Goal: Task Accomplishment & Management: Manage account settings

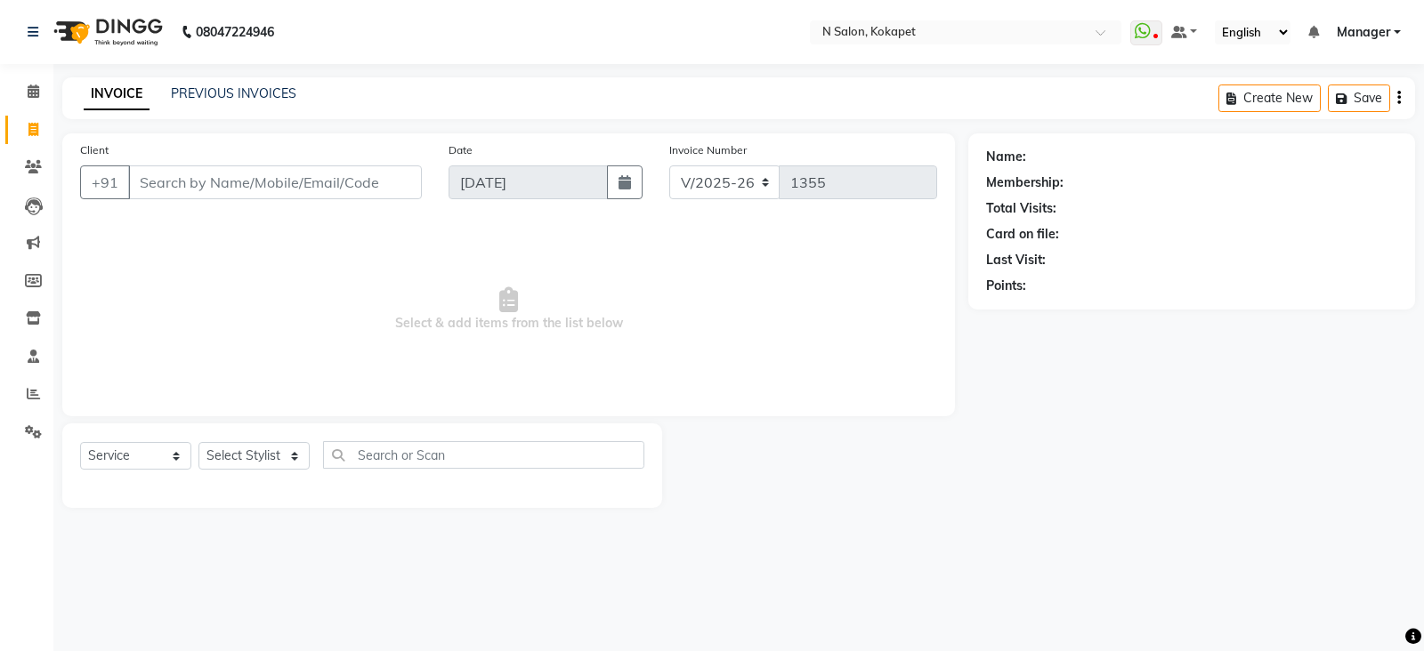
select select "7256"
select select "service"
click at [29, 158] on span at bounding box center [33, 168] width 31 height 20
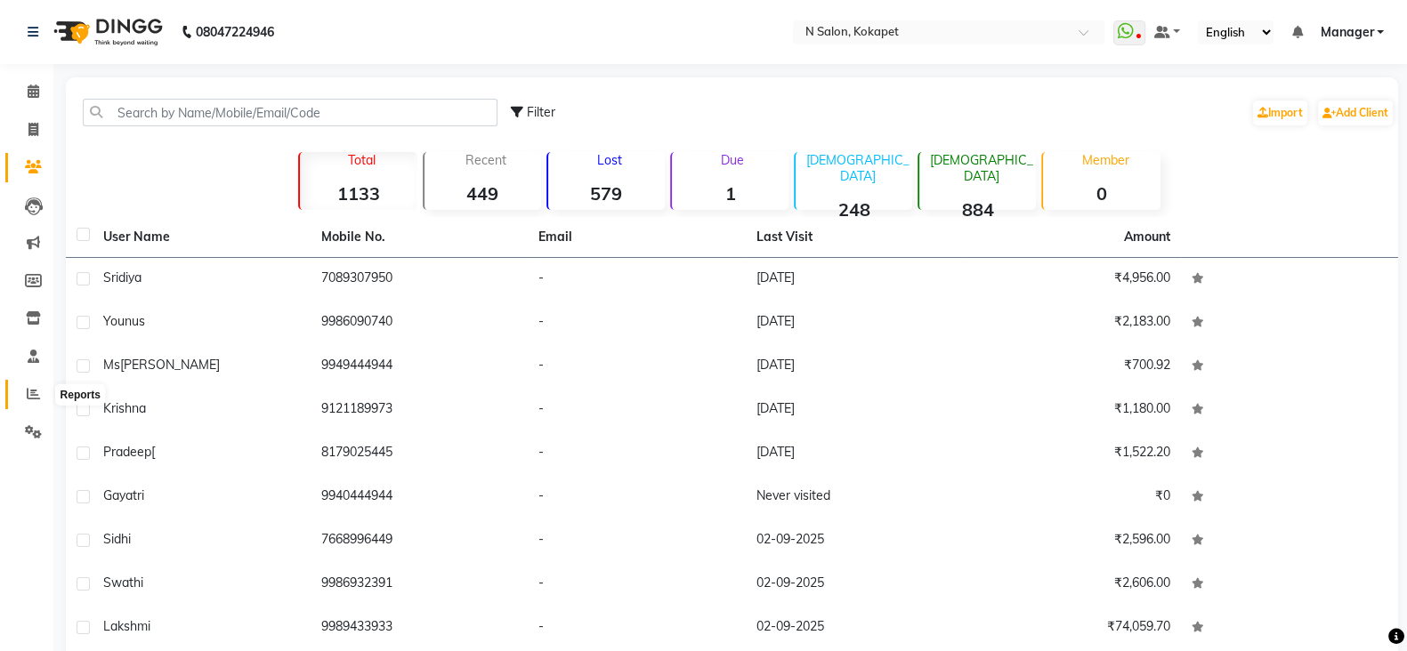
click at [27, 398] on icon at bounding box center [33, 393] width 13 height 13
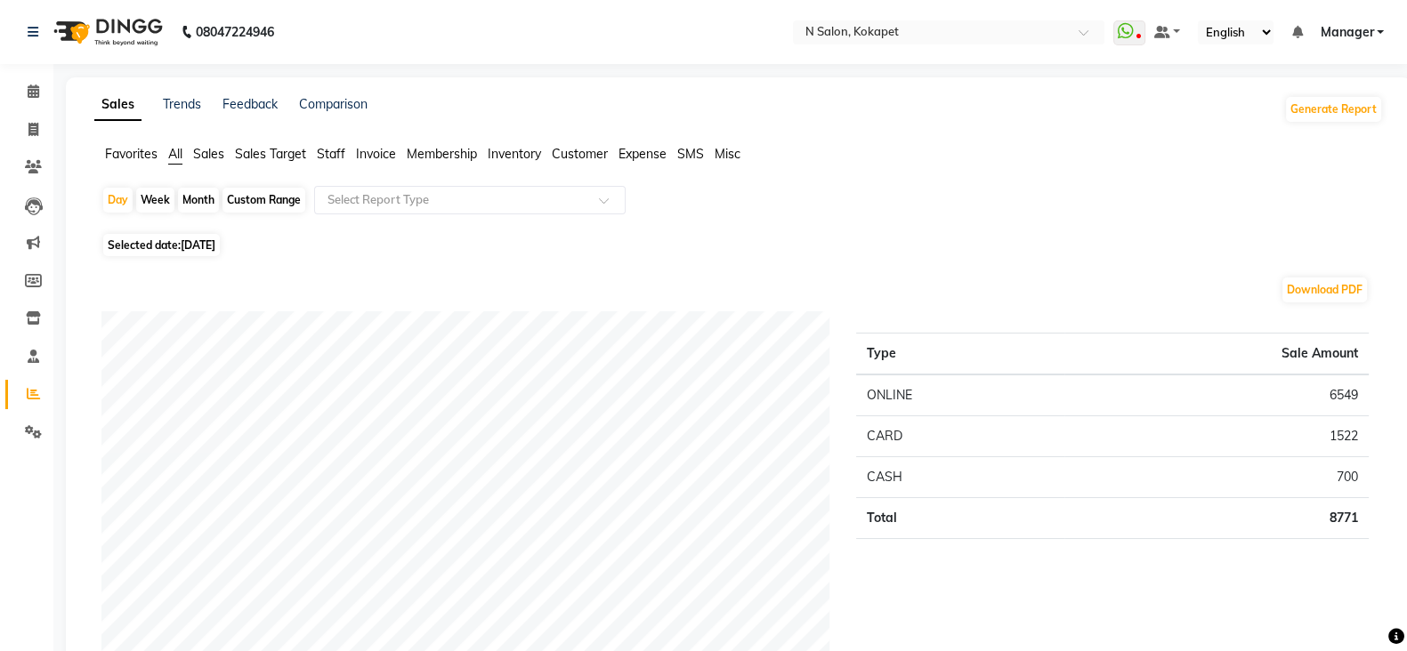
click at [333, 151] on span "Staff" at bounding box center [331, 154] width 28 height 16
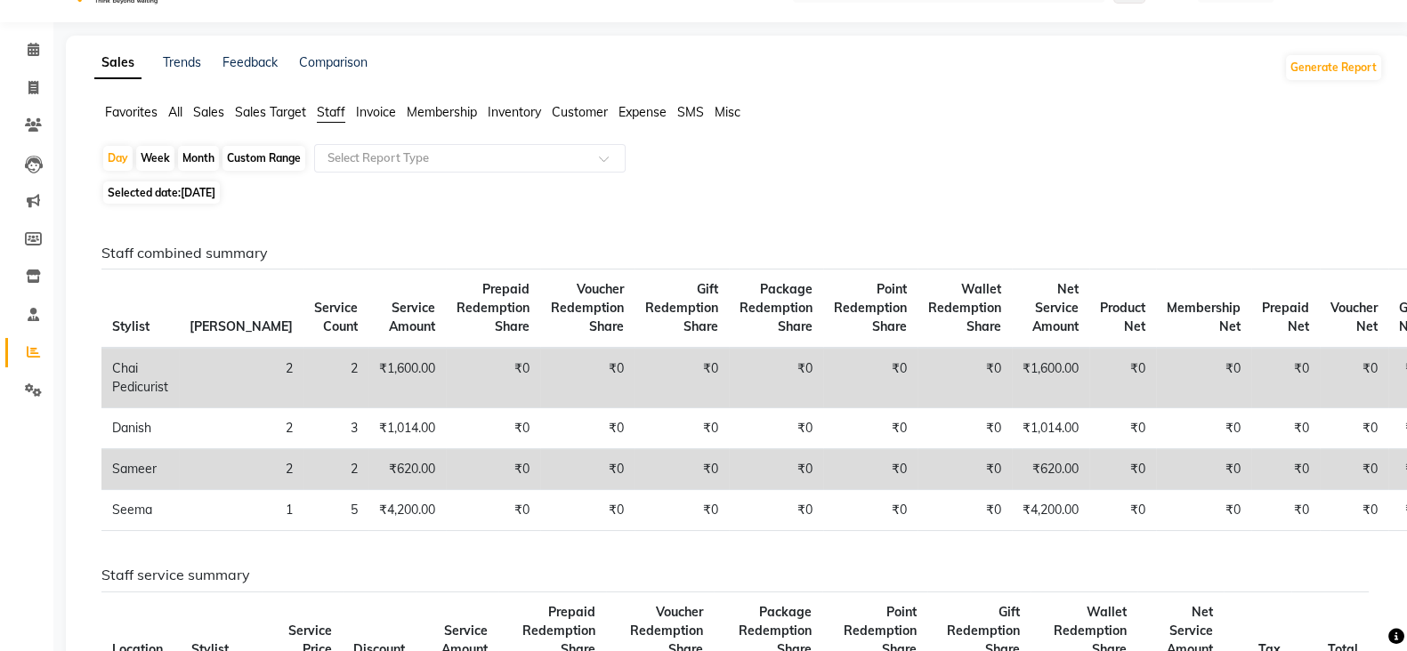
scroll to position [37, 0]
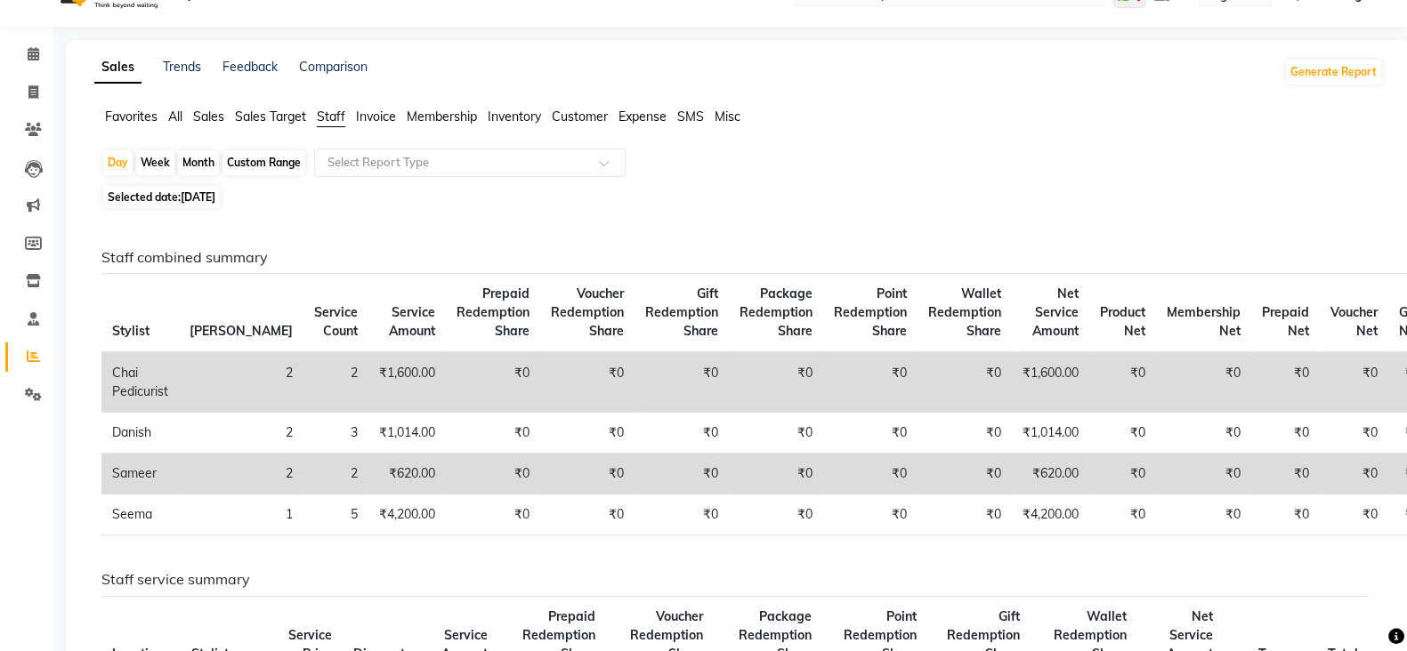
click at [200, 198] on span "03-09-2025" at bounding box center [198, 196] width 35 height 13
select select "9"
select select "2025"
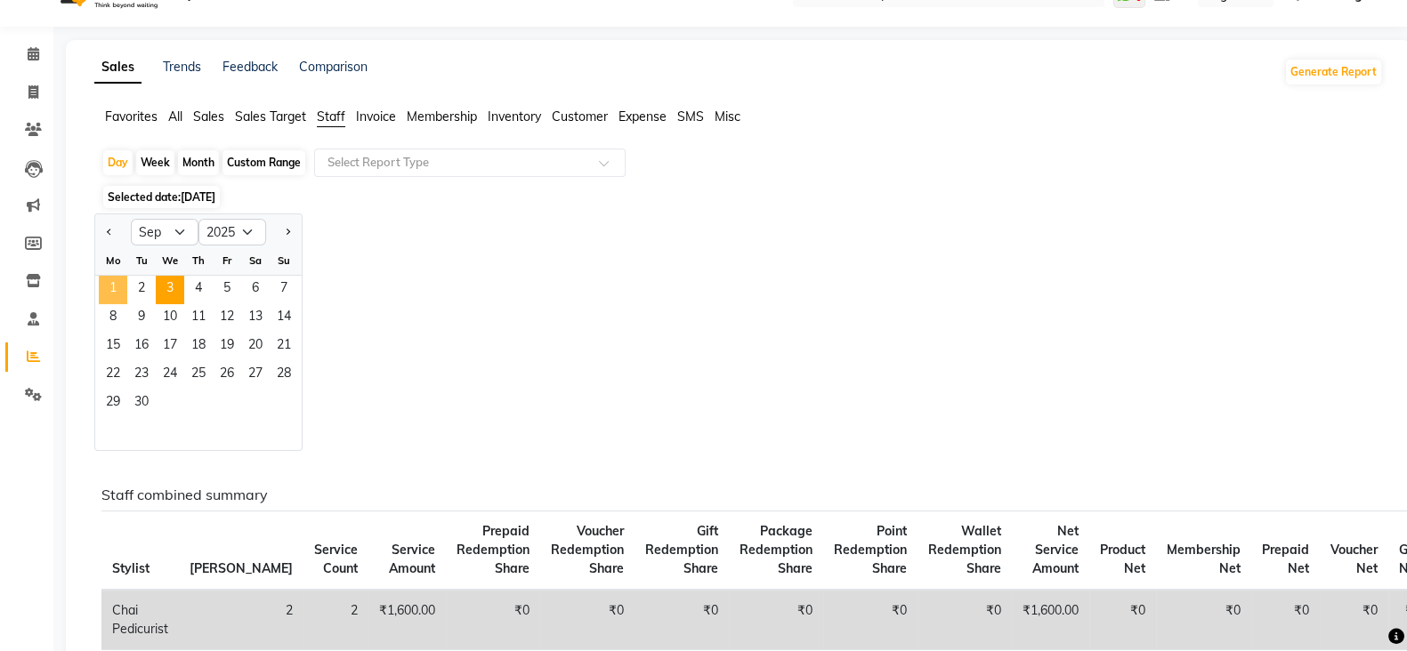
click at [117, 278] on span "1" at bounding box center [113, 290] width 28 height 28
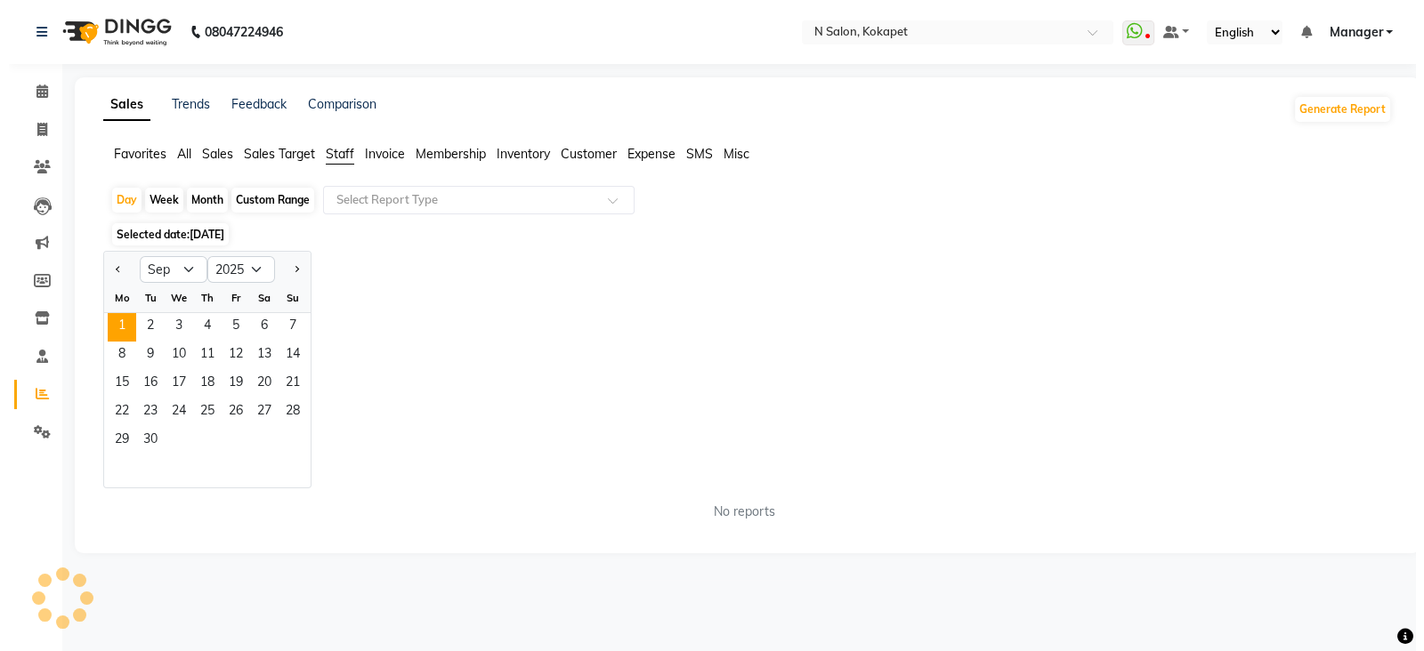
scroll to position [0, 0]
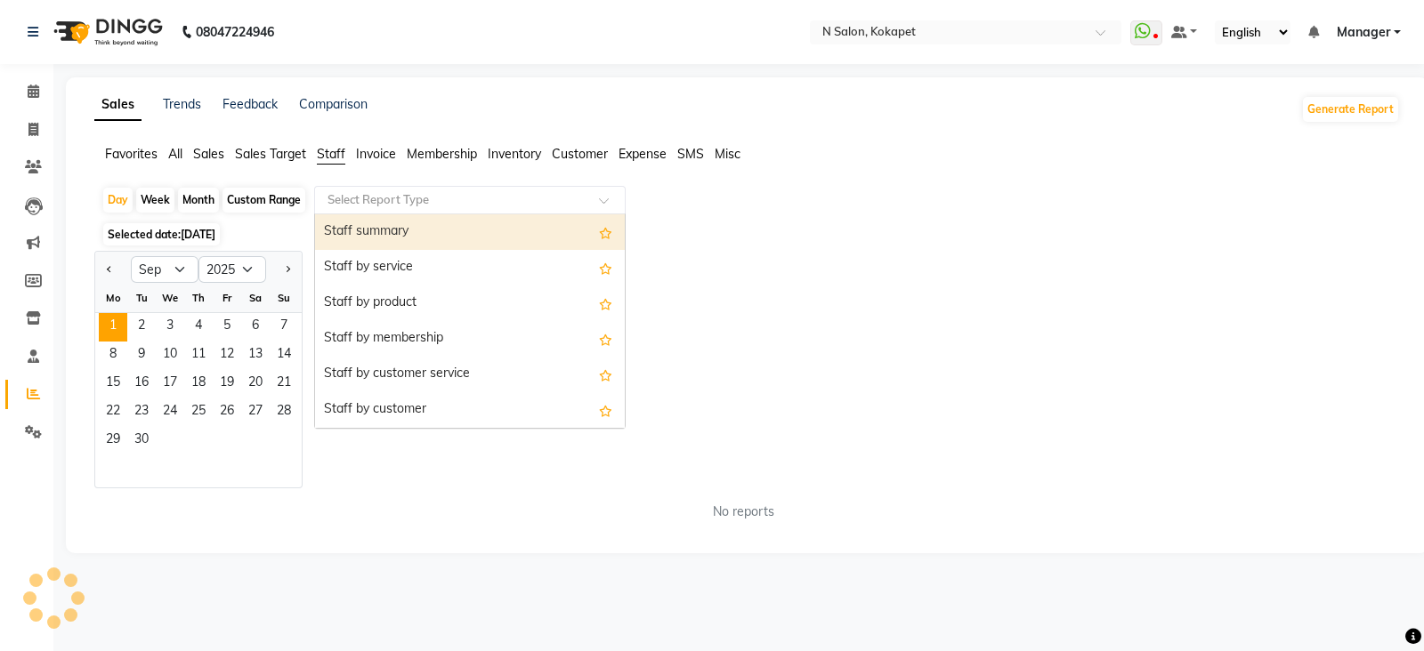
click at [371, 198] on input "text" at bounding box center [452, 200] width 256 height 18
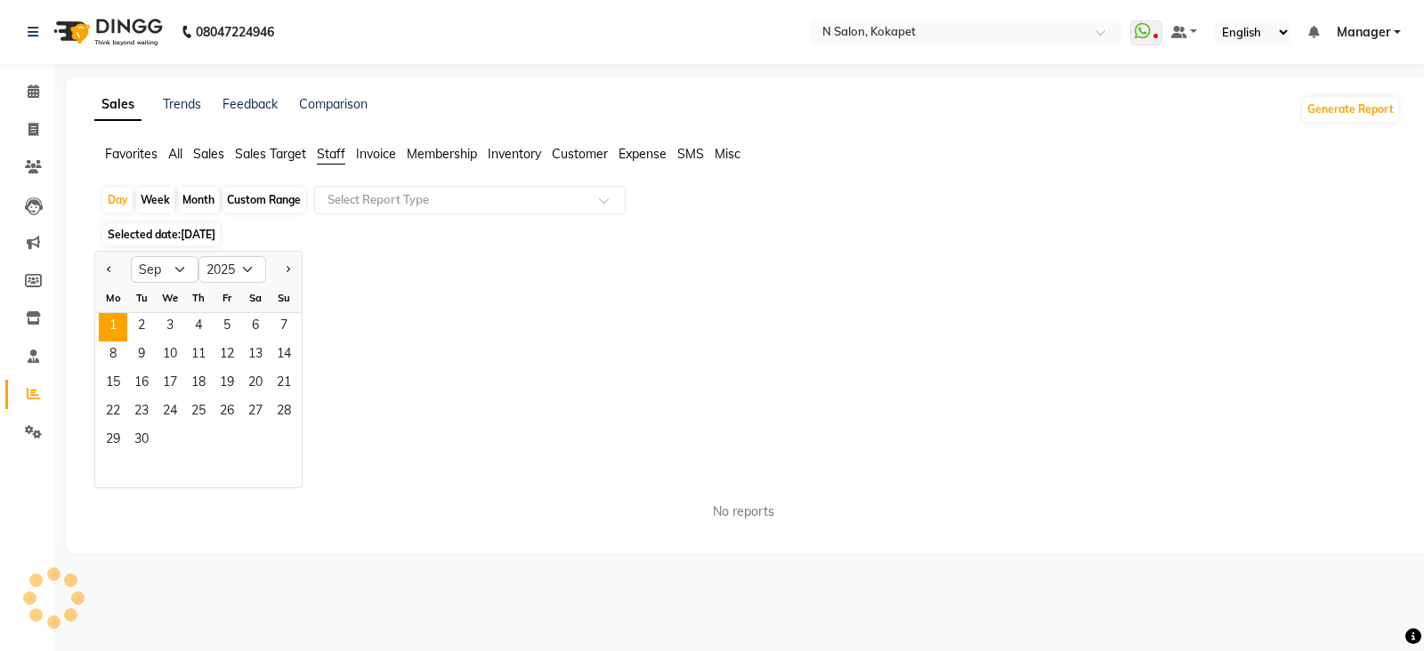
click at [377, 536] on div "Sales Trends Feedback Comparison Generate Report Favorites All Sales Sales Targ…" at bounding box center [747, 315] width 1363 height 476
click at [35, 395] on icon at bounding box center [33, 393] width 13 height 13
click at [31, 358] on icon at bounding box center [34, 356] width 12 height 13
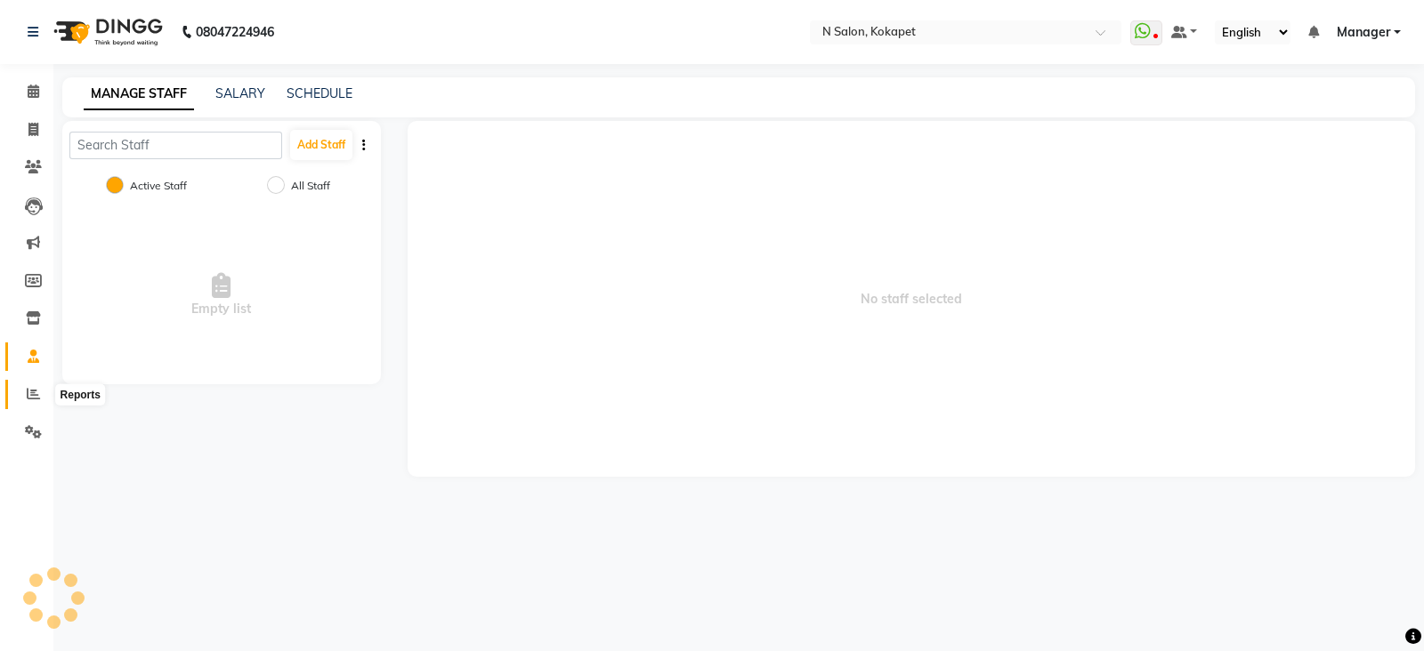
click at [31, 400] on icon at bounding box center [33, 393] width 13 height 13
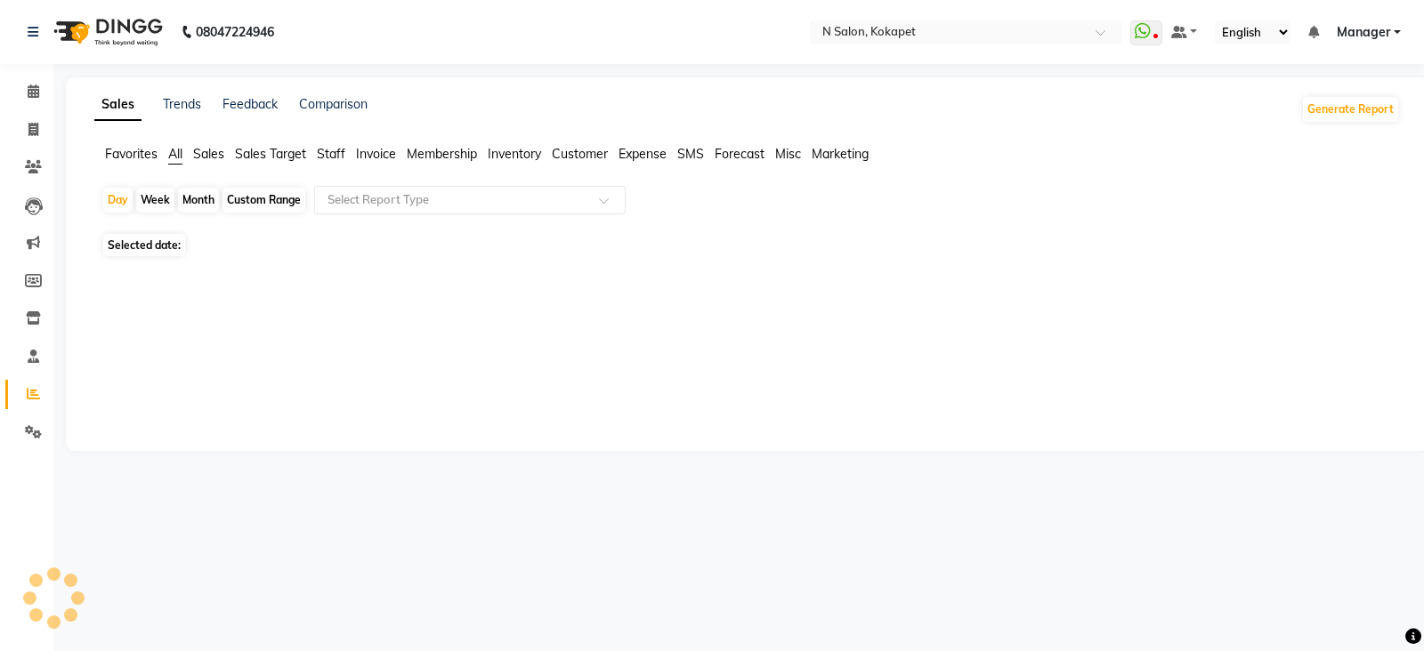
click at [289, 151] on span "Sales Target" at bounding box center [270, 154] width 71 height 16
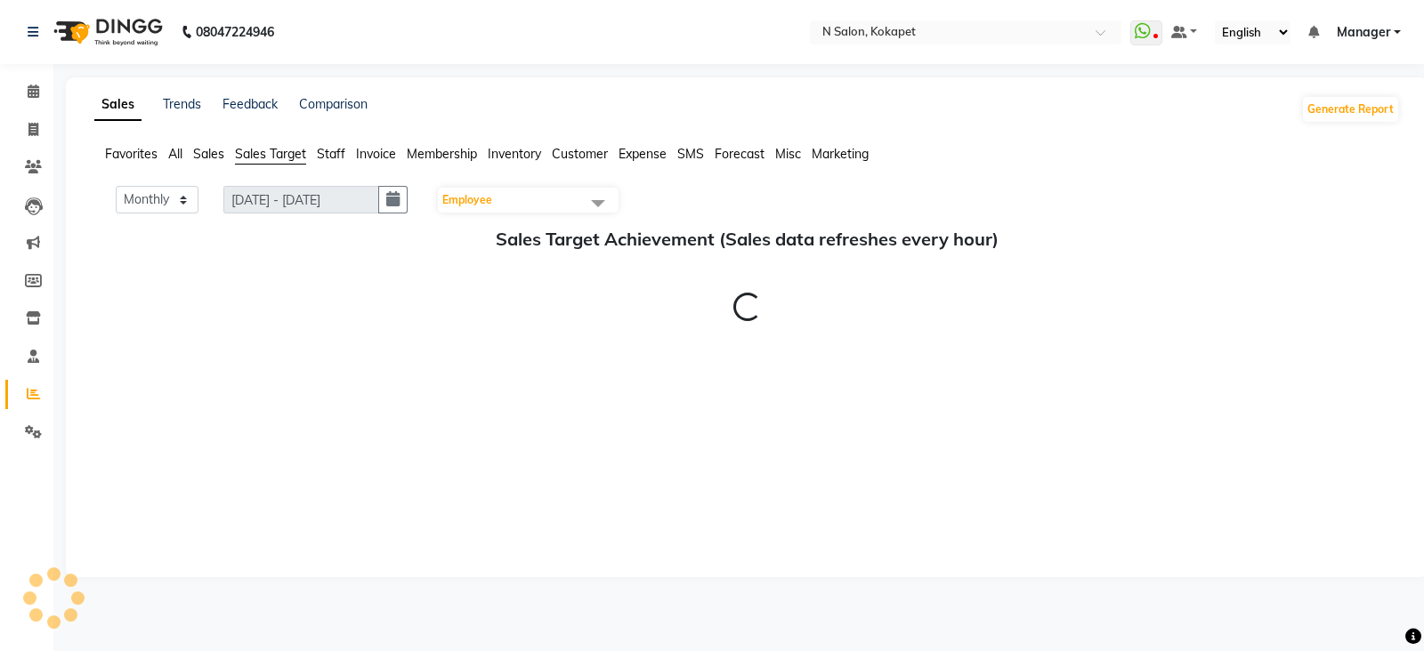
click at [331, 150] on span "Staff" at bounding box center [331, 154] width 28 height 16
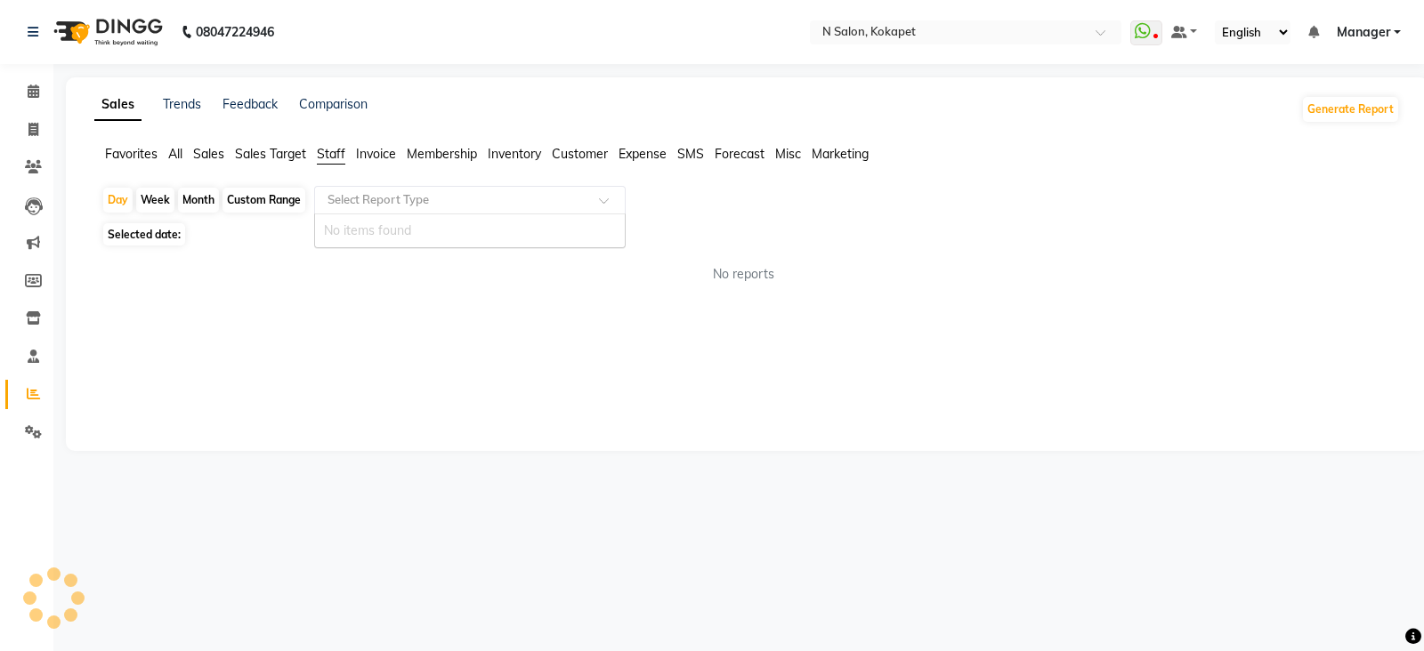
click at [412, 188] on div "Select Report Type" at bounding box center [469, 200] width 311 height 28
click at [438, 195] on input "text" at bounding box center [452, 200] width 256 height 18
click at [605, 198] on span at bounding box center [610, 206] width 22 height 18
click at [433, 193] on input "text" at bounding box center [452, 200] width 256 height 18
click at [603, 200] on span at bounding box center [610, 206] width 22 height 18
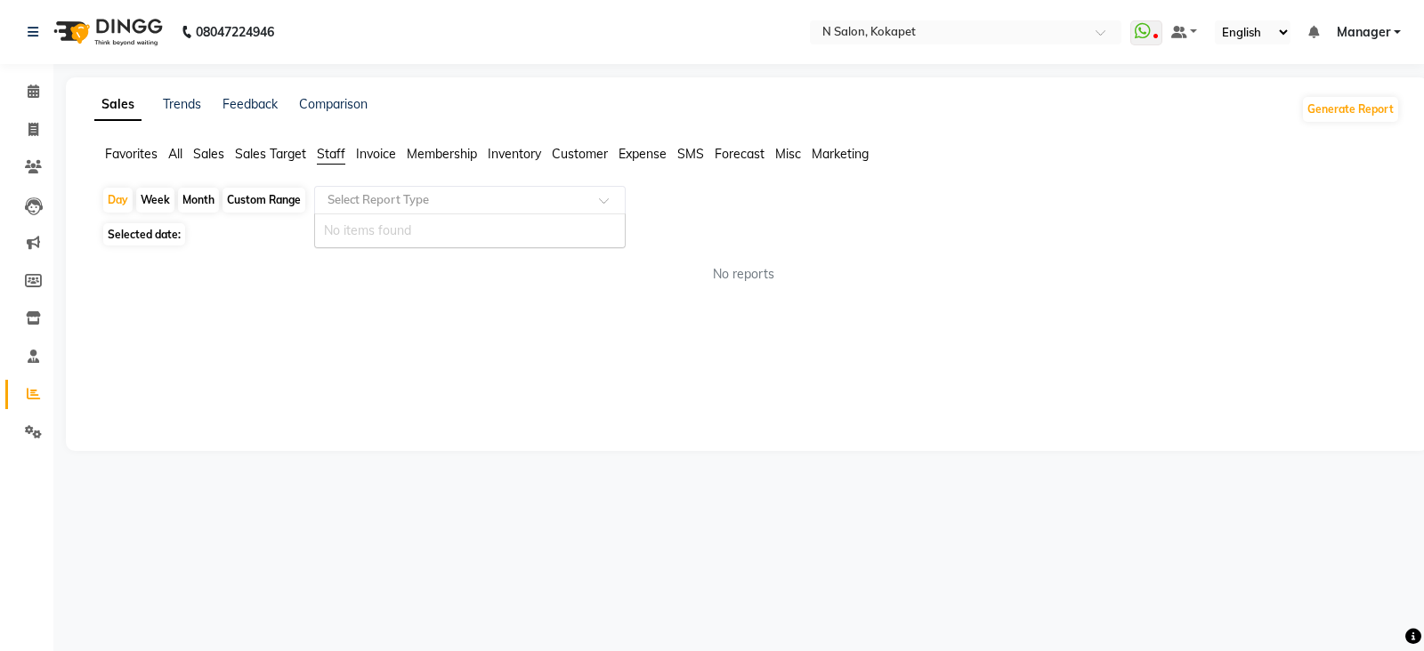
click at [603, 200] on span at bounding box center [610, 206] width 22 height 18
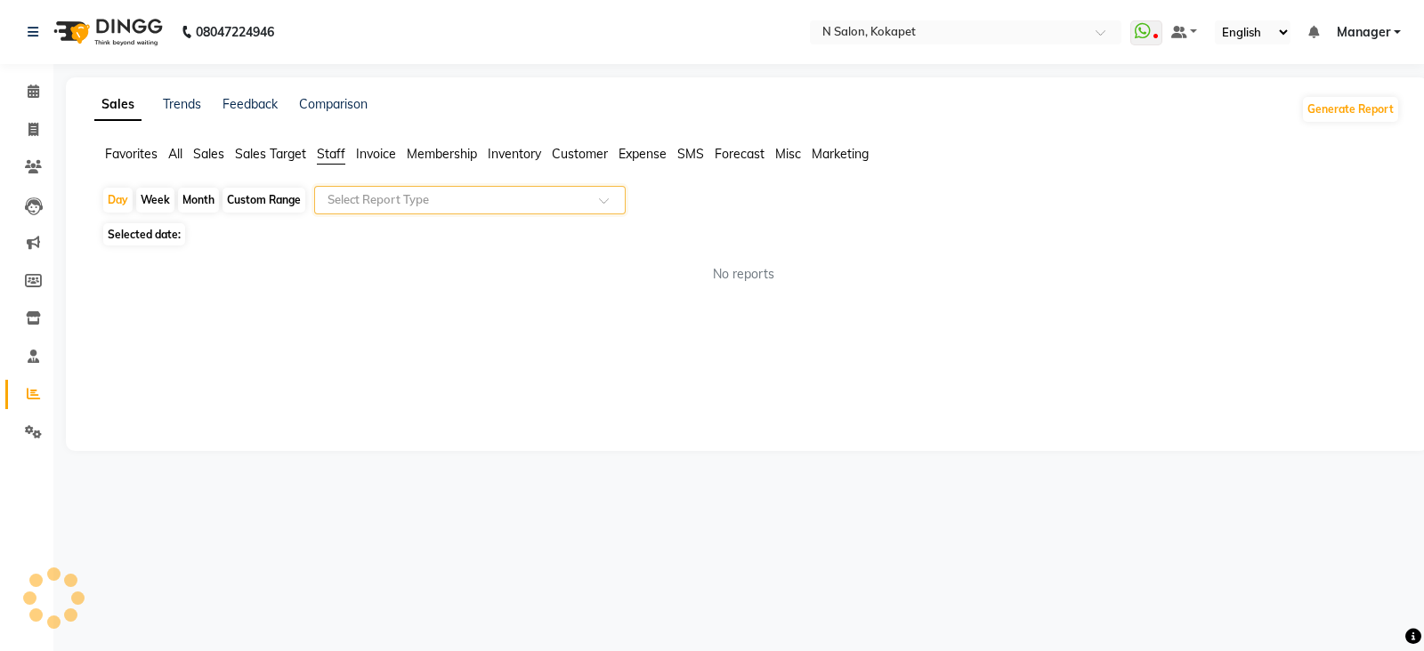
click at [603, 200] on span at bounding box center [610, 206] width 22 height 18
click at [383, 143] on div "Sales Trends Feedback Comparison Generate Report Favorites All Sales Sales Targ…" at bounding box center [747, 264] width 1363 height 374
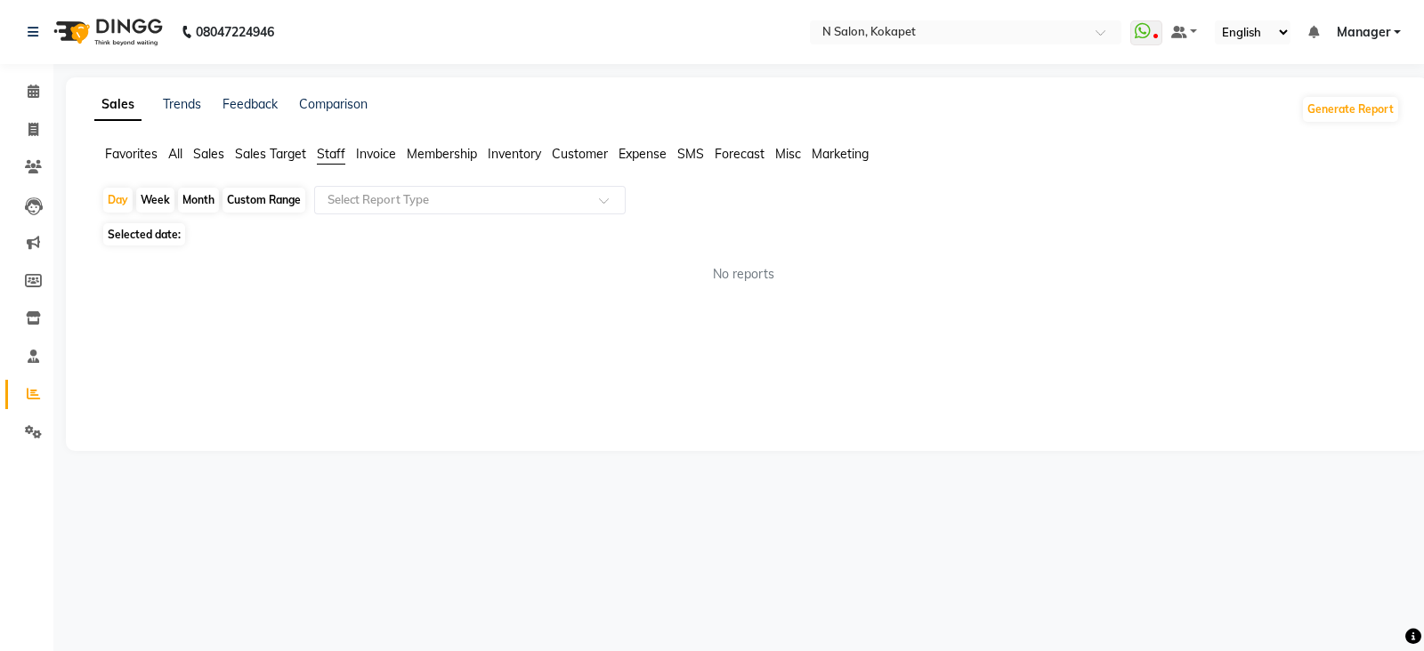
click at [151, 200] on div "Week" at bounding box center [155, 200] width 38 height 25
select select "9"
select select "2025"
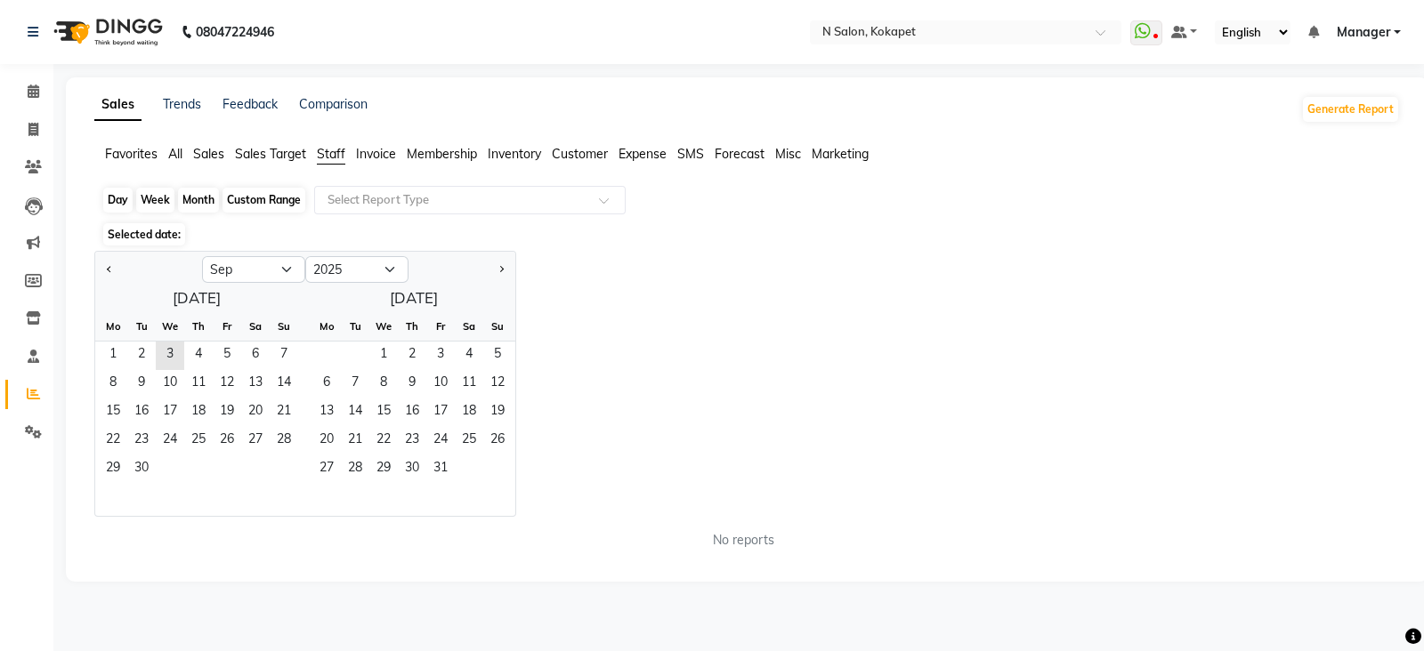
click at [151, 200] on div "Week" at bounding box center [155, 200] width 38 height 25
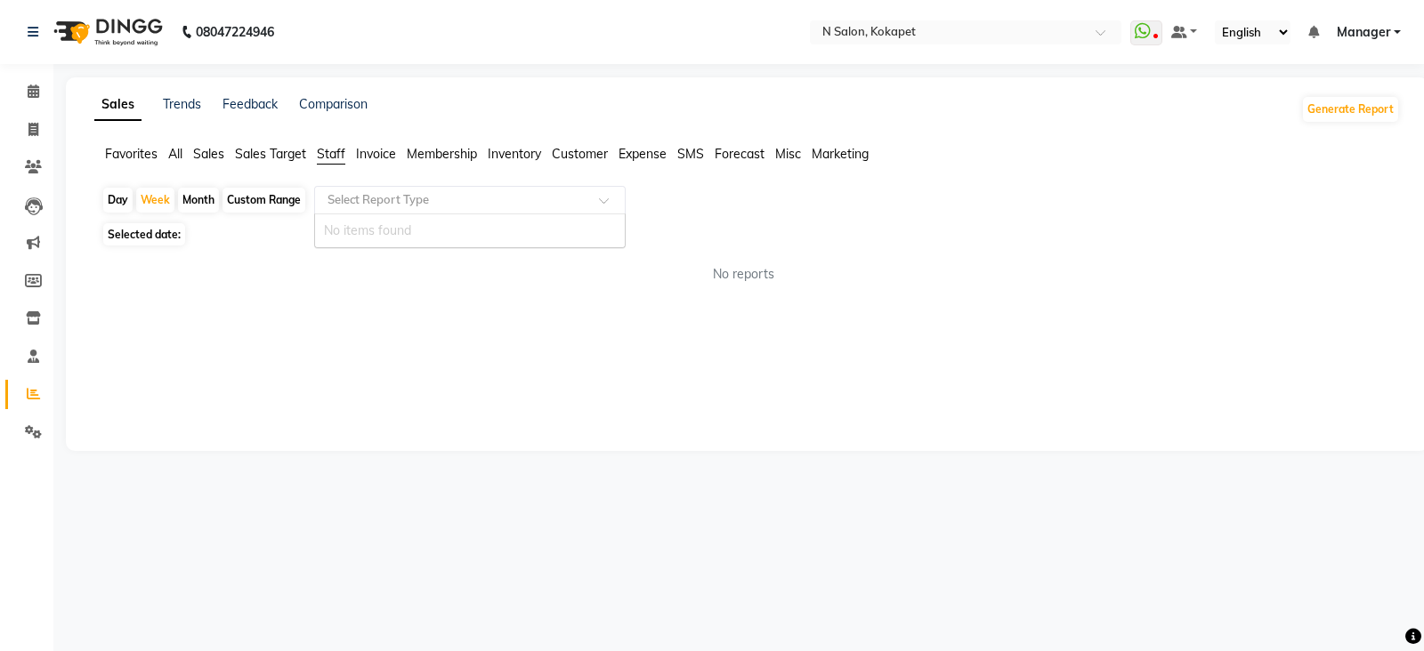
click at [400, 202] on input "text" at bounding box center [452, 200] width 256 height 18
click at [605, 197] on span at bounding box center [610, 206] width 22 height 18
click at [29, 125] on icon at bounding box center [33, 129] width 10 height 13
select select "service"
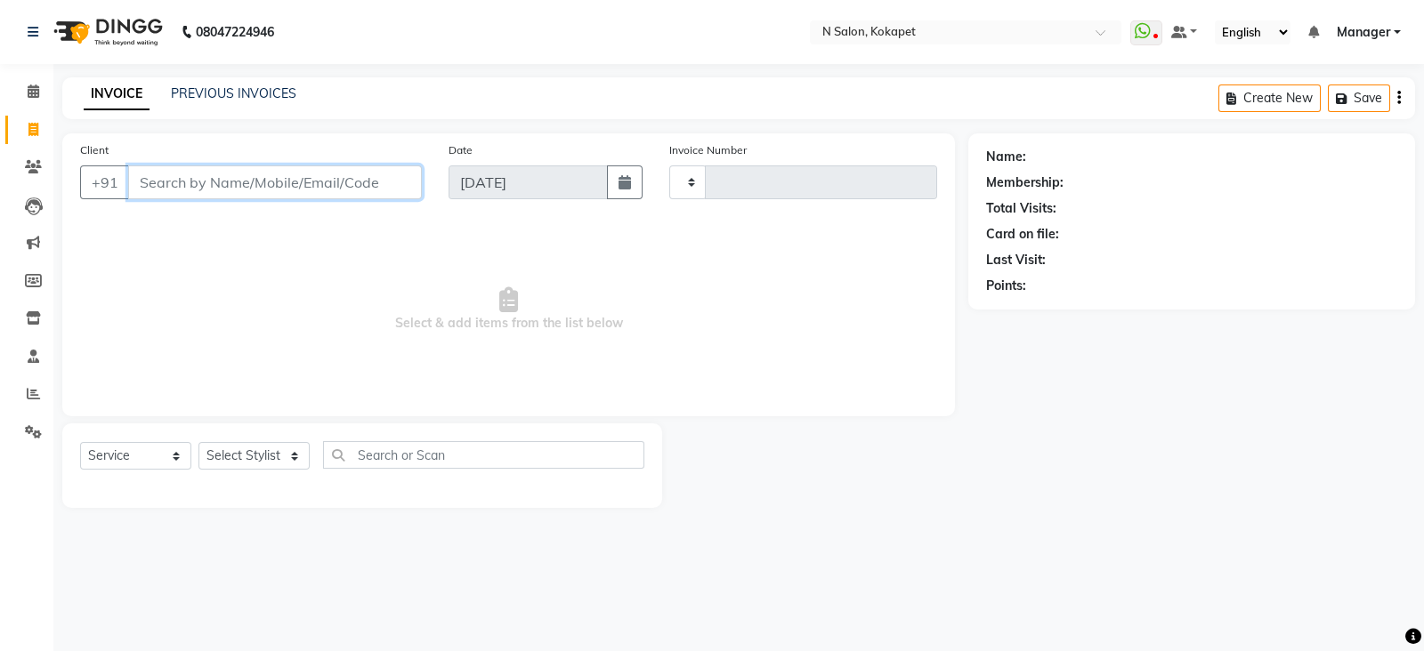
click at [235, 182] on input "Client" at bounding box center [275, 183] width 294 height 34
click at [243, 456] on select "Select Stylist" at bounding box center [253, 456] width 111 height 28
click at [264, 460] on select "Select Stylist" at bounding box center [253, 456] width 111 height 28
click at [198, 443] on select "Select Stylist" at bounding box center [253, 456] width 111 height 28
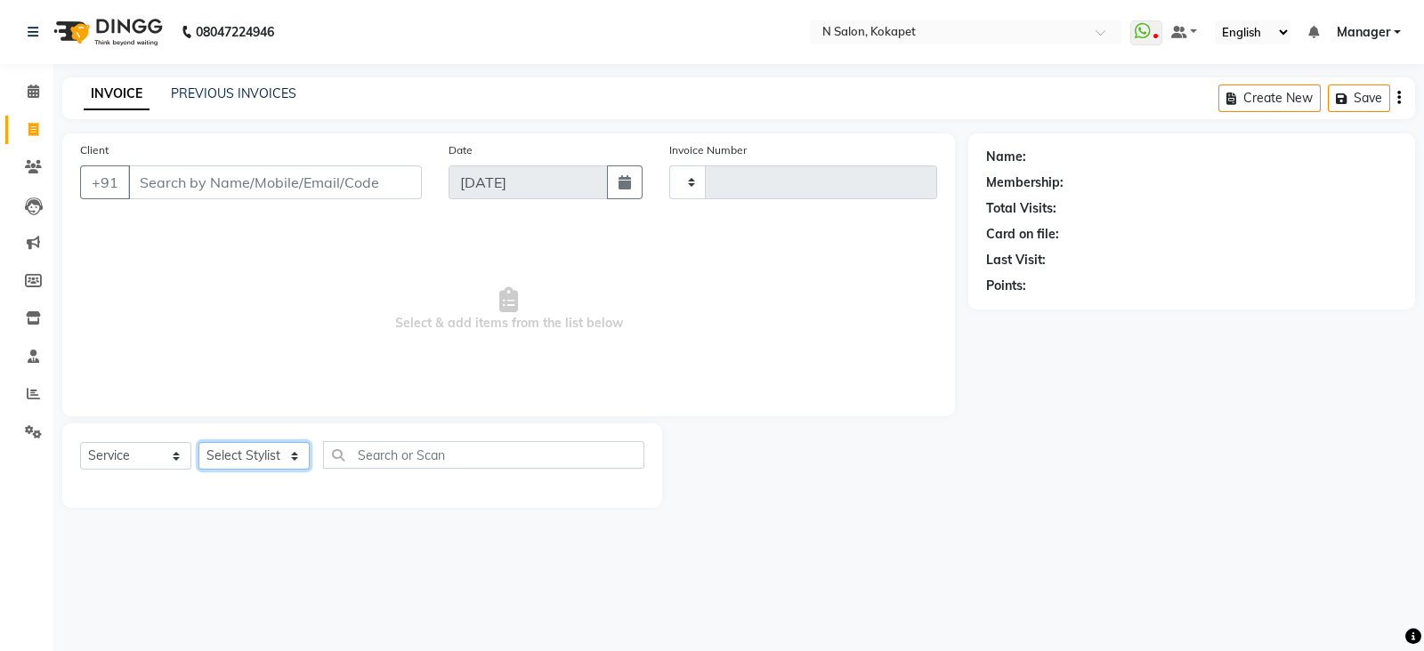
click at [273, 461] on select "Select Stylist" at bounding box center [253, 456] width 111 height 28
click at [268, 451] on select "Select Stylist" at bounding box center [253, 456] width 111 height 28
click at [325, 171] on input "Client" at bounding box center [275, 183] width 294 height 34
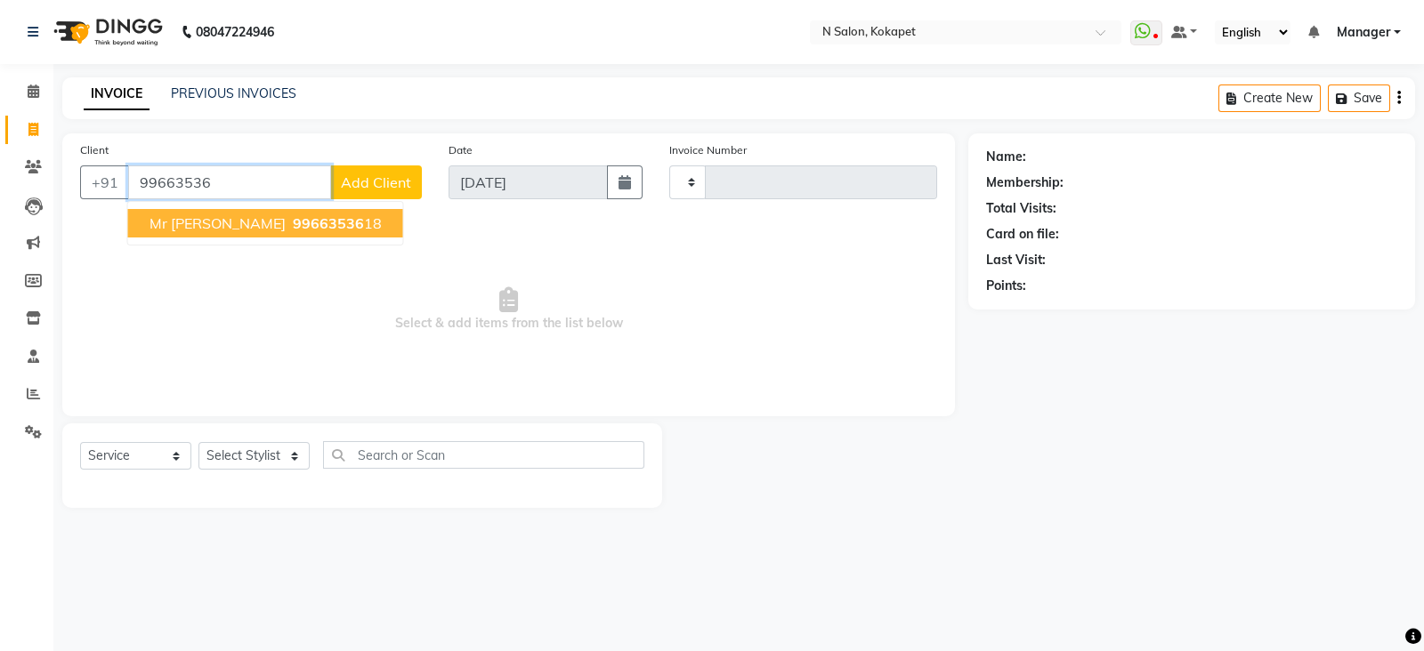
click at [290, 233] on button "Mr Sunny 99663536 18" at bounding box center [265, 223] width 275 height 28
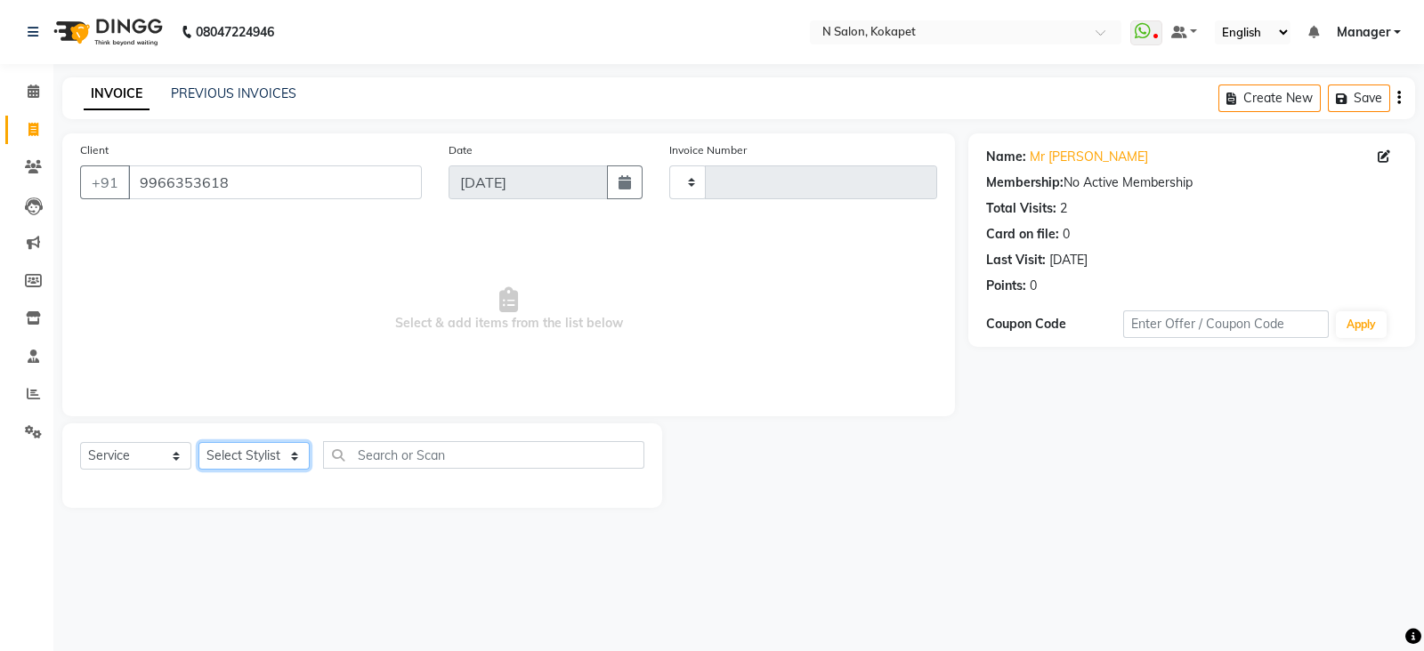
click at [231, 451] on select "Select Stylist" at bounding box center [253, 456] width 111 height 28
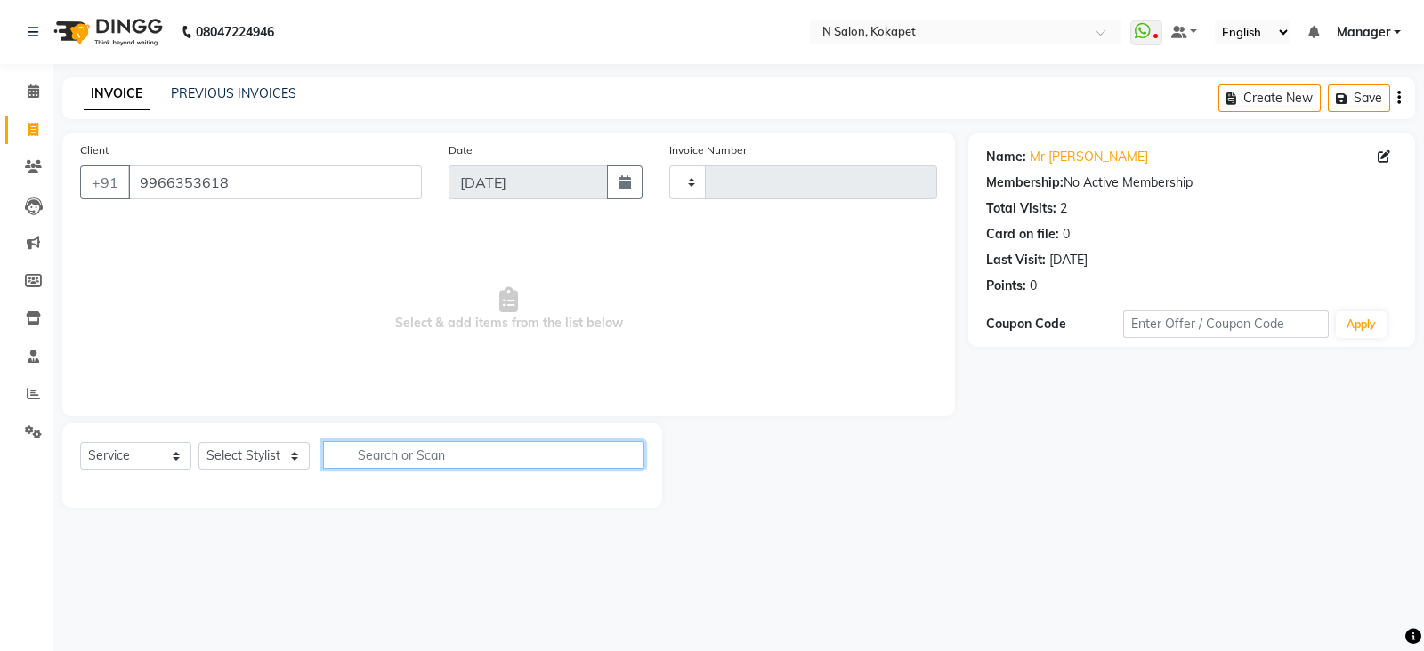
click at [400, 443] on input "text" at bounding box center [483, 455] width 321 height 28
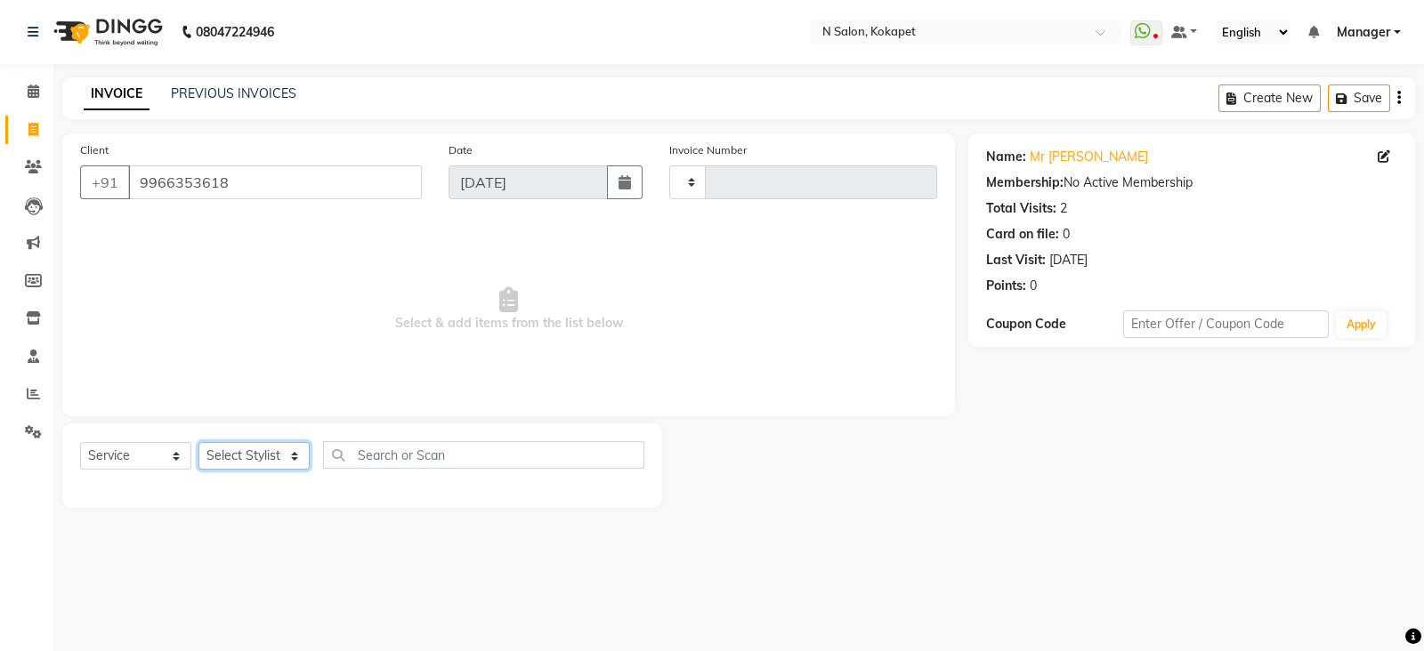
click at [245, 462] on select "Select Stylist" at bounding box center [253, 456] width 111 height 28
click at [449, 578] on div "08047224946 Select Location × N Salon, Kokapet WhatsApp Status ✕ Status: Discon…" at bounding box center [712, 325] width 1424 height 651
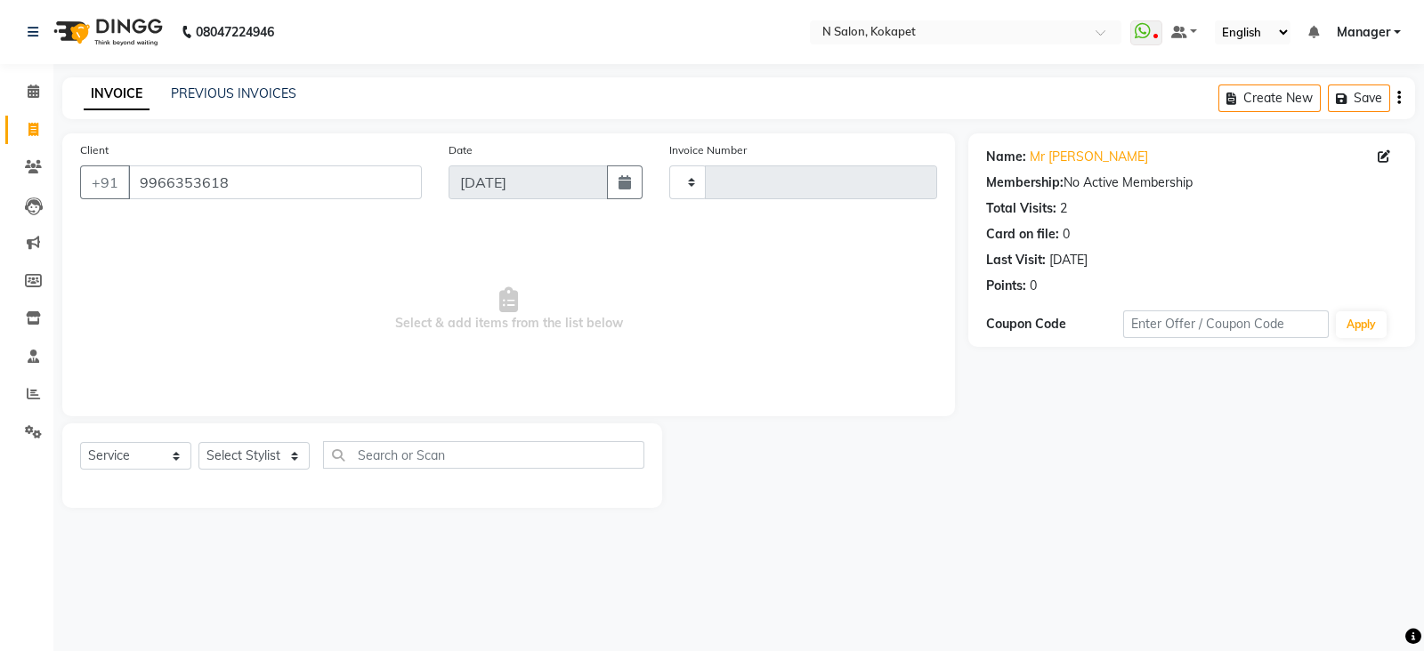
click at [449, 578] on div "08047224946 Select Location × N Salon, Kokapet WhatsApp Status ✕ Status: Discon…" at bounding box center [712, 325] width 1424 height 651
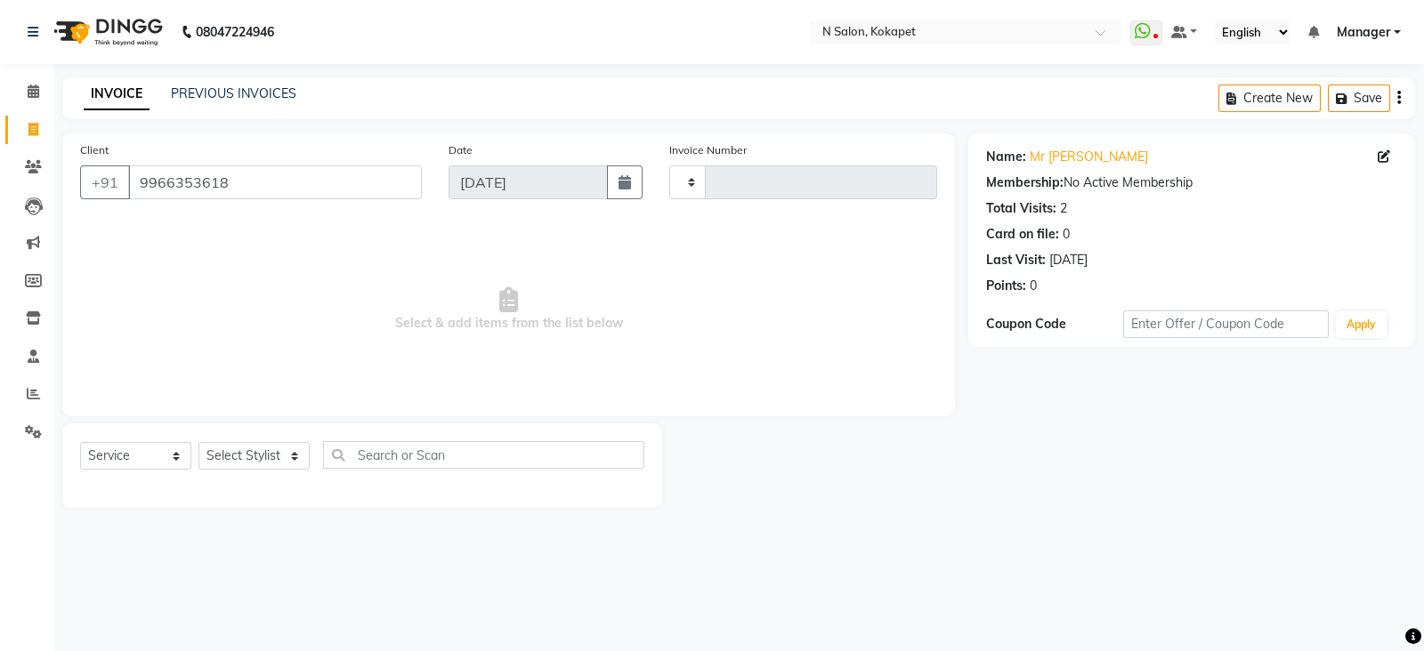
click at [449, 578] on div "08047224946 Select Location × N Salon, Kokapet WhatsApp Status ✕ Status: Discon…" at bounding box center [712, 325] width 1424 height 651
click at [271, 463] on select "Select Stylist" at bounding box center [253, 456] width 111 height 28
click at [198, 443] on select "Select Stylist" at bounding box center [253, 456] width 111 height 28
click at [267, 487] on div at bounding box center [362, 486] width 564 height 7
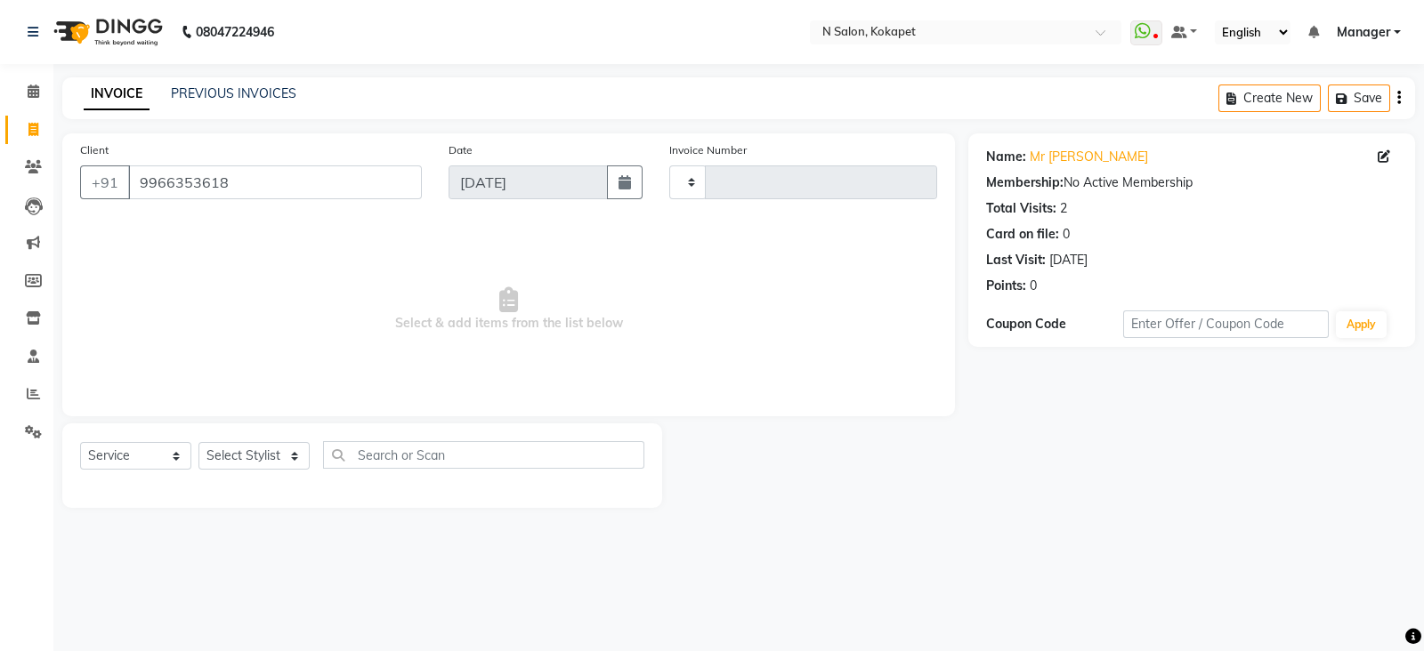
click at [267, 487] on div at bounding box center [362, 486] width 564 height 7
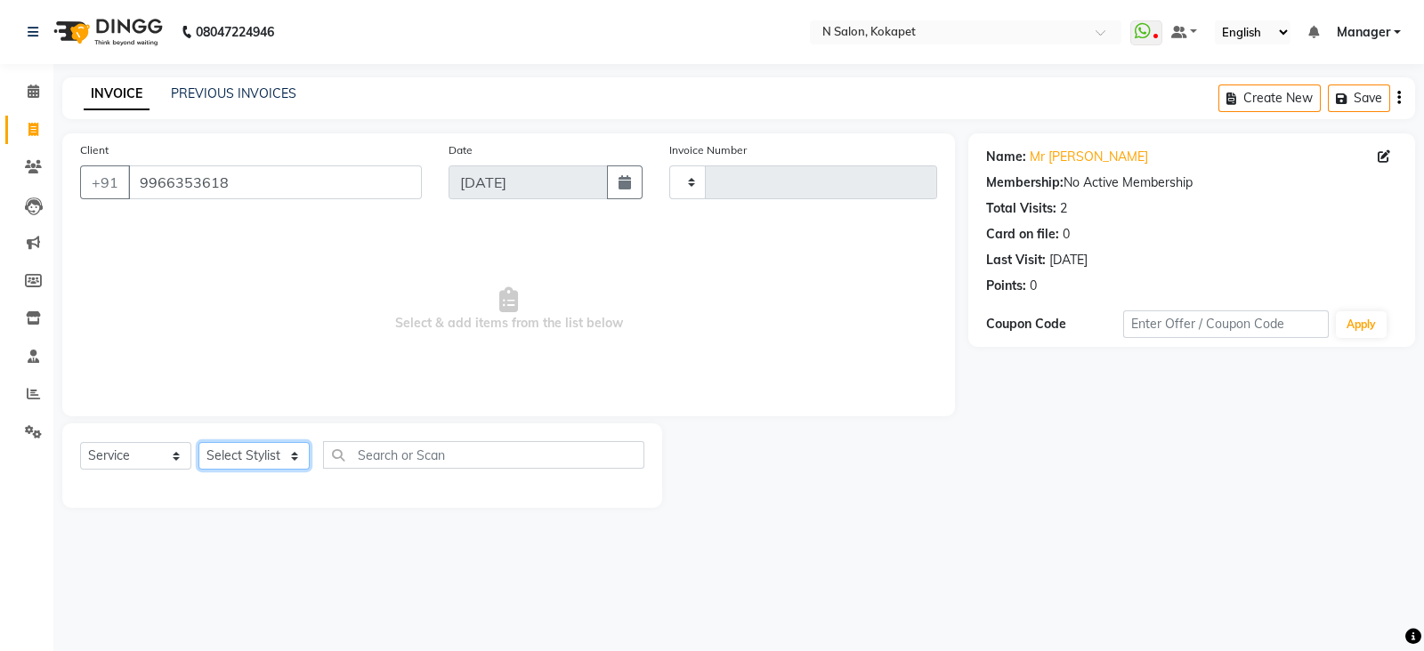
click at [247, 460] on select "Select Stylist" at bounding box center [253, 456] width 111 height 28
click at [319, 181] on input "9966353618" at bounding box center [275, 183] width 294 height 34
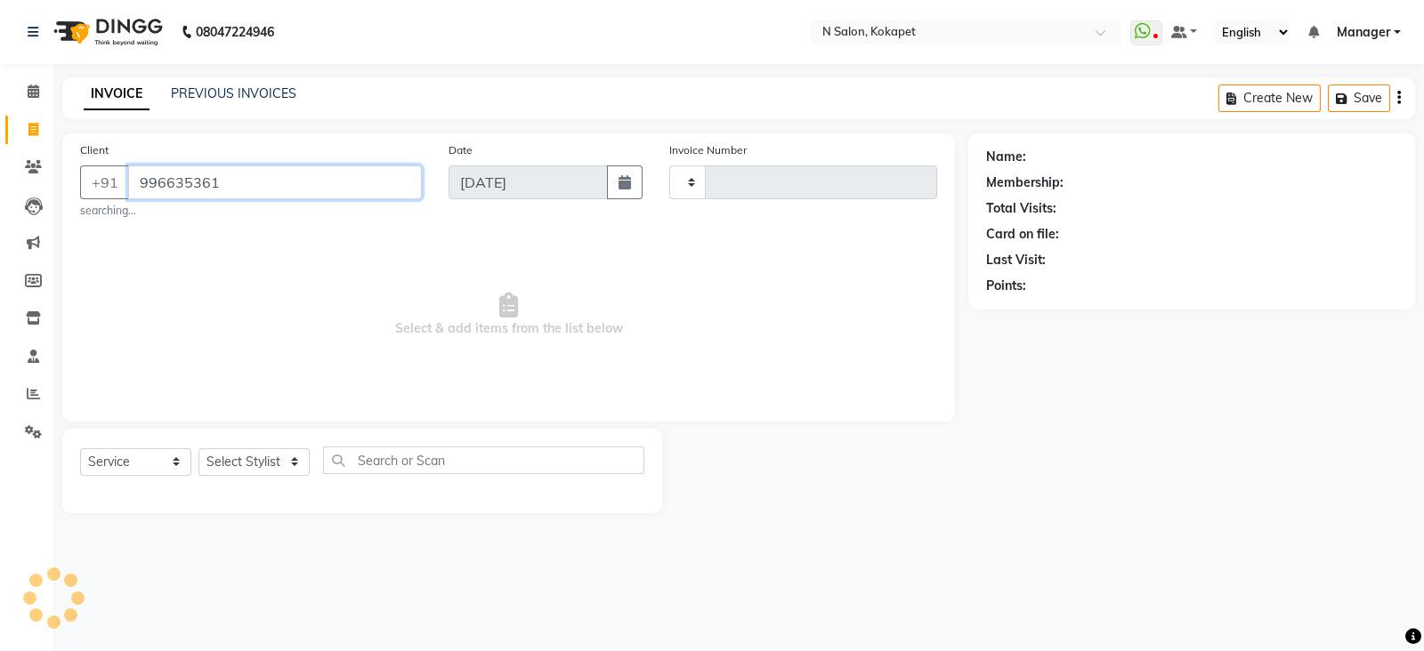
type input "9966353618"
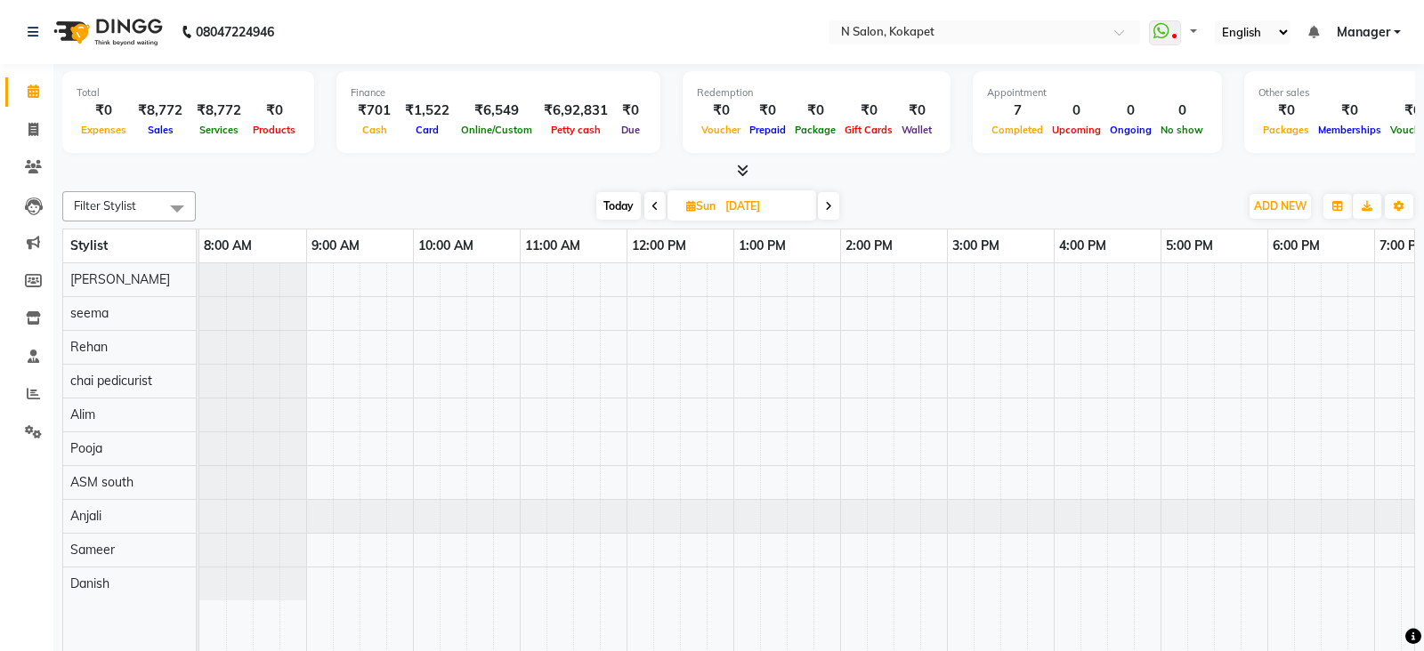
select select "en"
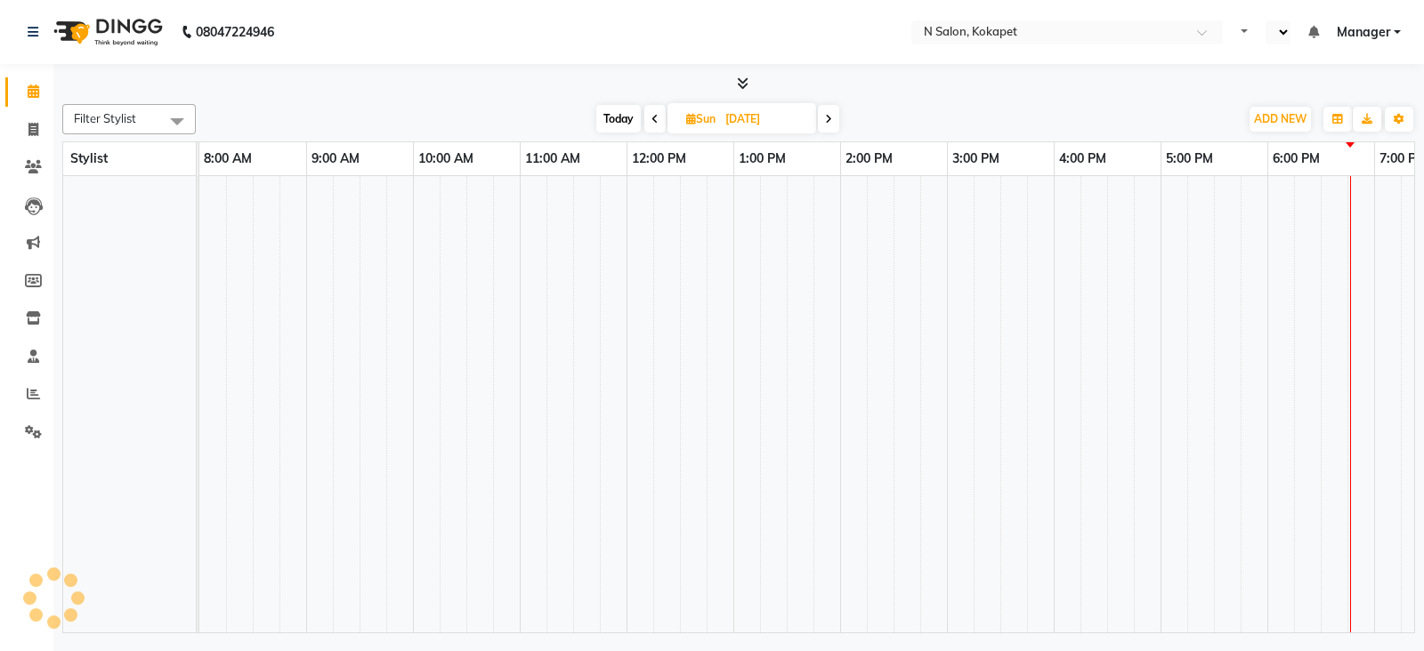
select select "en"
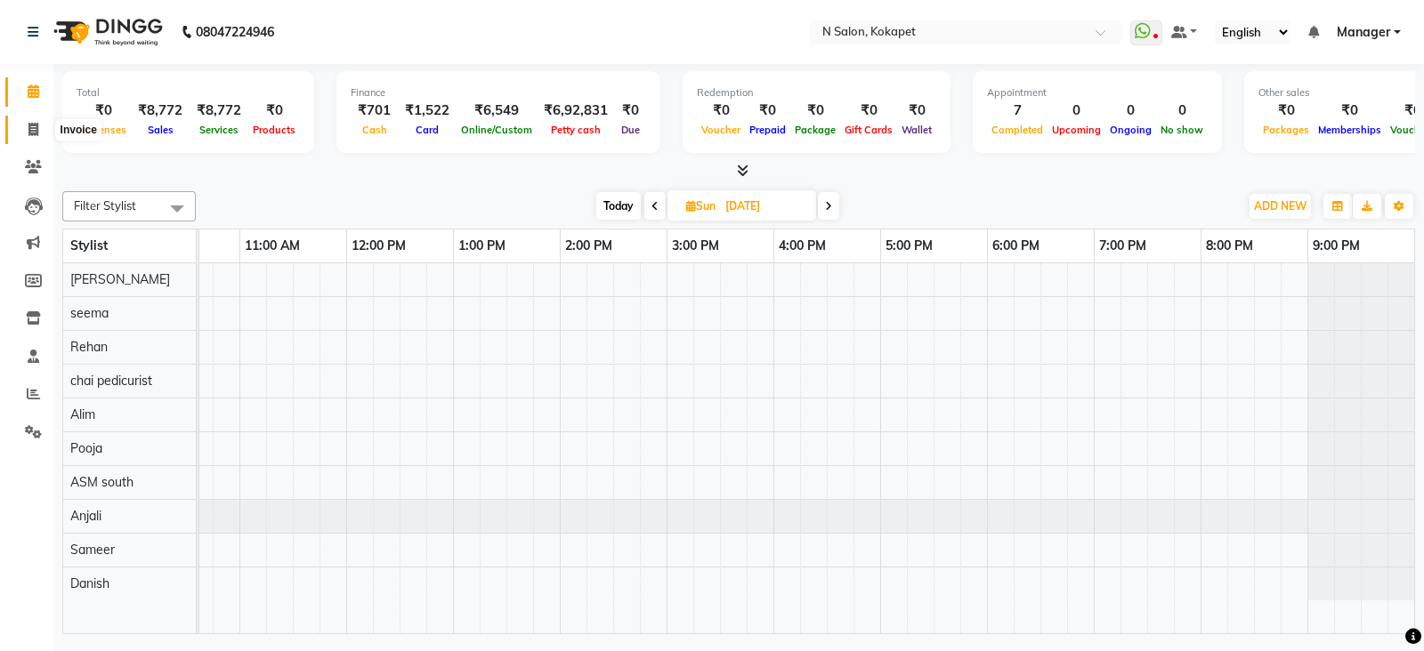
click at [40, 131] on span at bounding box center [33, 130] width 31 height 20
select select "7256"
select select "service"
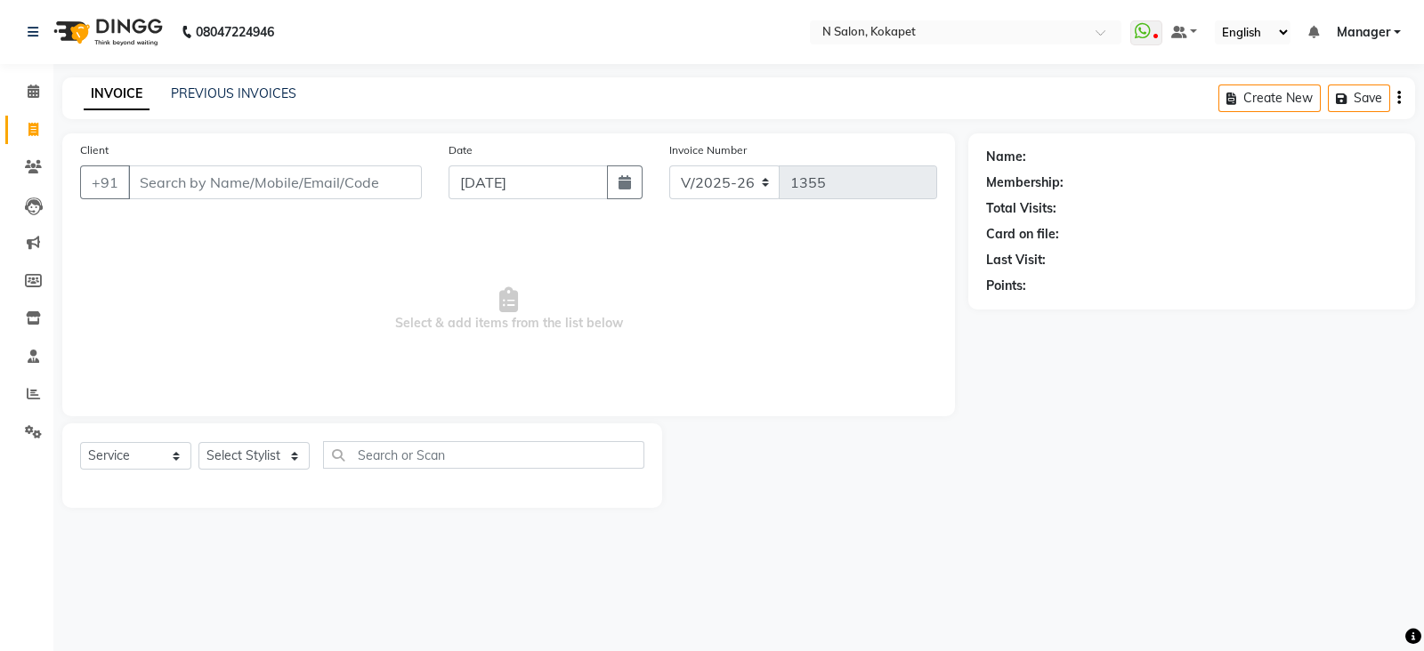
click at [279, 185] on input "Client" at bounding box center [275, 183] width 294 height 34
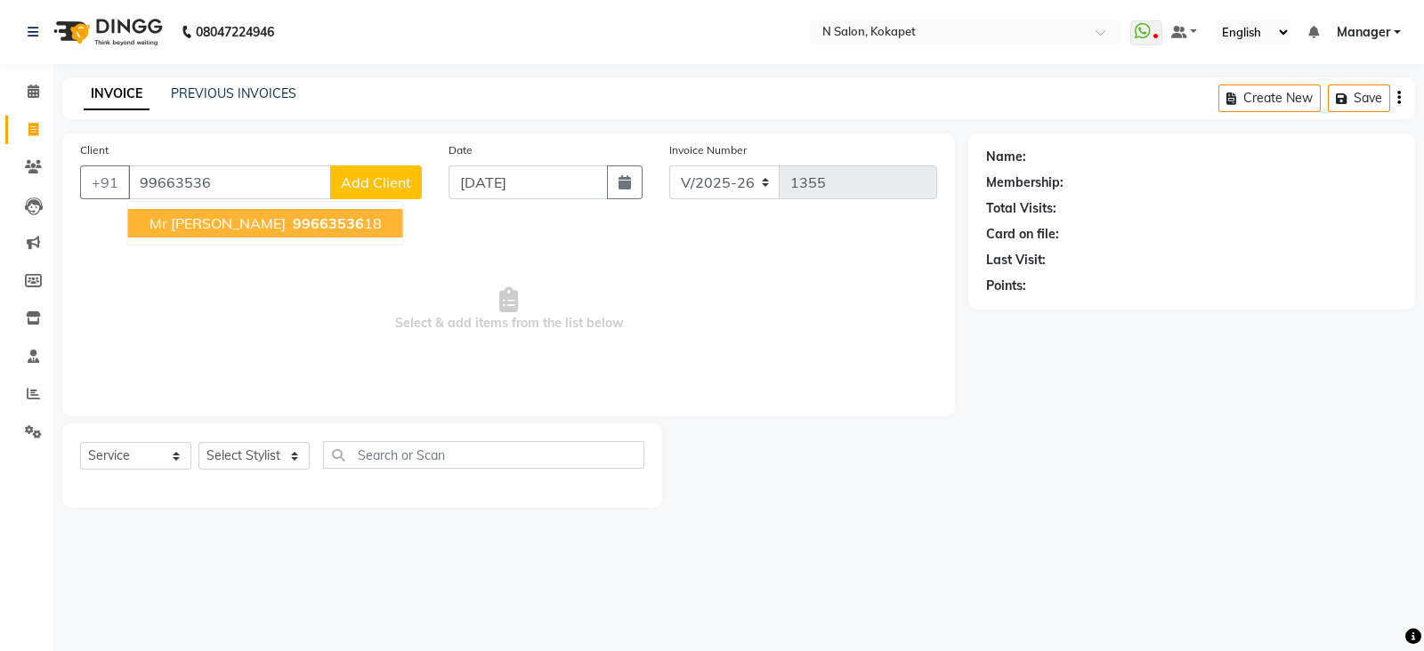
click at [293, 224] on span "99663536" at bounding box center [328, 223] width 71 height 18
type input "9966353618"
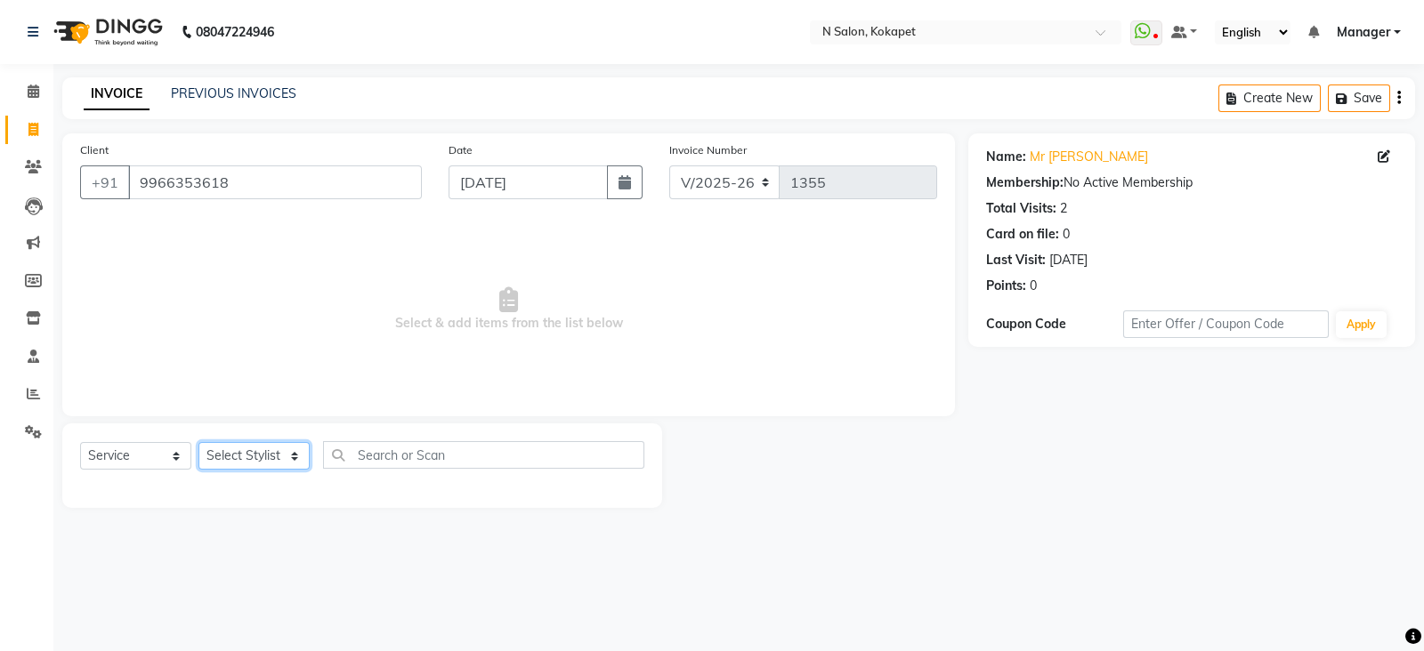
click at [240, 454] on select "Select Stylist Alim Anjali ASM south Bilal chai pedicurist Danish Manager Pooja…" at bounding box center [253, 456] width 111 height 28
click at [36, 158] on span at bounding box center [33, 168] width 31 height 20
click at [247, 459] on select "Select Stylist Alim Anjali ASM south Bilal chai pedicurist Danish Manager Pooja…" at bounding box center [253, 456] width 111 height 28
select select "90082"
click at [198, 443] on select "Select Stylist Alim Anjali ASM south Bilal chai pedicurist Danish Manager Pooja…" at bounding box center [253, 456] width 111 height 28
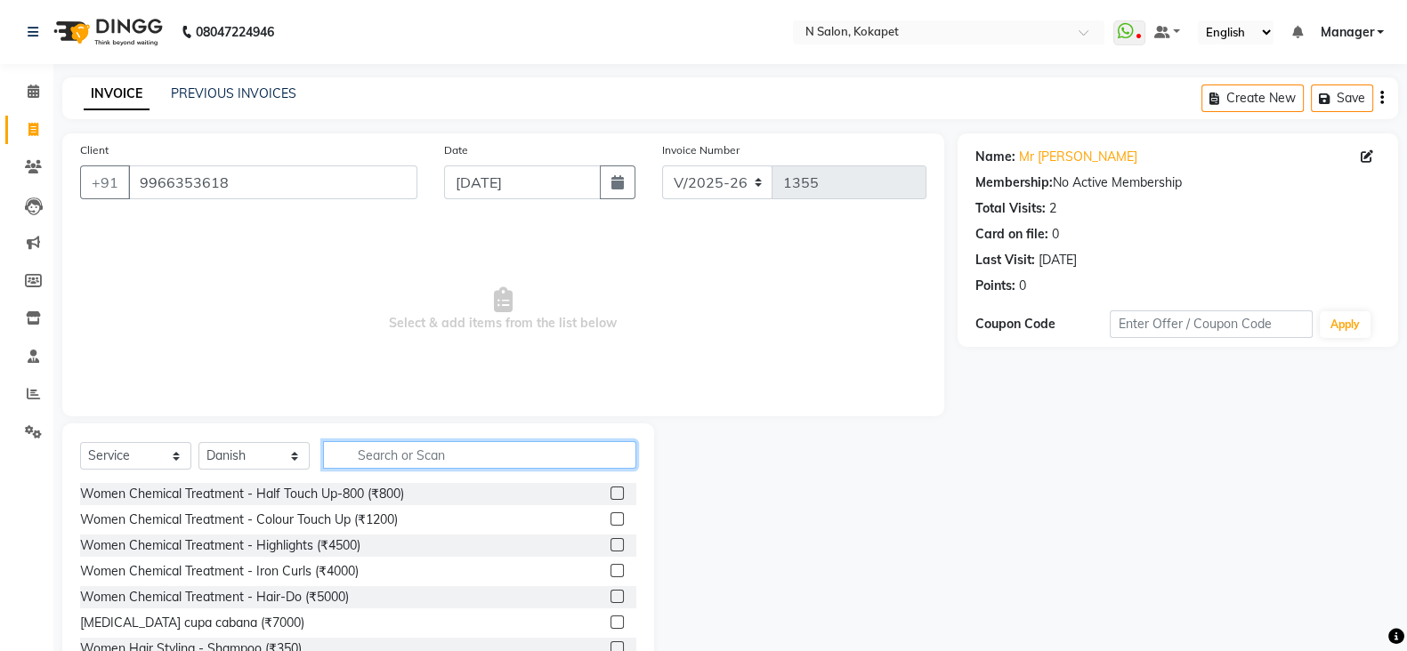
click at [487, 451] on input "text" at bounding box center [479, 455] width 313 height 28
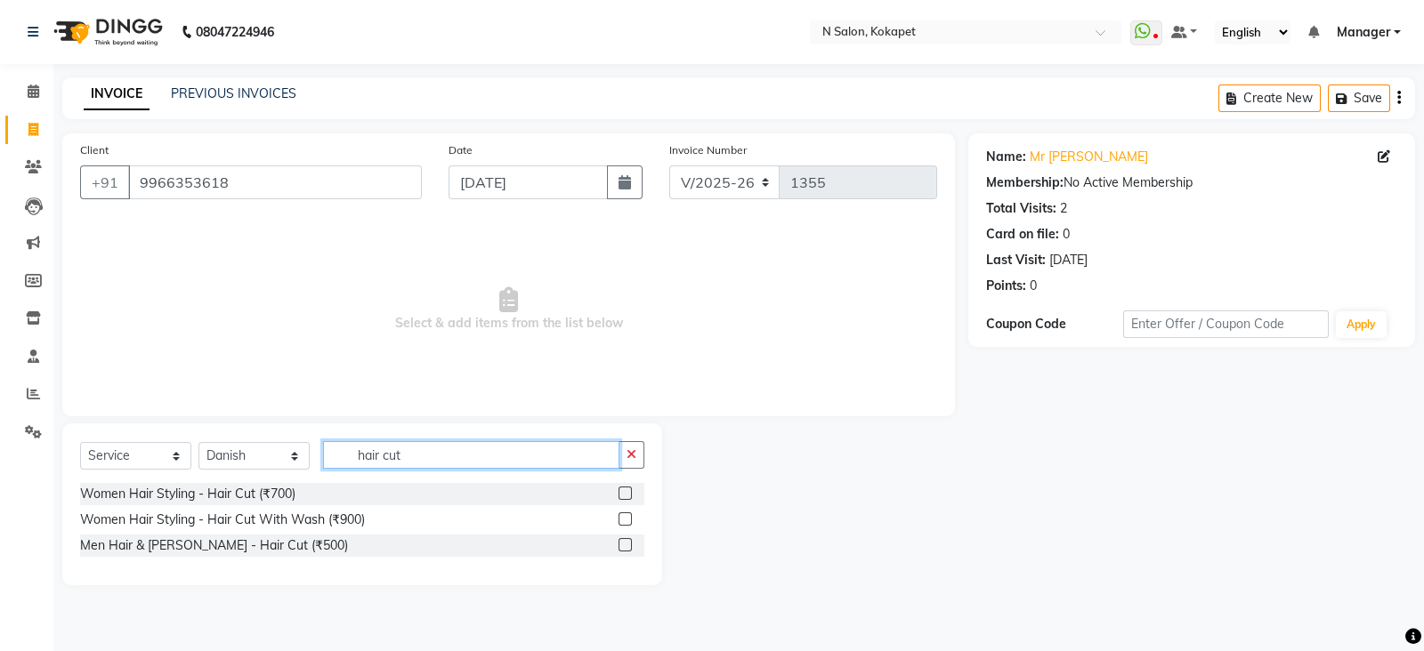
type input "hair cut"
click at [626, 547] on label at bounding box center [625, 544] width 13 height 13
click at [626, 547] on input "checkbox" at bounding box center [625, 546] width 12 height 12
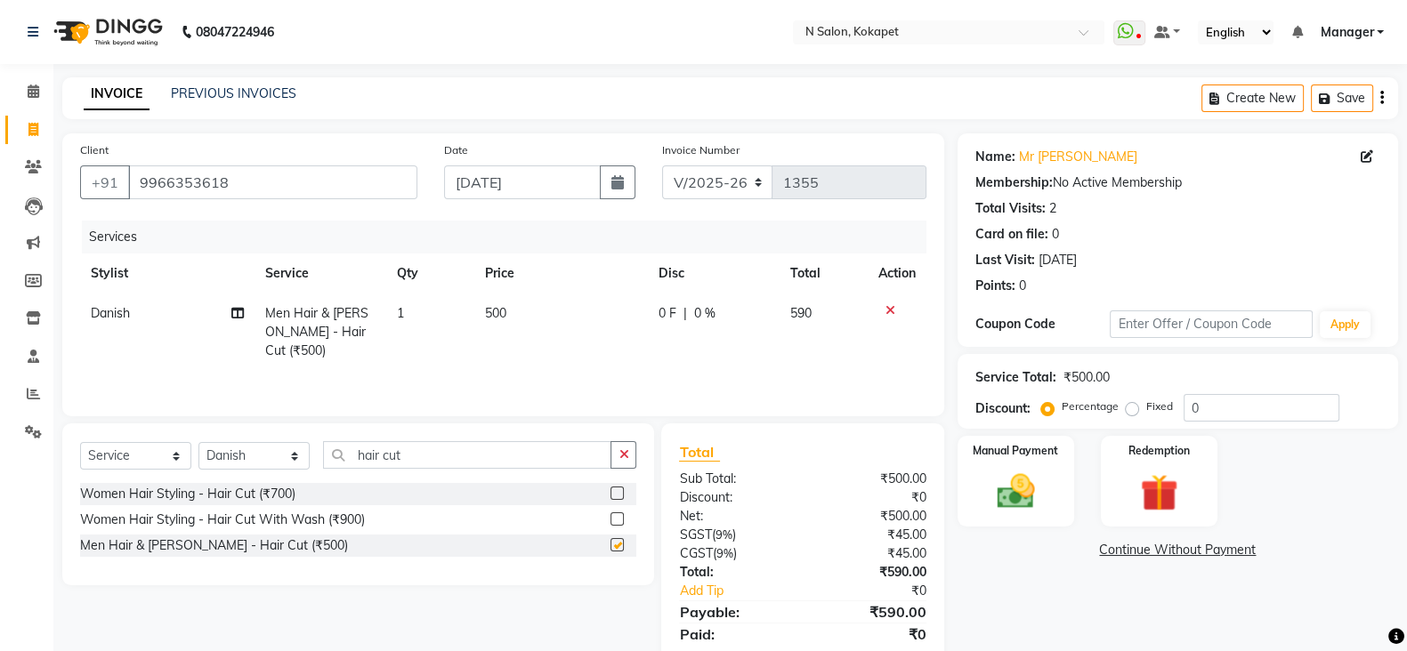
checkbox input "false"
click at [622, 454] on icon "button" at bounding box center [624, 455] width 10 height 12
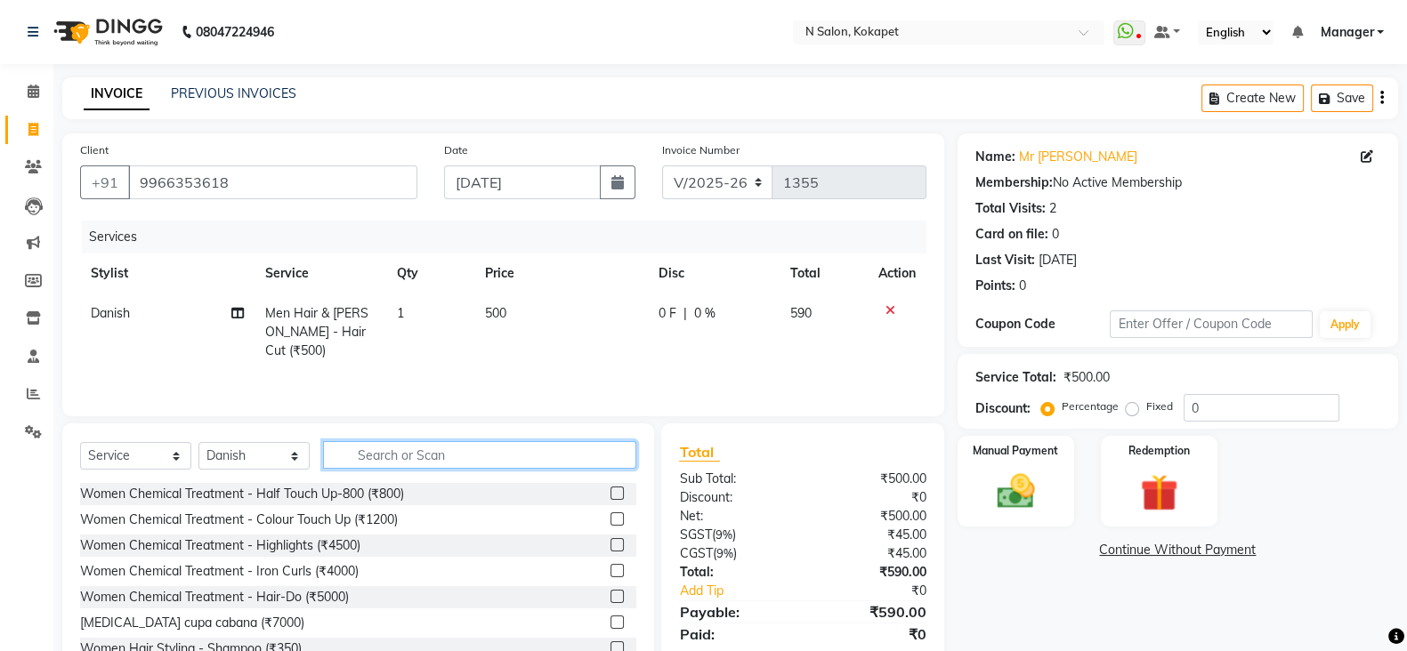
click at [610, 454] on input "text" at bounding box center [479, 455] width 313 height 28
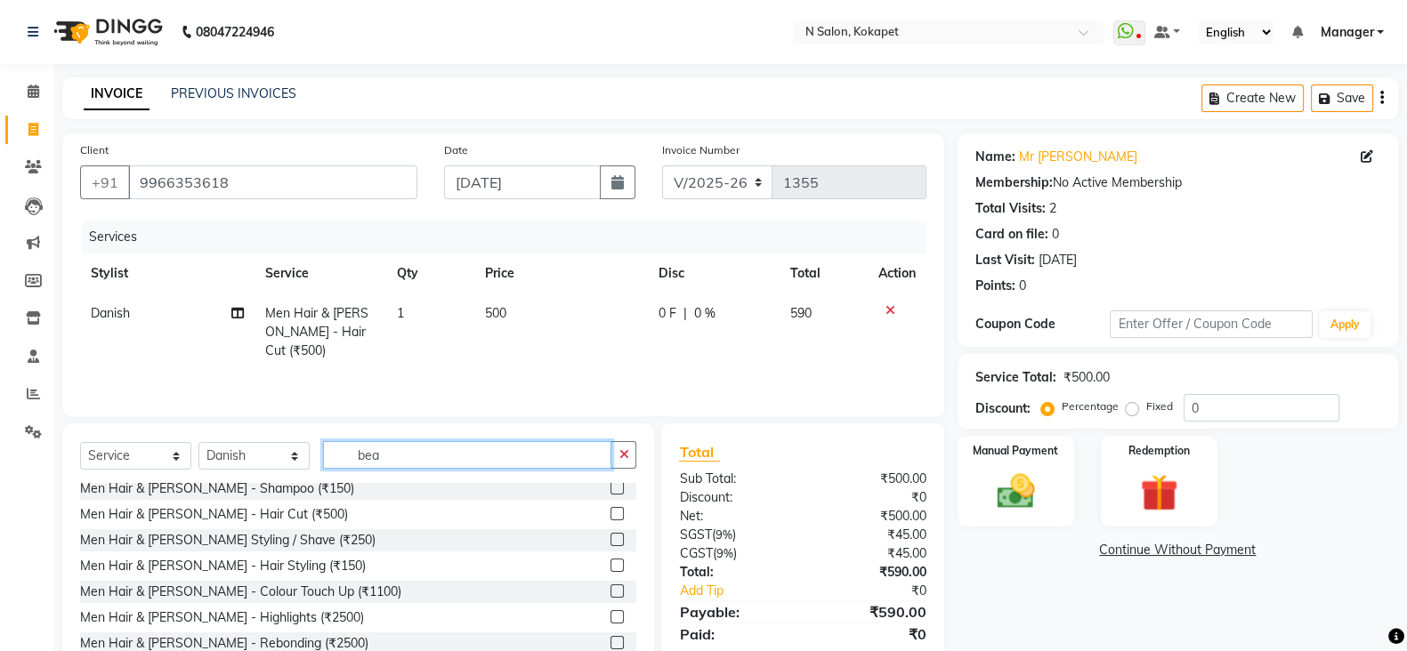
scroll to position [8, 0]
type input "bea"
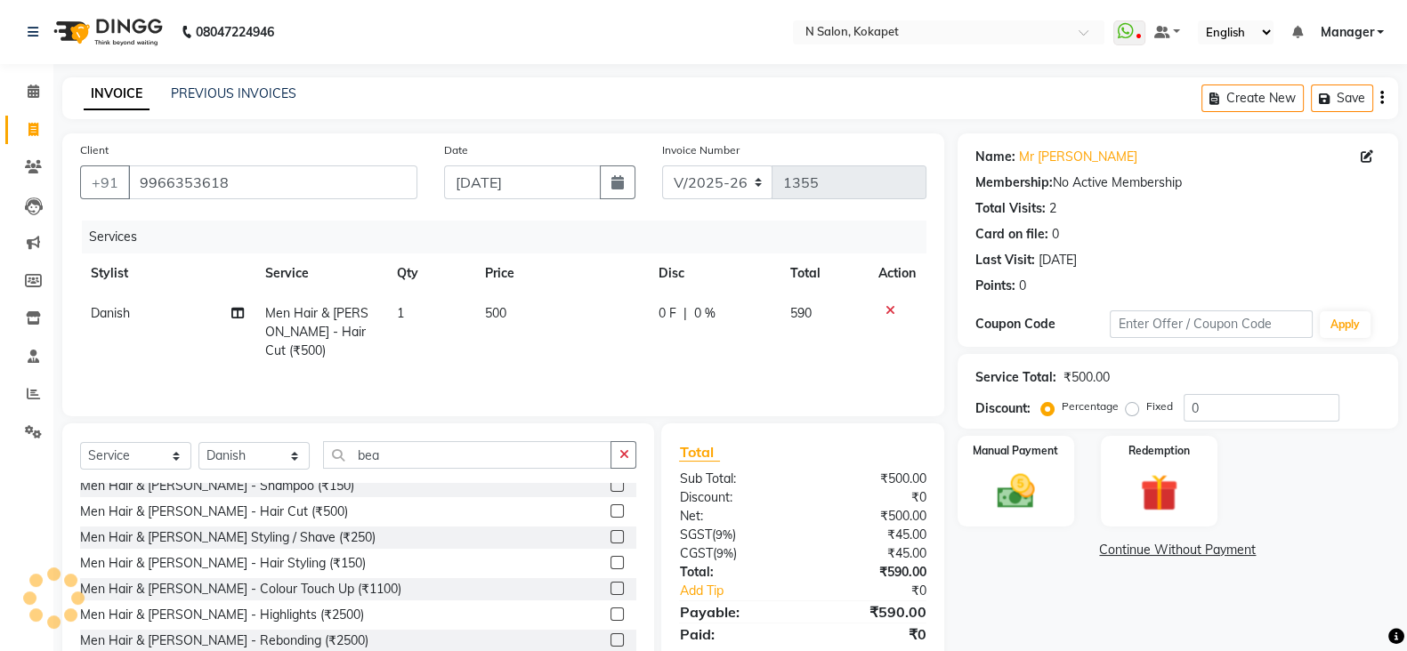
click at [611, 532] on label at bounding box center [617, 536] width 13 height 13
click at [611, 532] on input "checkbox" at bounding box center [617, 538] width 12 height 12
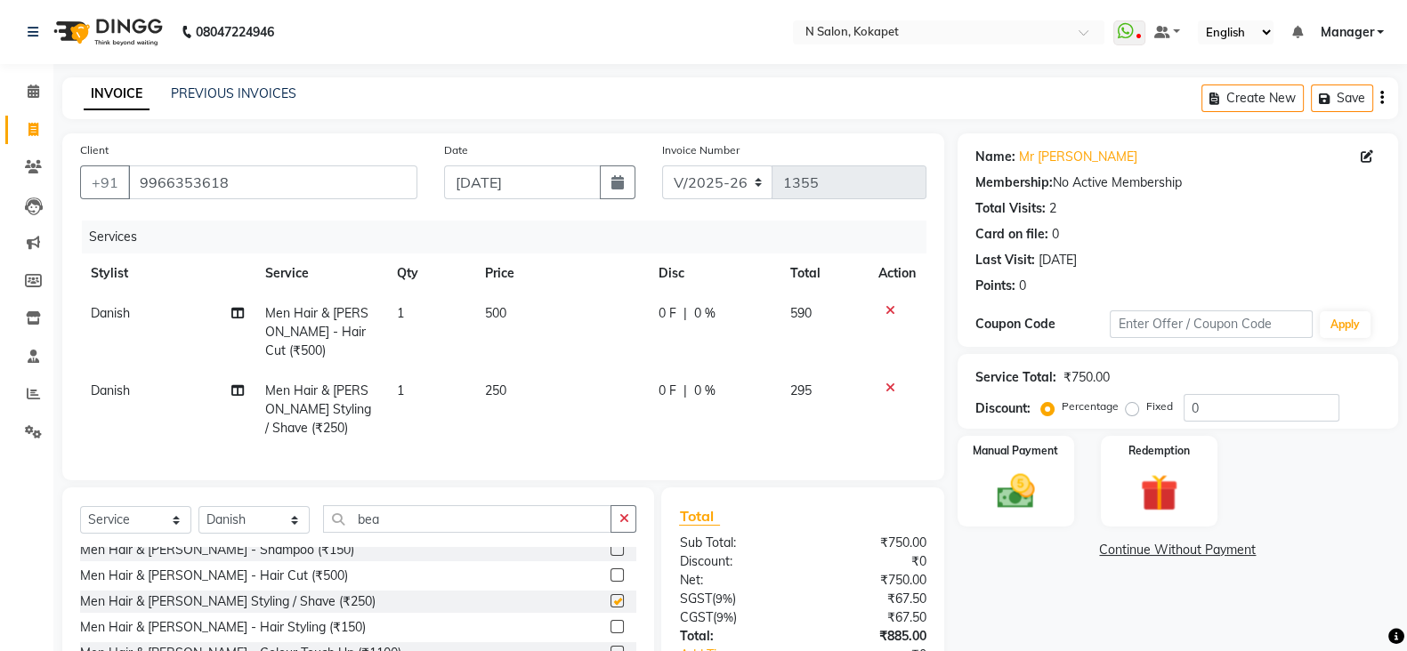
checkbox input "false"
click at [629, 524] on button "button" at bounding box center [624, 519] width 26 height 28
click at [1016, 482] on img at bounding box center [1015, 491] width 63 height 44
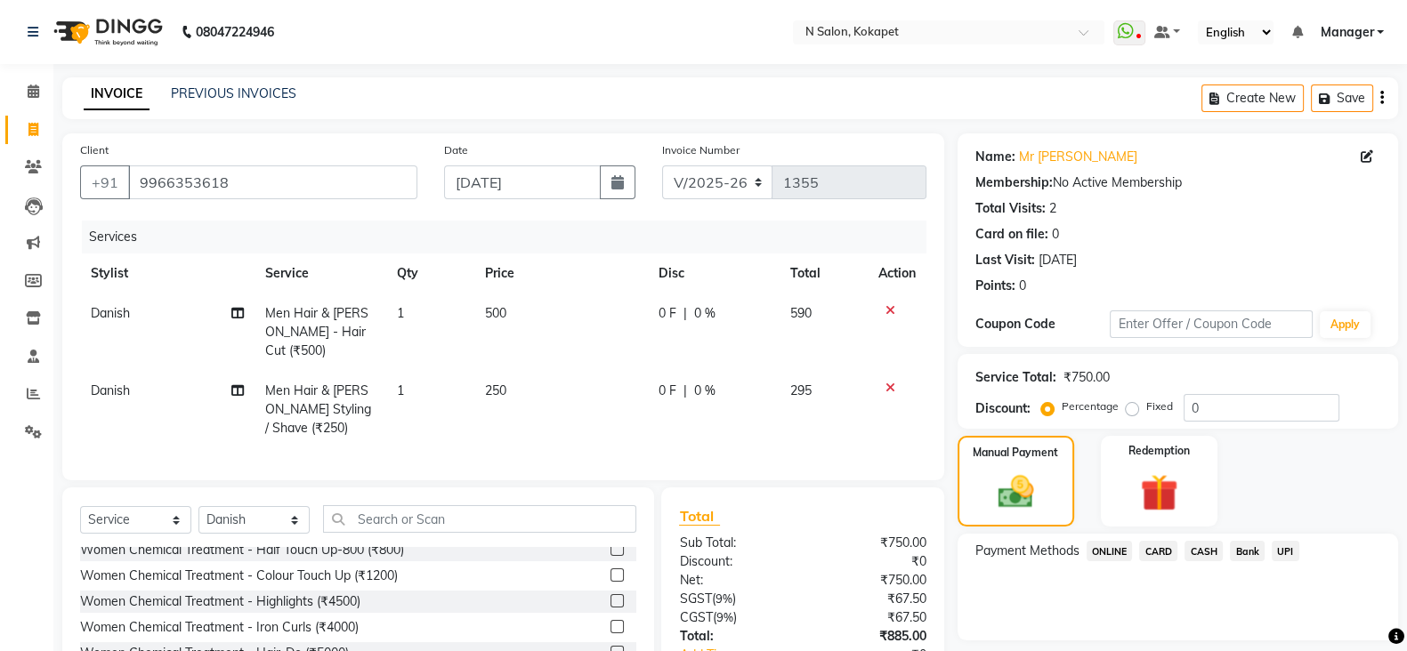
click at [1112, 551] on span "ONLINE" at bounding box center [1110, 551] width 46 height 20
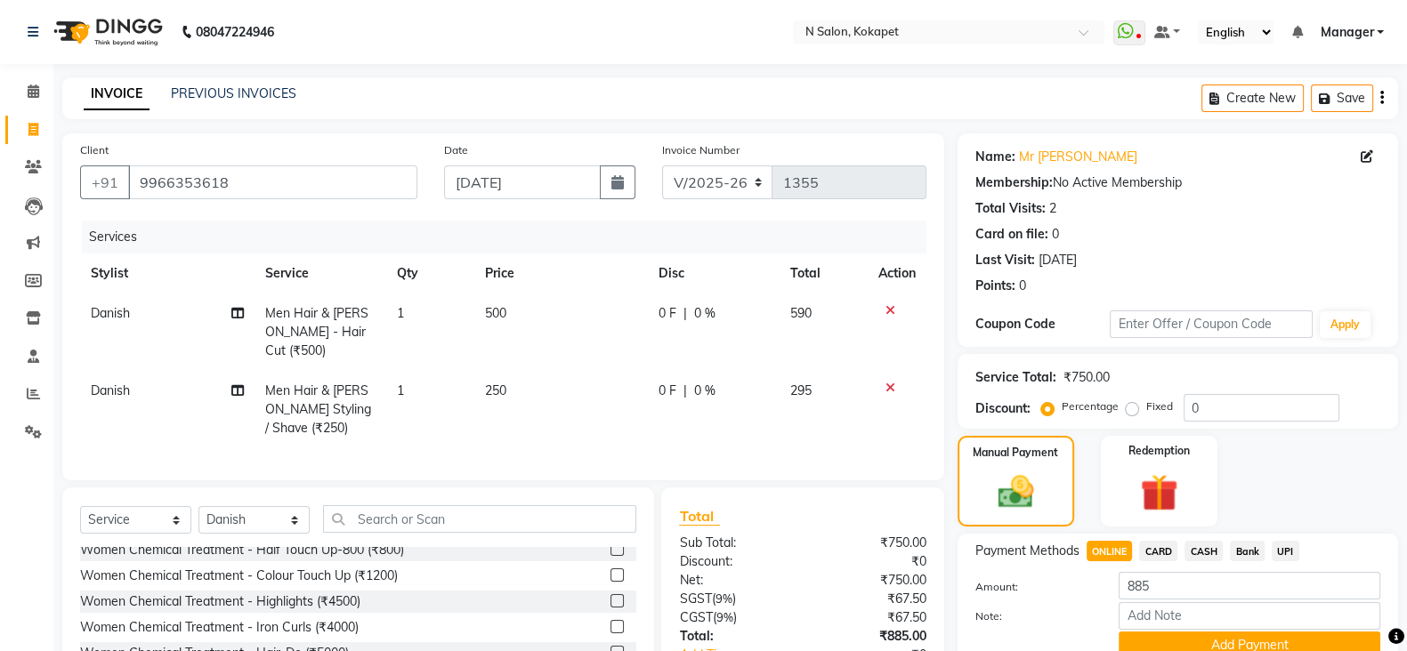
scroll to position [125, 0]
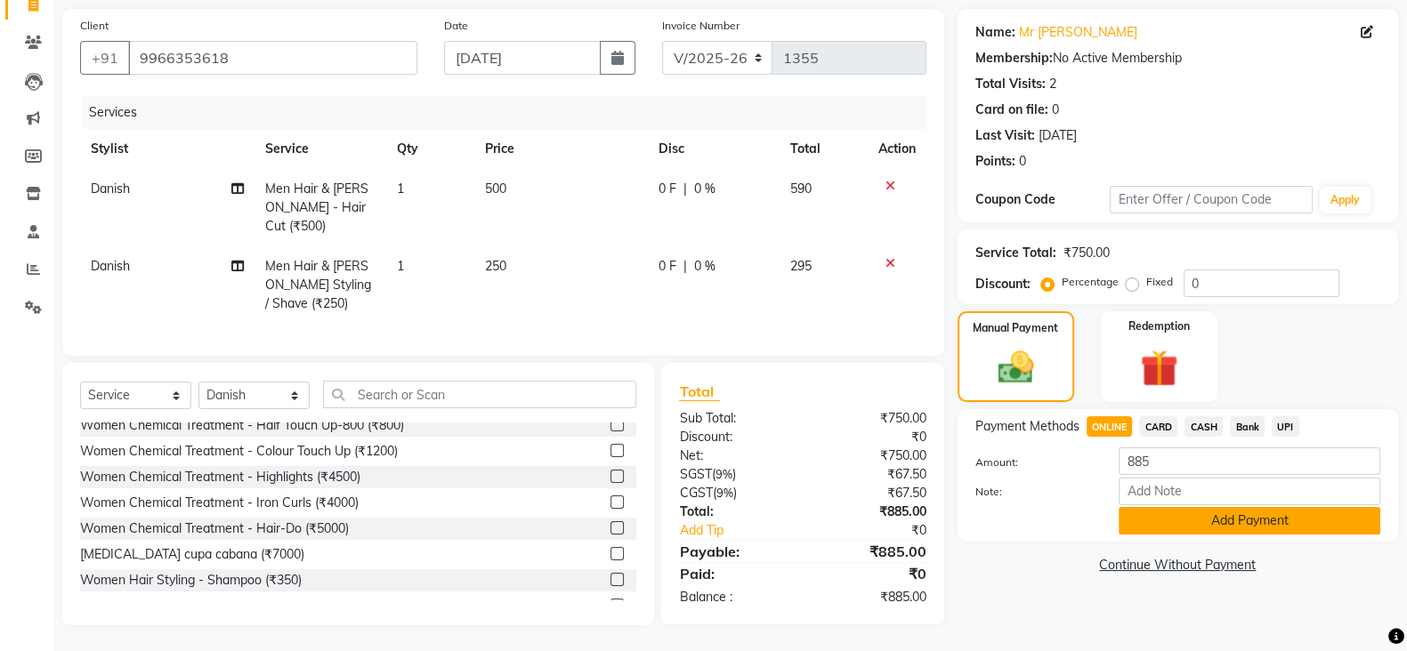
click at [1144, 527] on button "Add Payment" at bounding box center [1250, 521] width 262 height 28
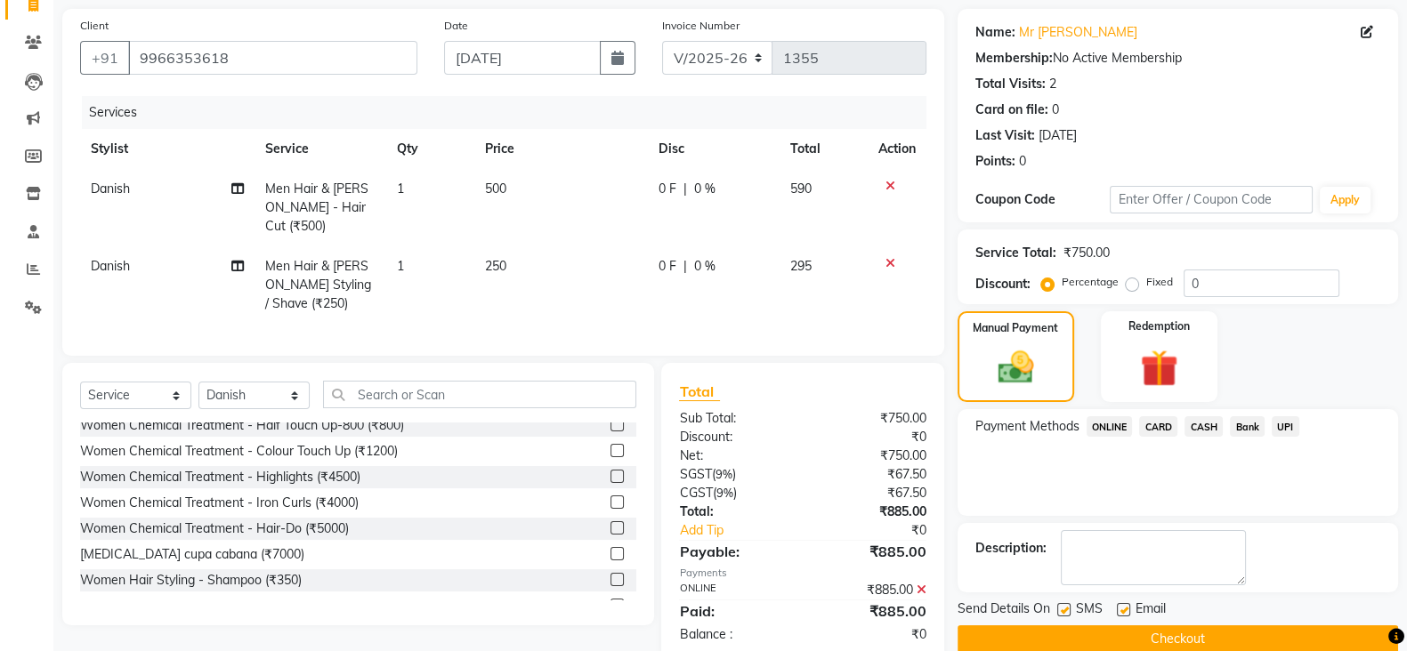
scroll to position [160, 0]
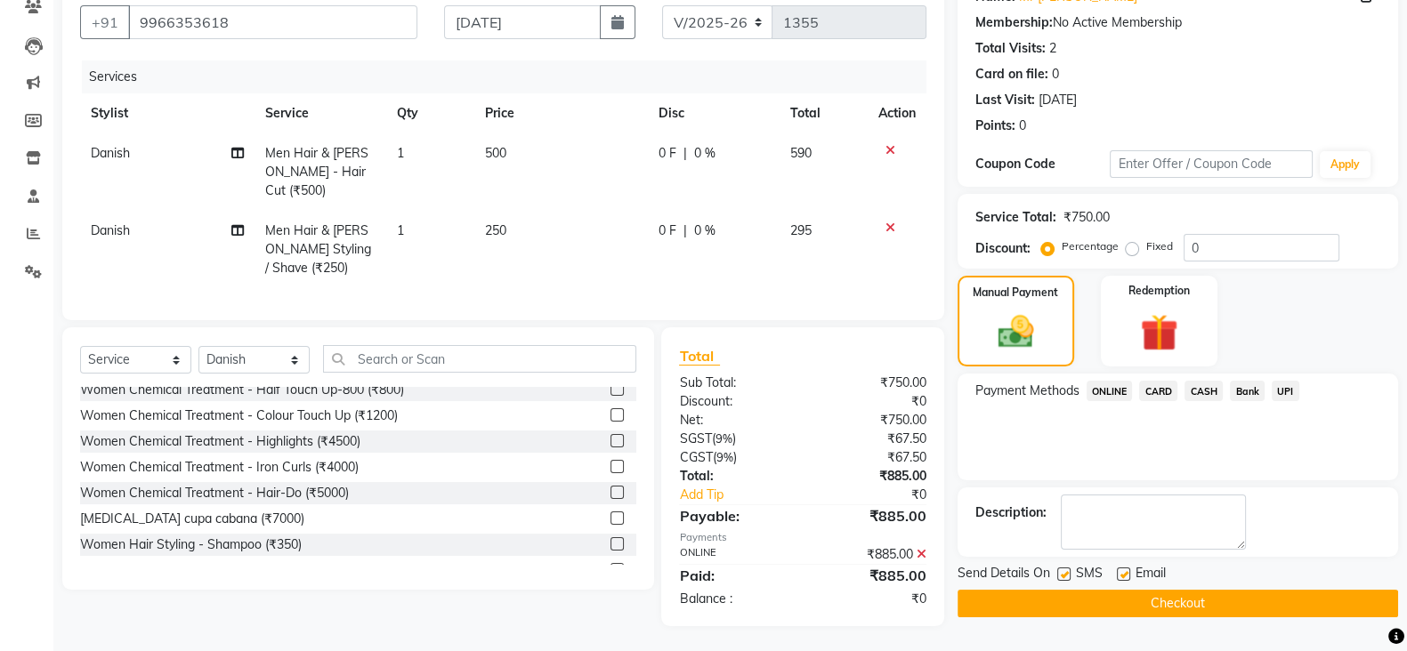
click at [1130, 603] on button "Checkout" at bounding box center [1178, 604] width 441 height 28
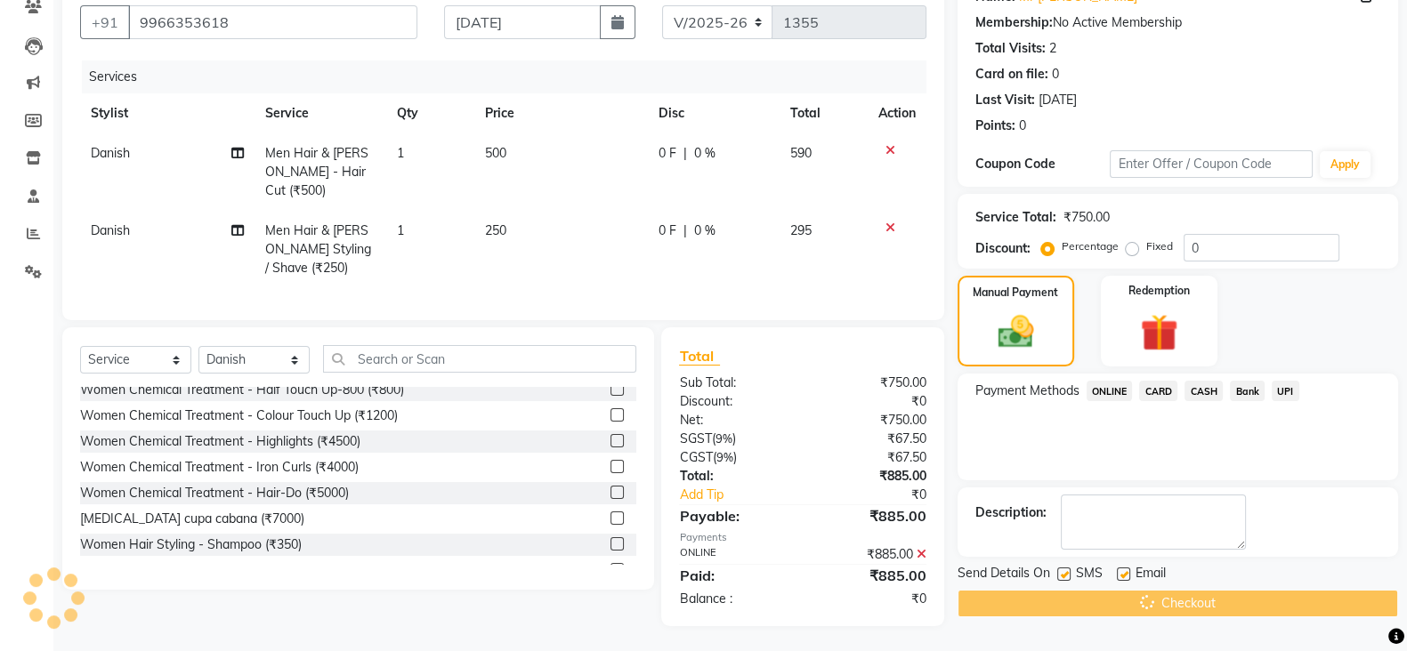
click at [1130, 603] on div "Checkout" at bounding box center [1178, 604] width 441 height 28
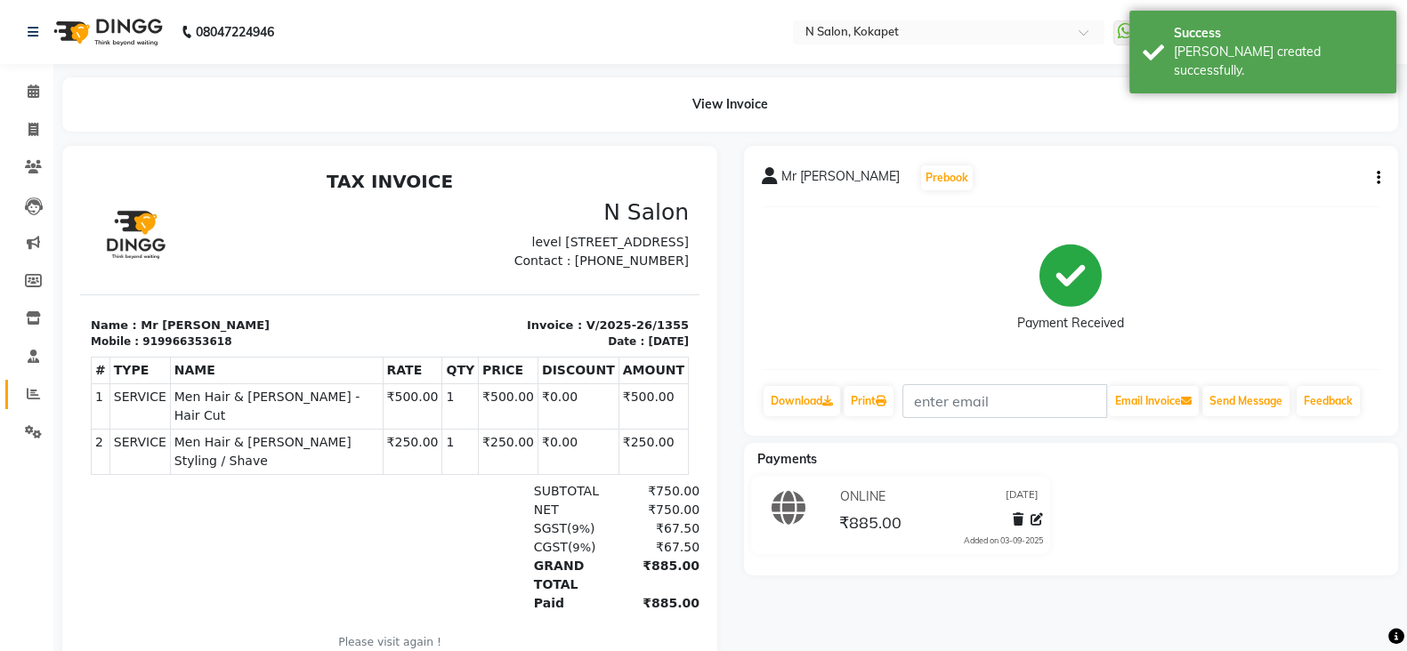
click at [37, 396] on icon at bounding box center [33, 393] width 13 height 13
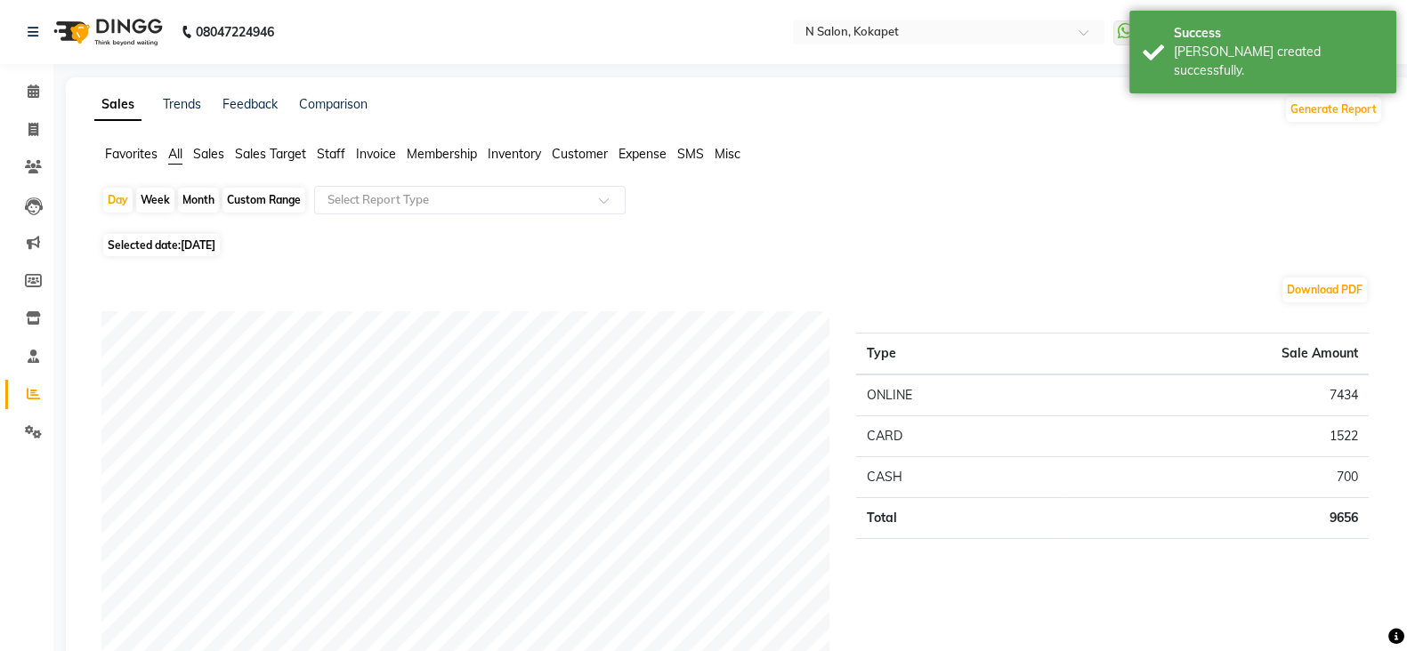
click at [327, 158] on span "Staff" at bounding box center [331, 154] width 28 height 16
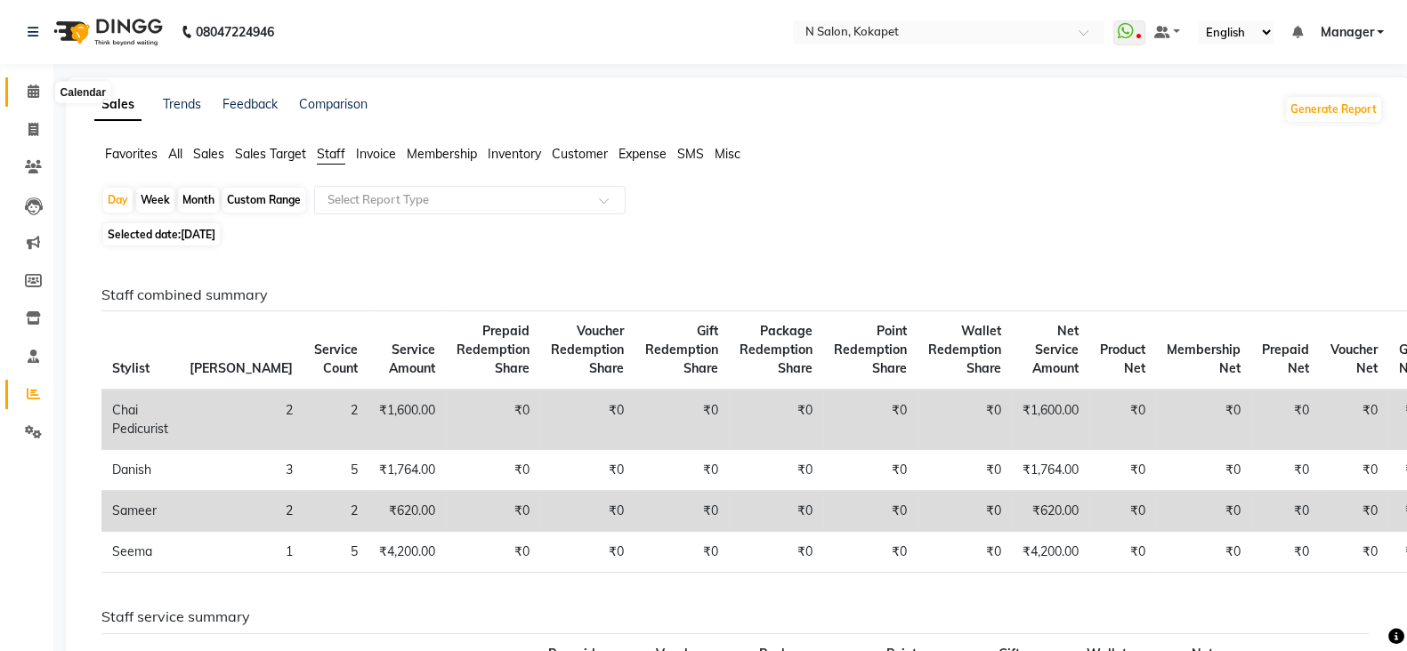
click at [28, 95] on icon at bounding box center [34, 91] width 12 height 13
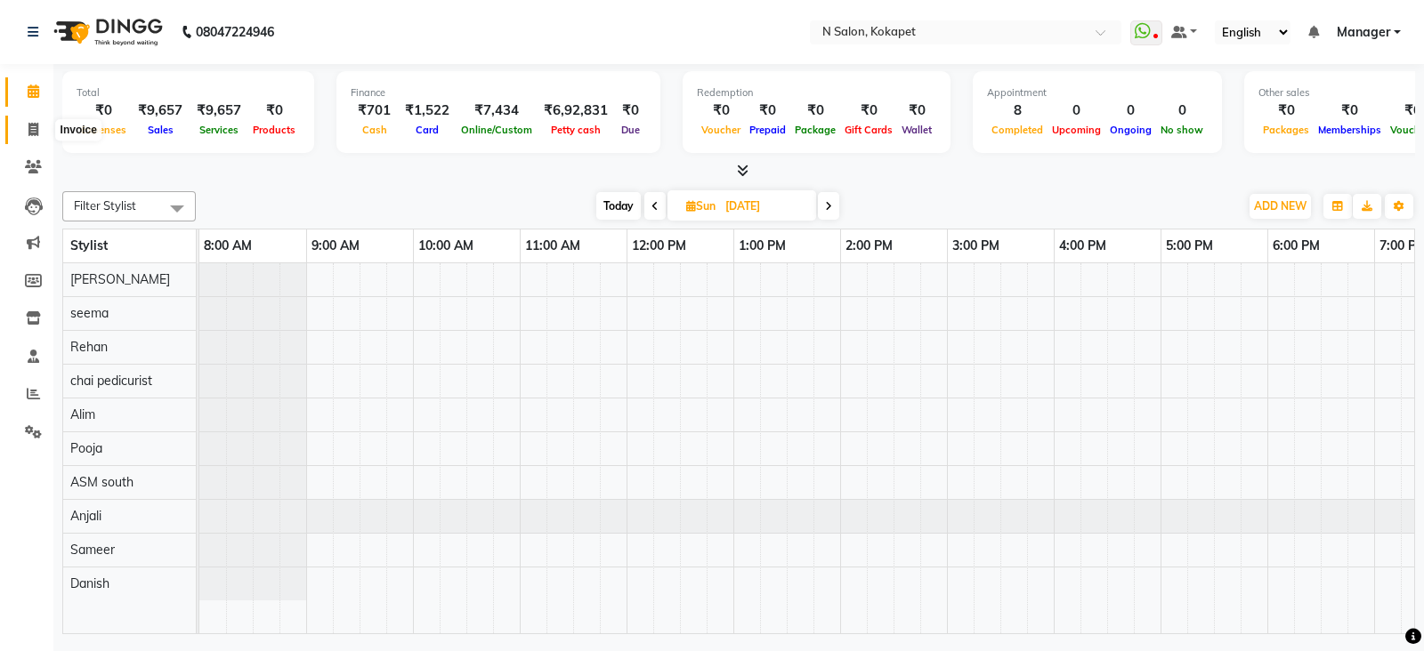
click at [28, 124] on icon at bounding box center [33, 129] width 10 height 13
select select "service"
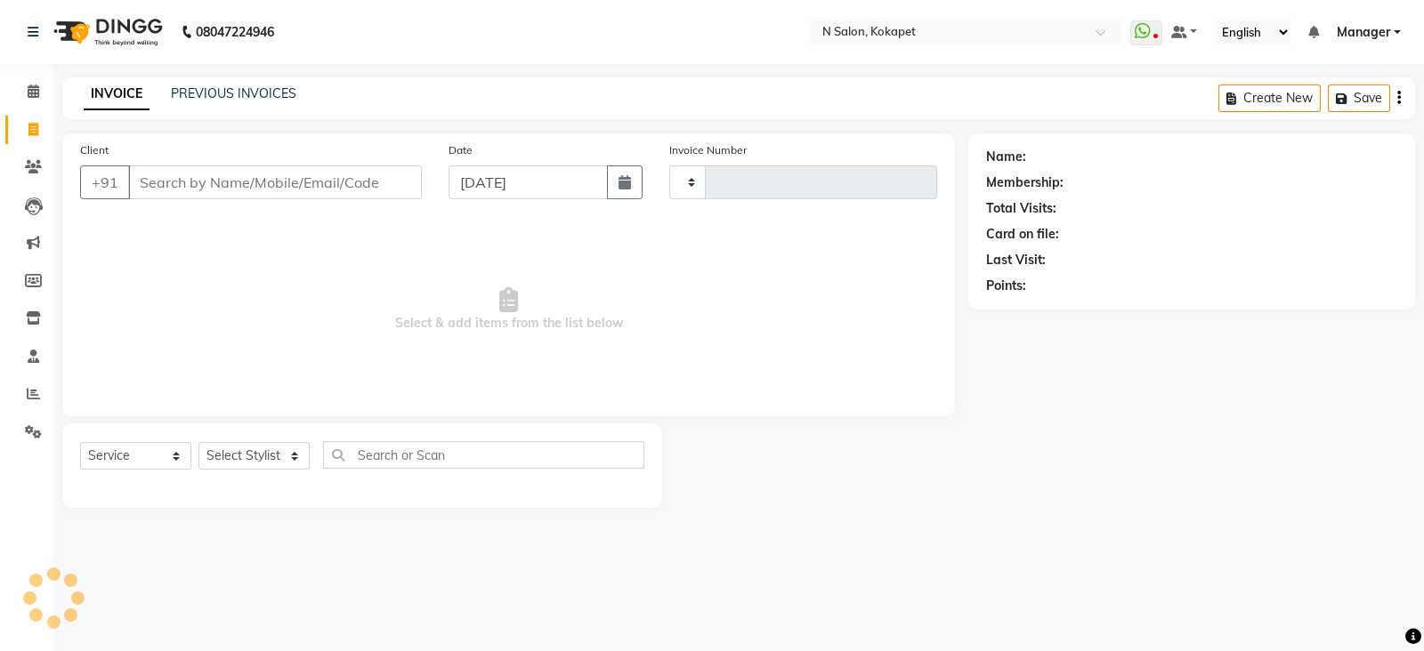
type input "1356"
select select "7256"
click at [339, 187] on input "Client" at bounding box center [275, 183] width 294 height 34
type input "6"
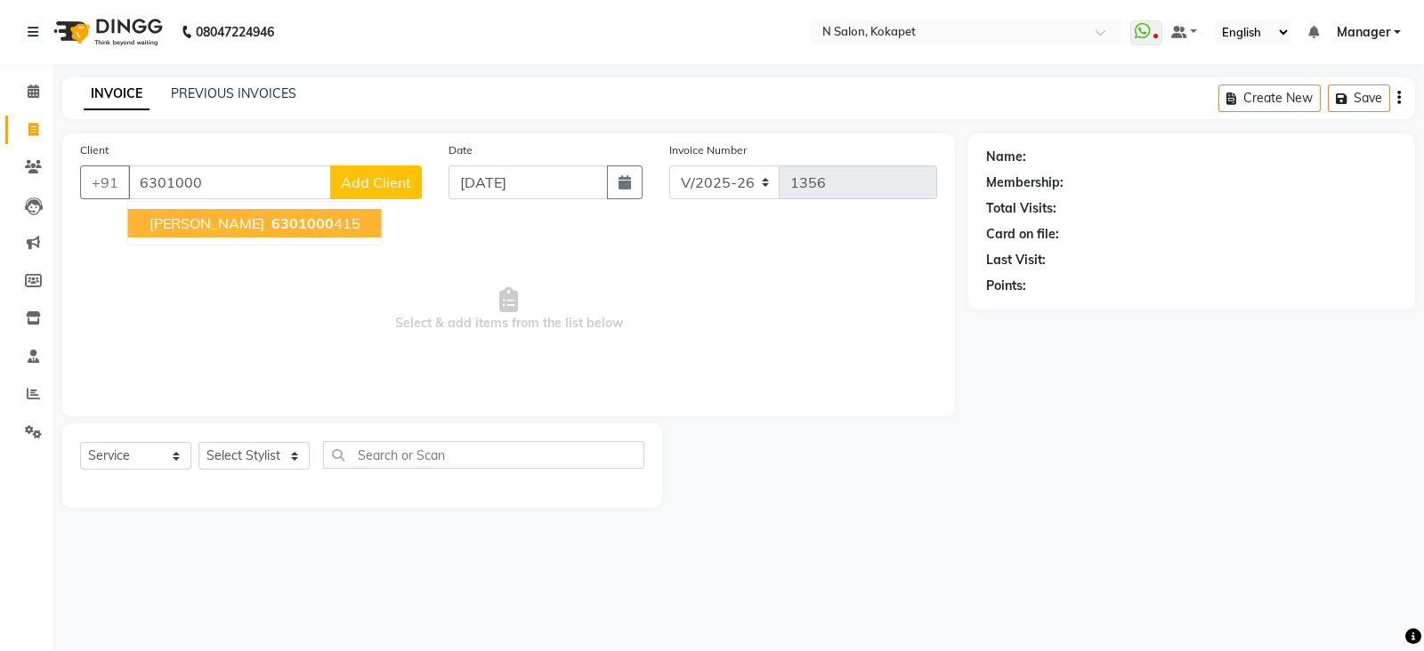
click at [215, 222] on span "mr shasha" at bounding box center [207, 223] width 115 height 18
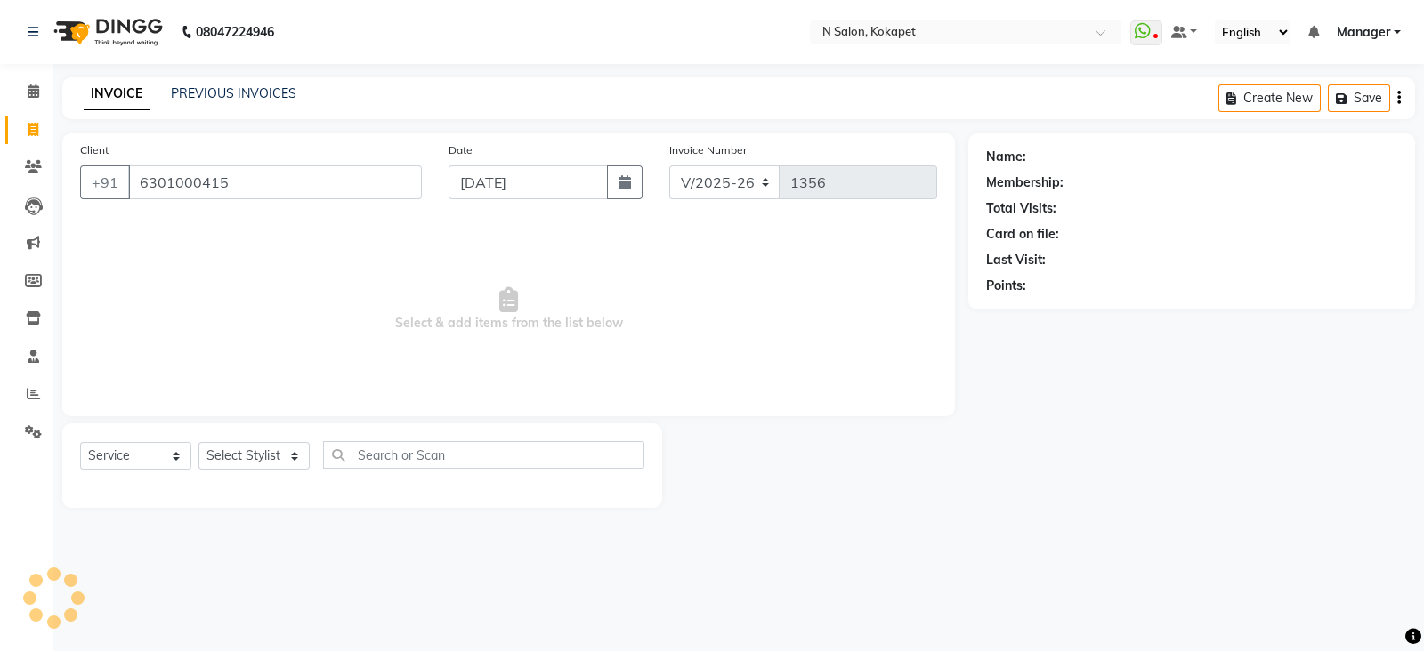
type input "6301000415"
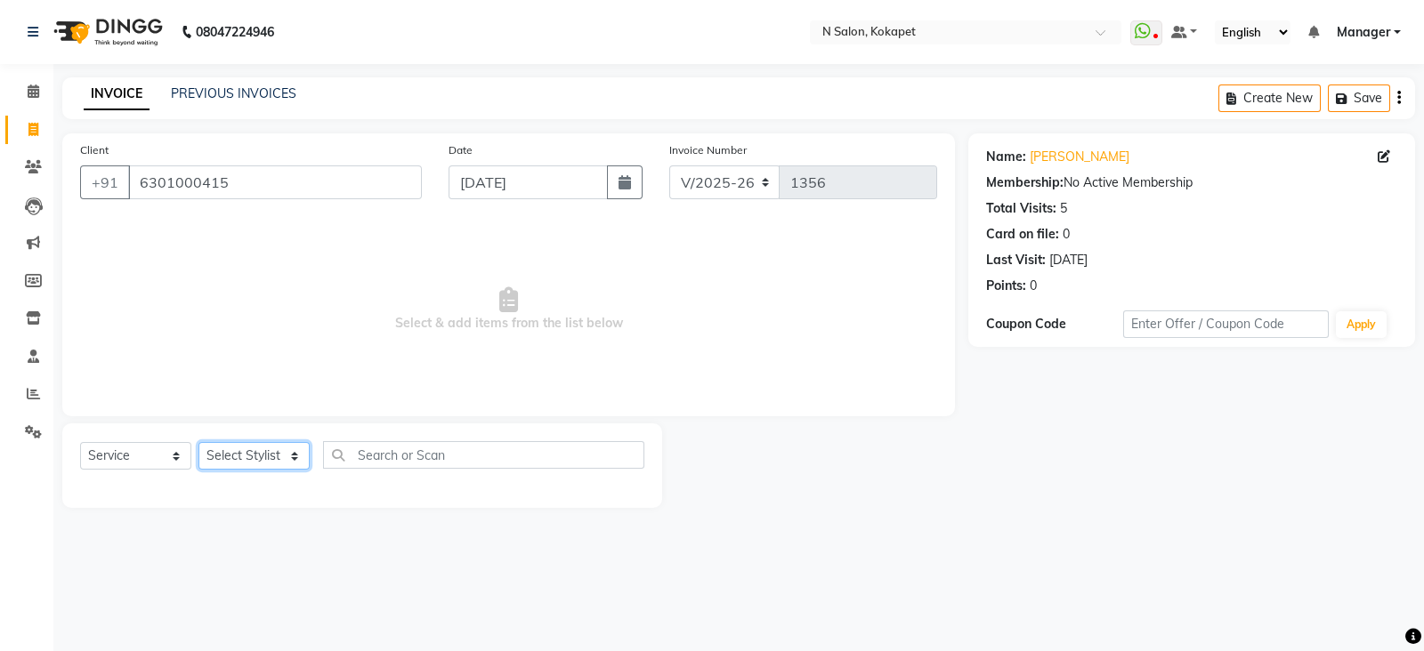
click at [266, 457] on select "Select Stylist Alim Anjali ASM south Bilal chai pedicurist Danish Manager Pooja…" at bounding box center [253, 456] width 111 height 28
select select "90078"
click at [198, 443] on select "Select Stylist Alim Anjali ASM south Bilal chai pedicurist Danish Manager Pooja…" at bounding box center [253, 456] width 111 height 28
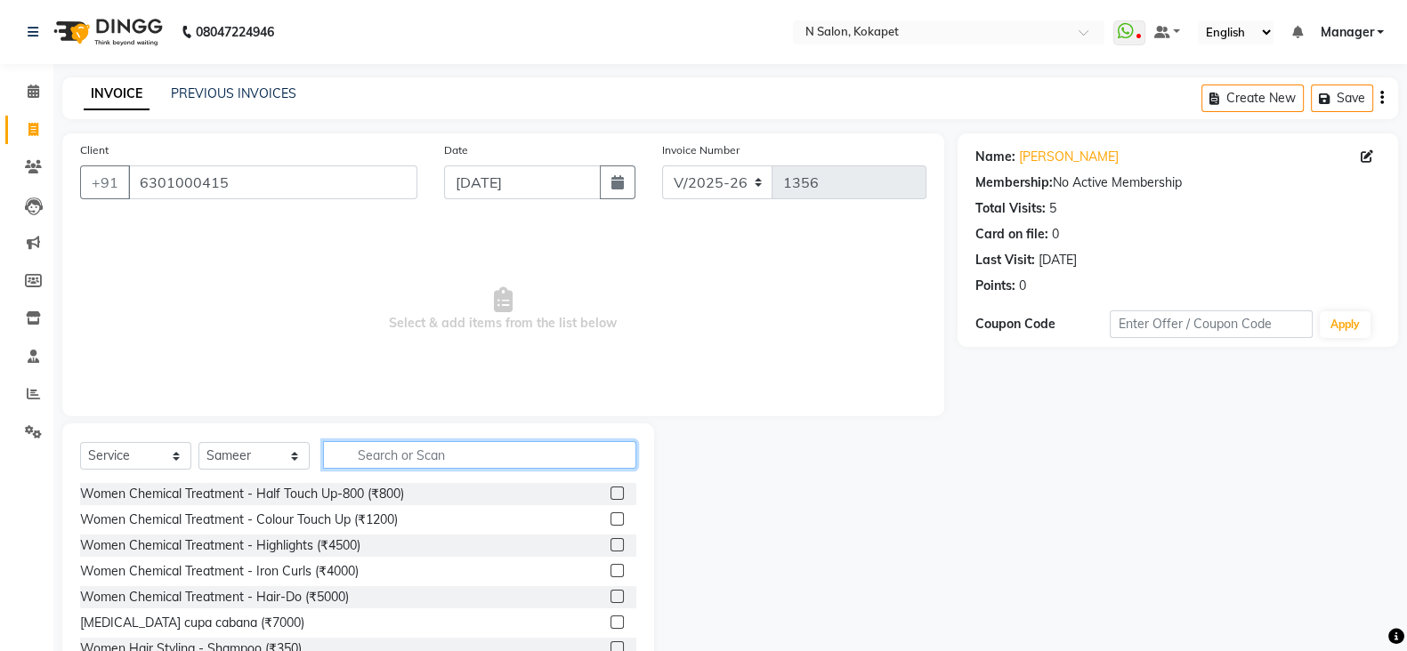
click at [489, 458] on input "text" at bounding box center [479, 455] width 313 height 28
type input "bea"
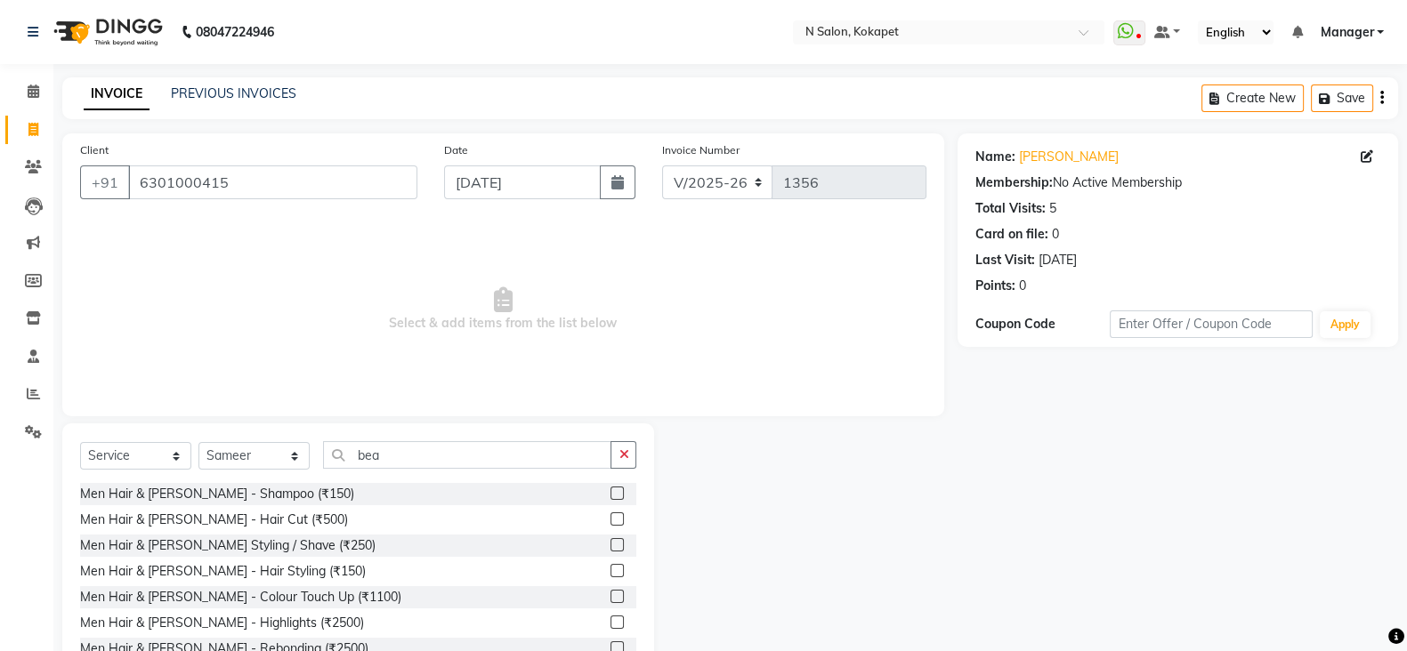
click at [611, 541] on label at bounding box center [617, 544] width 13 height 13
click at [611, 541] on input "checkbox" at bounding box center [617, 546] width 12 height 12
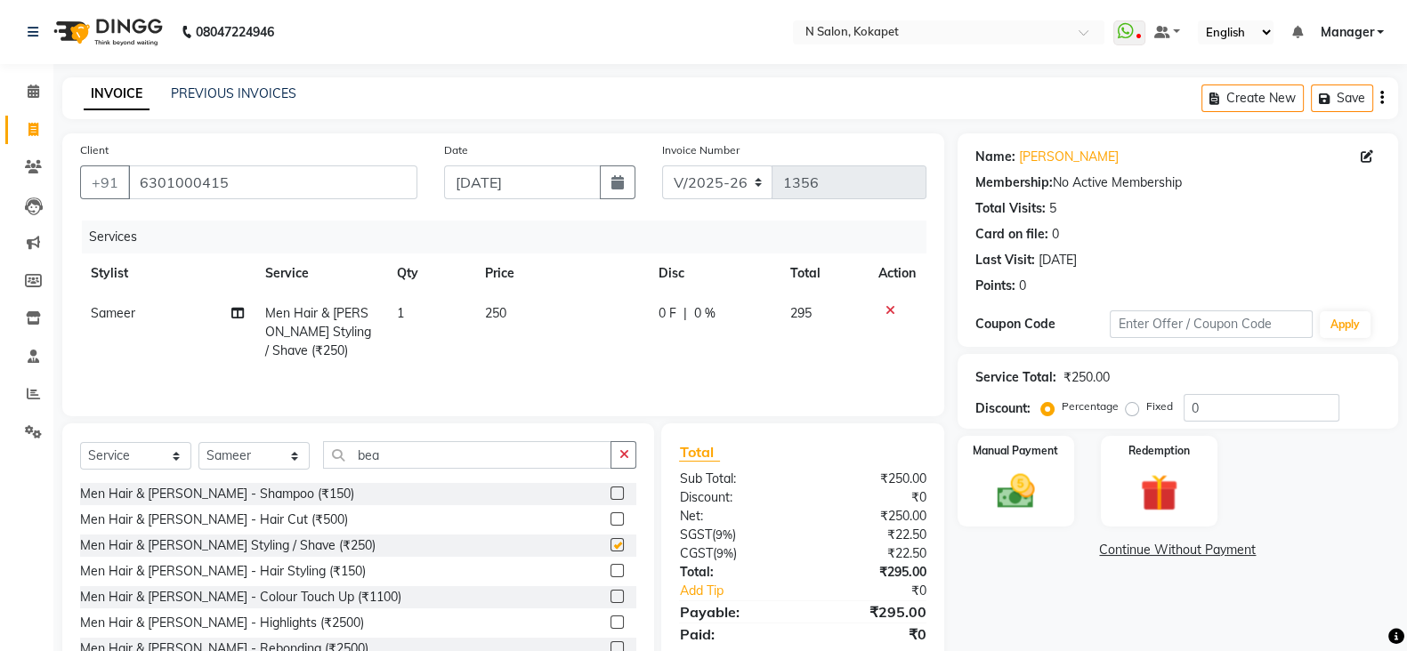
checkbox input "false"
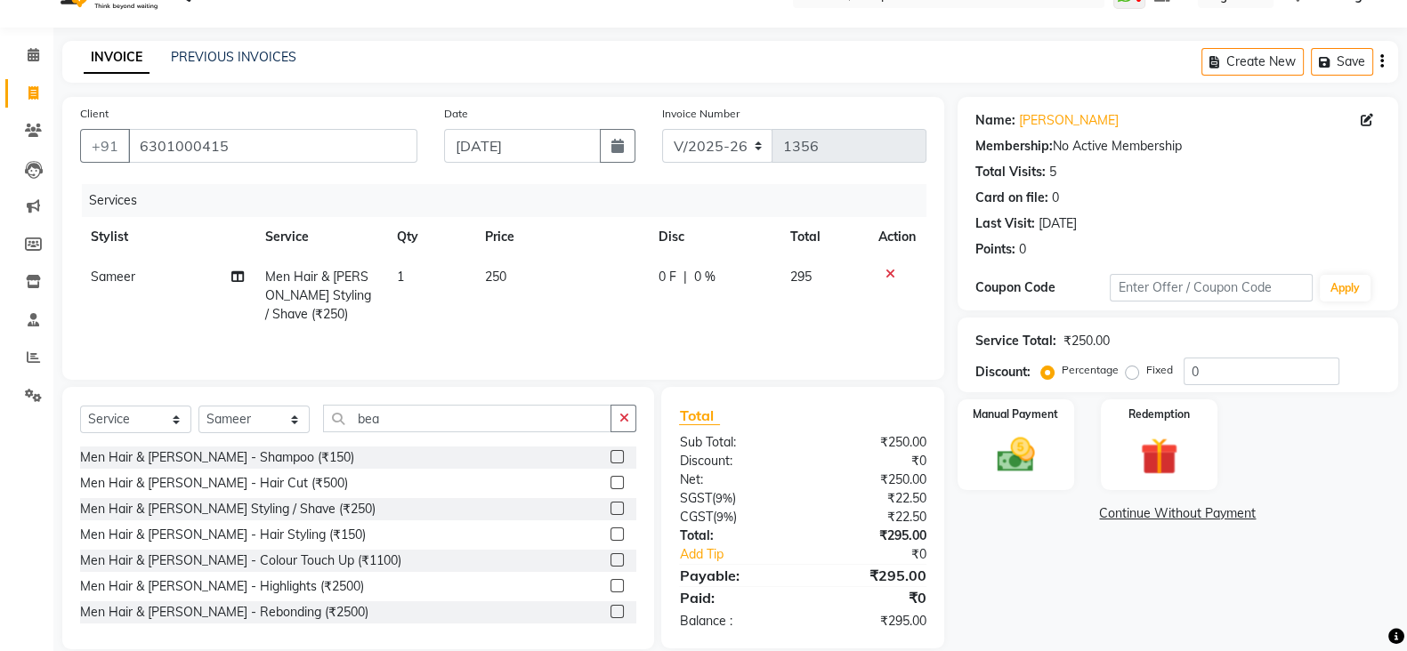
scroll to position [66, 0]
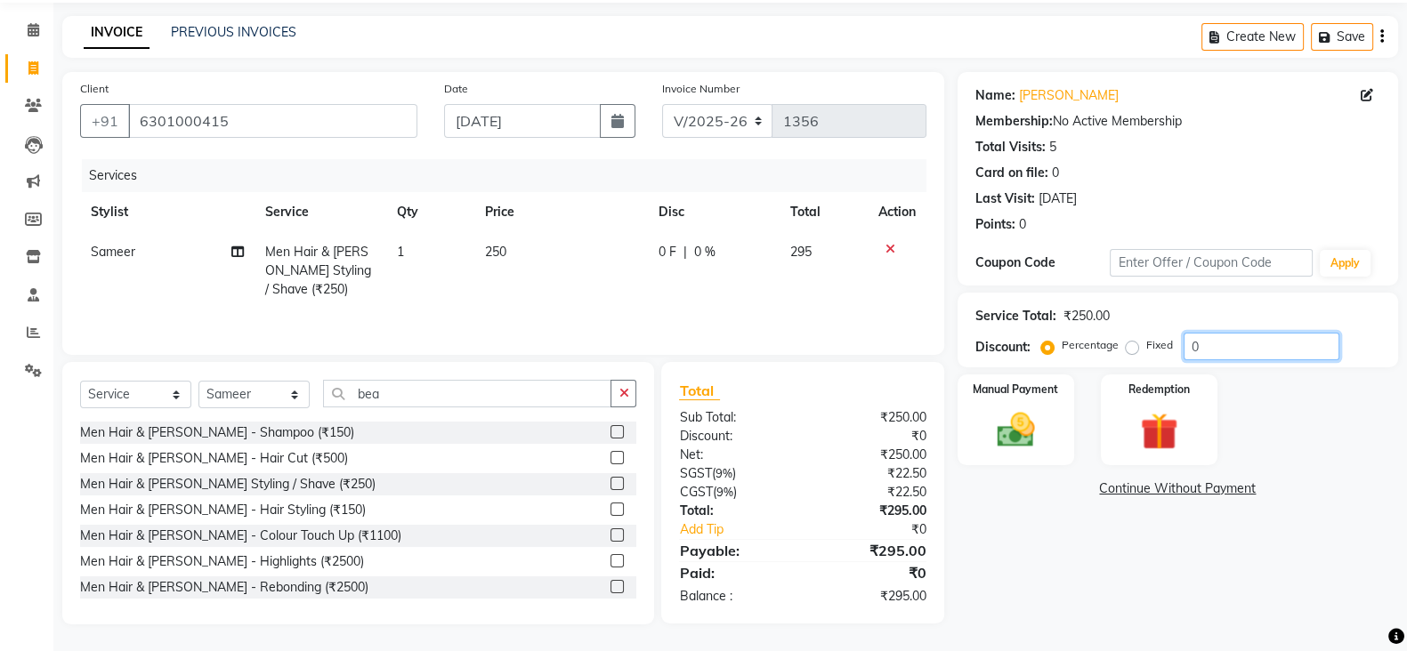
click at [1264, 348] on input "0" at bounding box center [1262, 347] width 156 height 28
type input "3"
type input "30"
click at [632, 392] on button "button" at bounding box center [624, 394] width 26 height 28
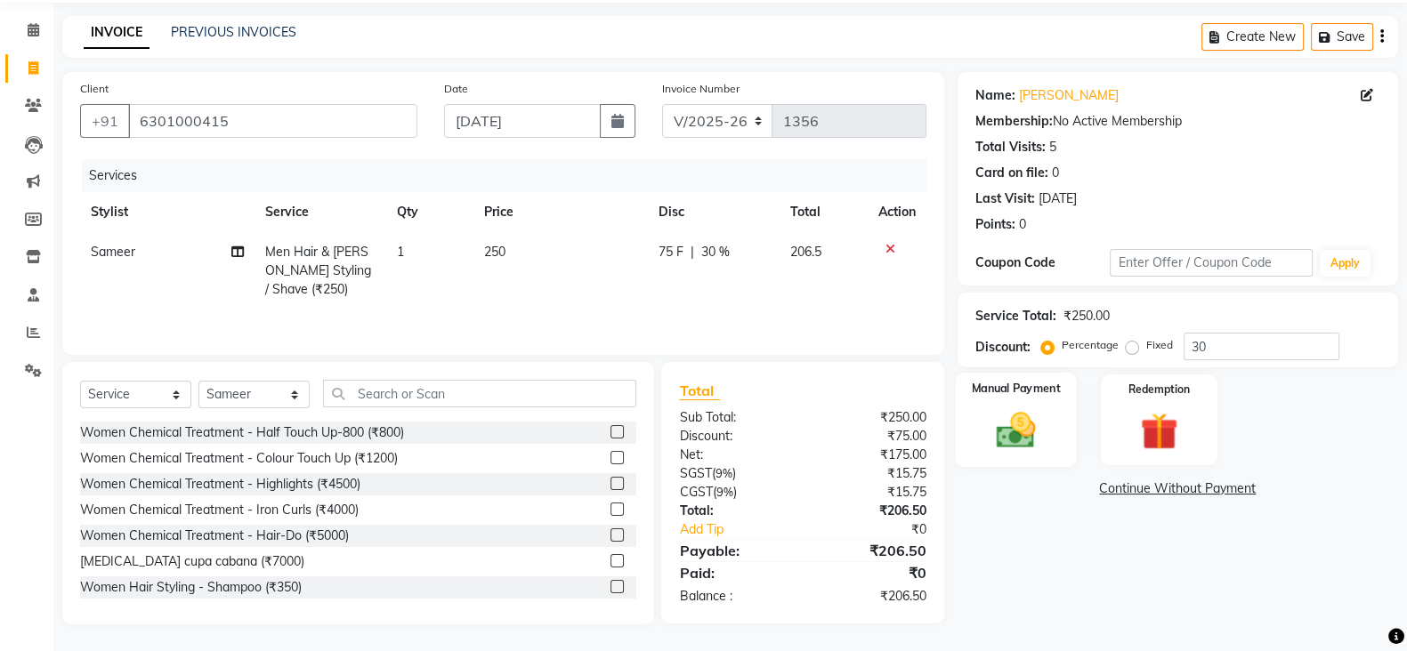
click at [1016, 436] on img at bounding box center [1015, 430] width 63 height 44
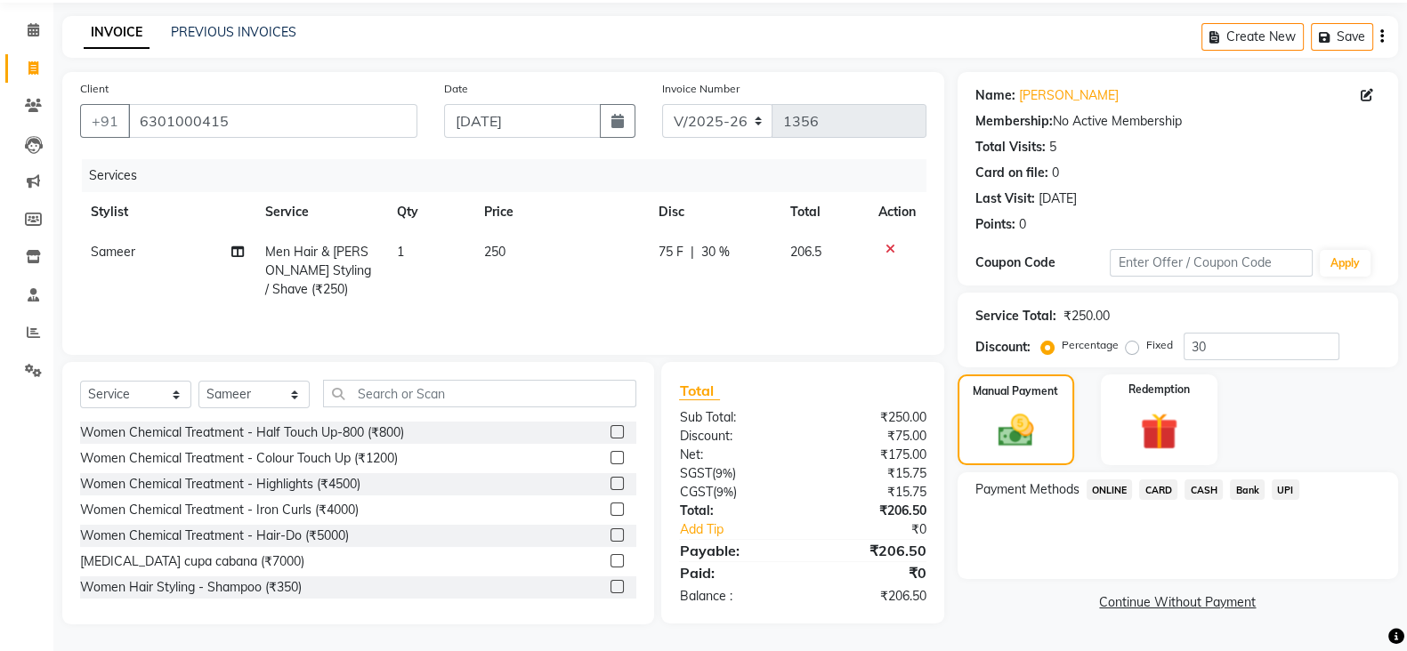
click at [1099, 480] on span "ONLINE" at bounding box center [1110, 490] width 46 height 20
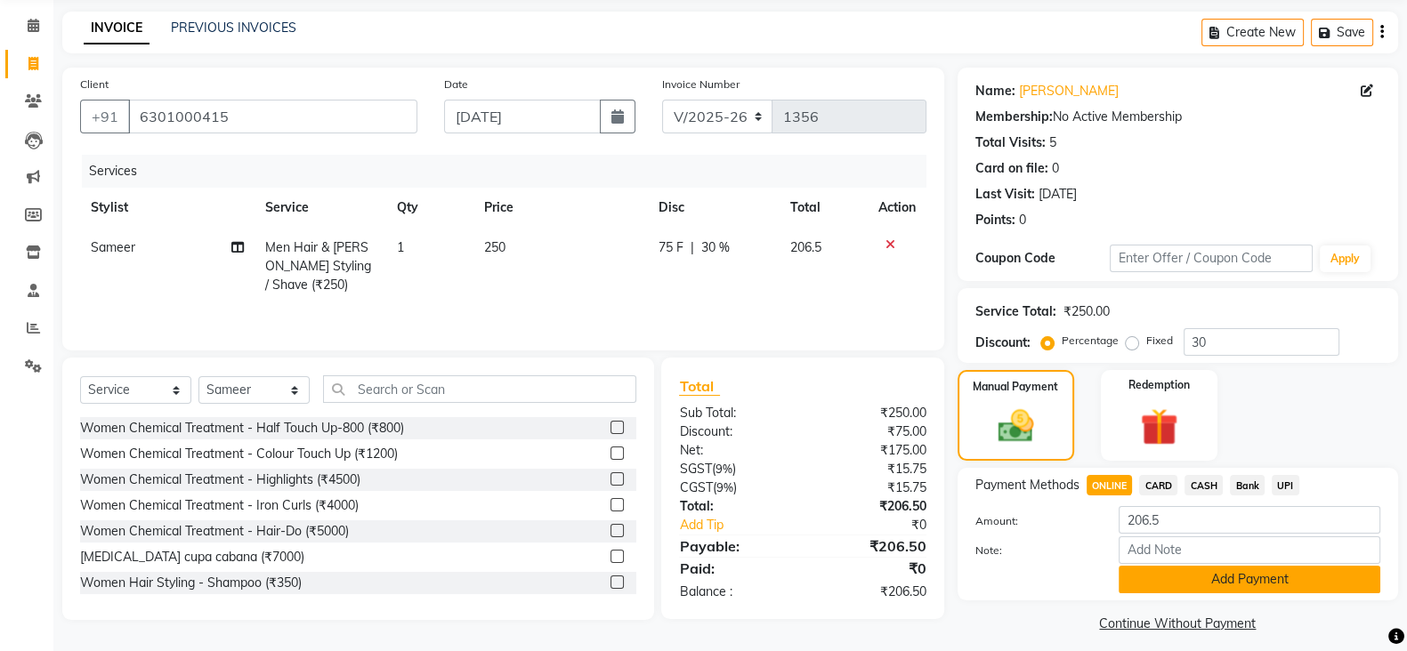
click at [1190, 584] on button "Add Payment" at bounding box center [1250, 580] width 262 height 28
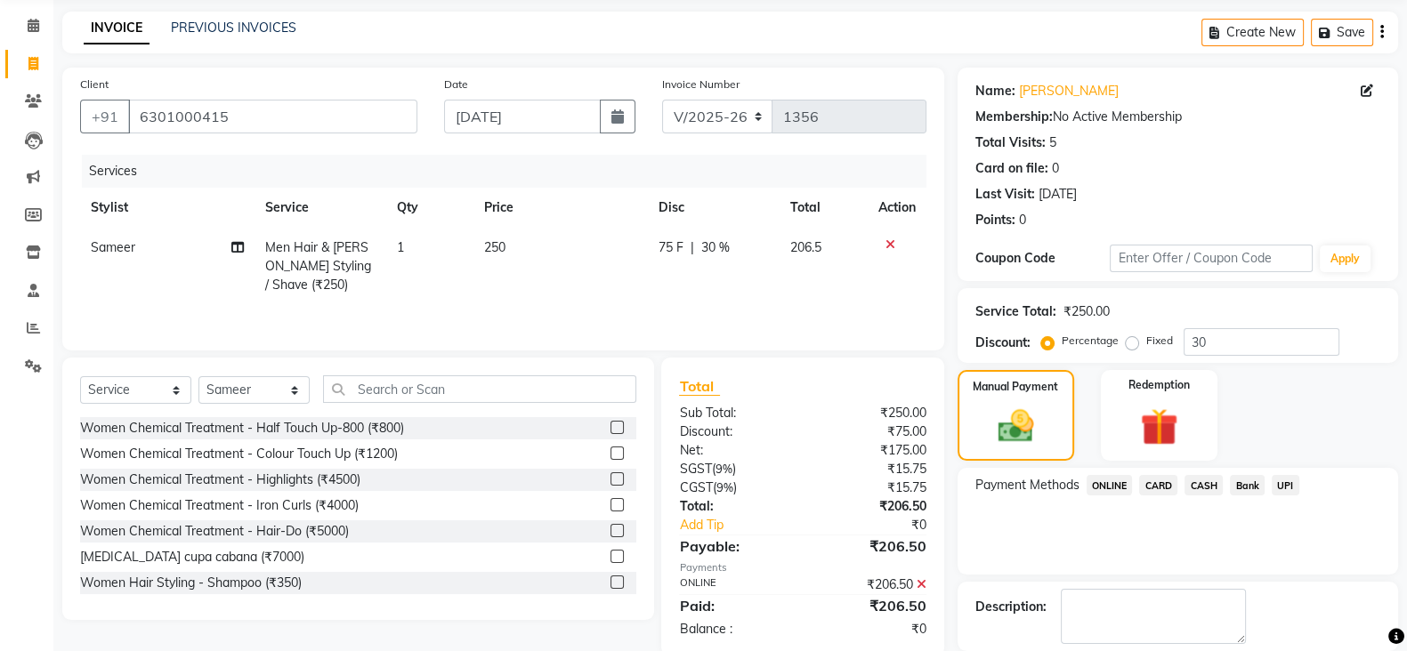
scroll to position [152, 0]
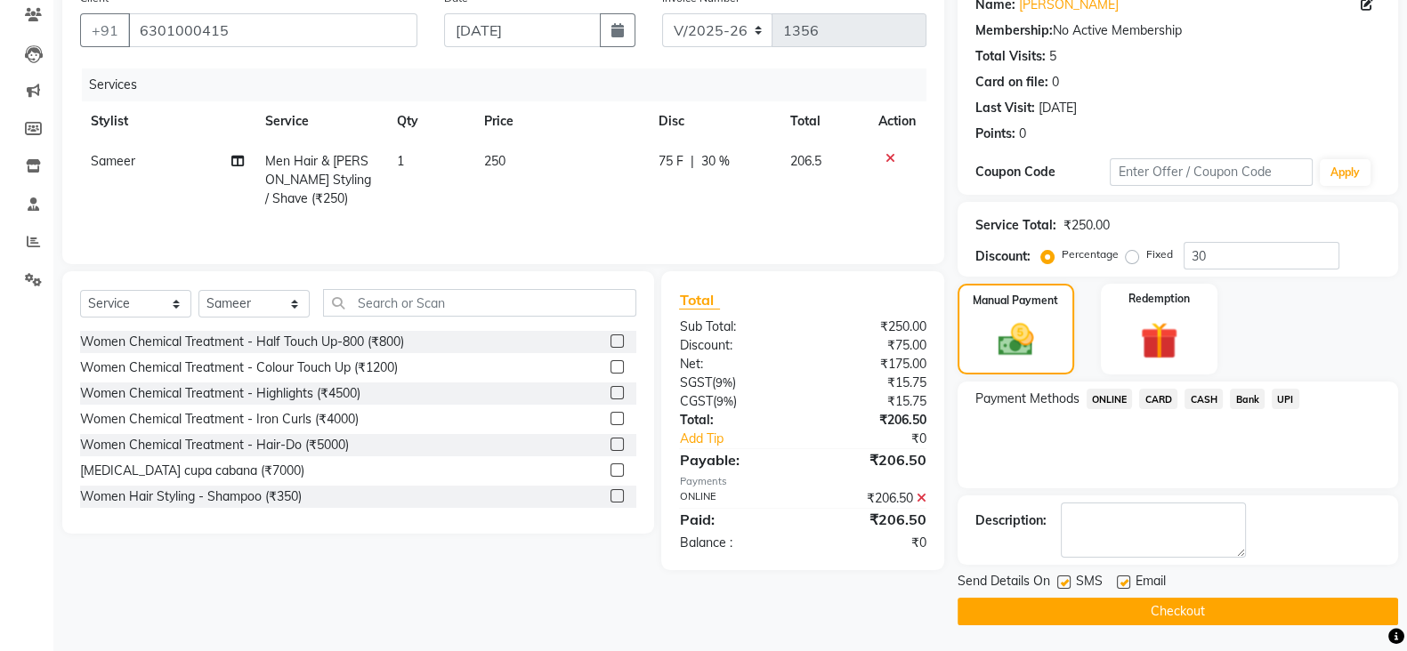
click at [1188, 612] on button "Checkout" at bounding box center [1178, 612] width 441 height 28
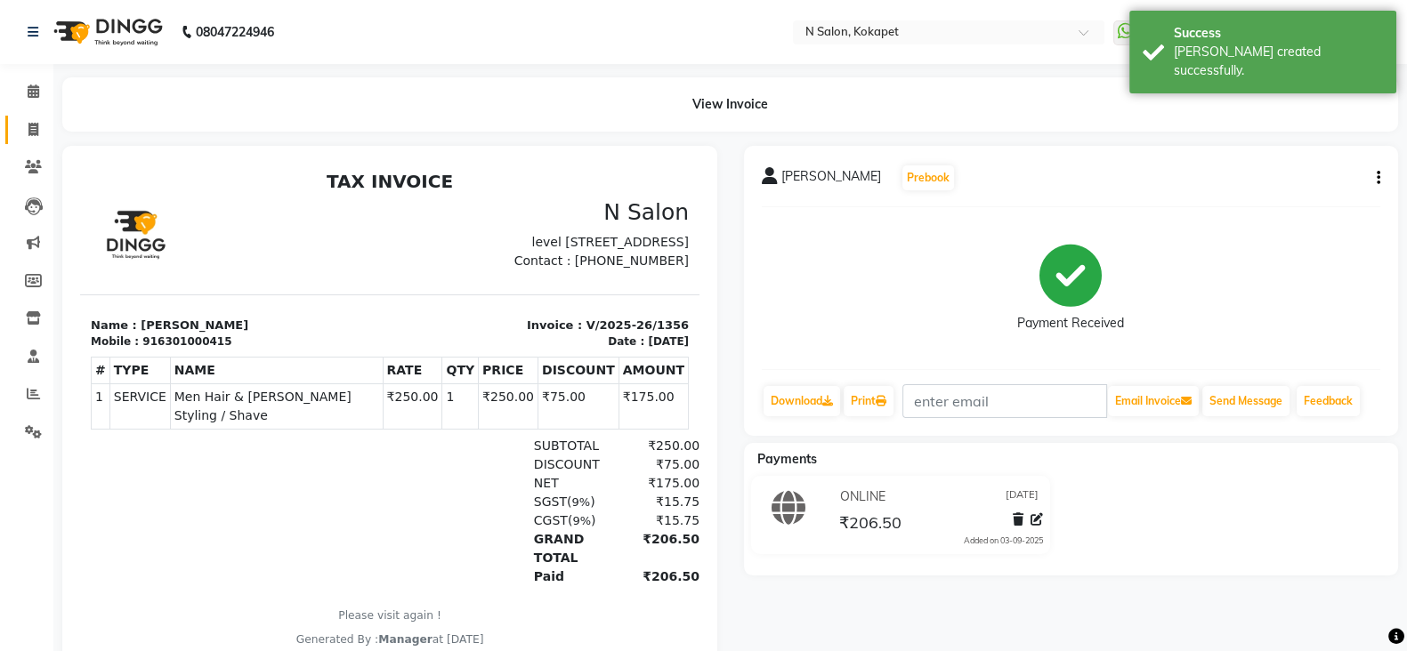
click at [30, 123] on icon at bounding box center [33, 129] width 10 height 13
select select "service"
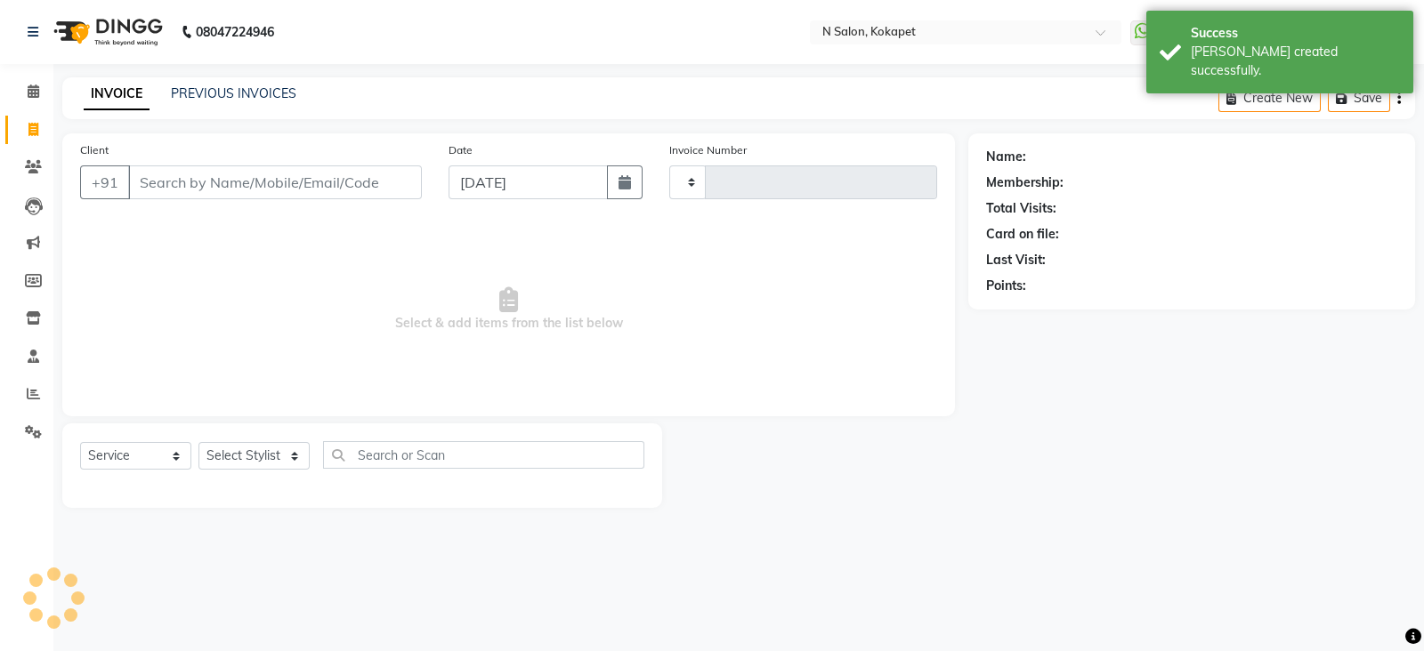
type input "1357"
select select "7256"
click at [34, 96] on icon at bounding box center [34, 91] width 12 height 13
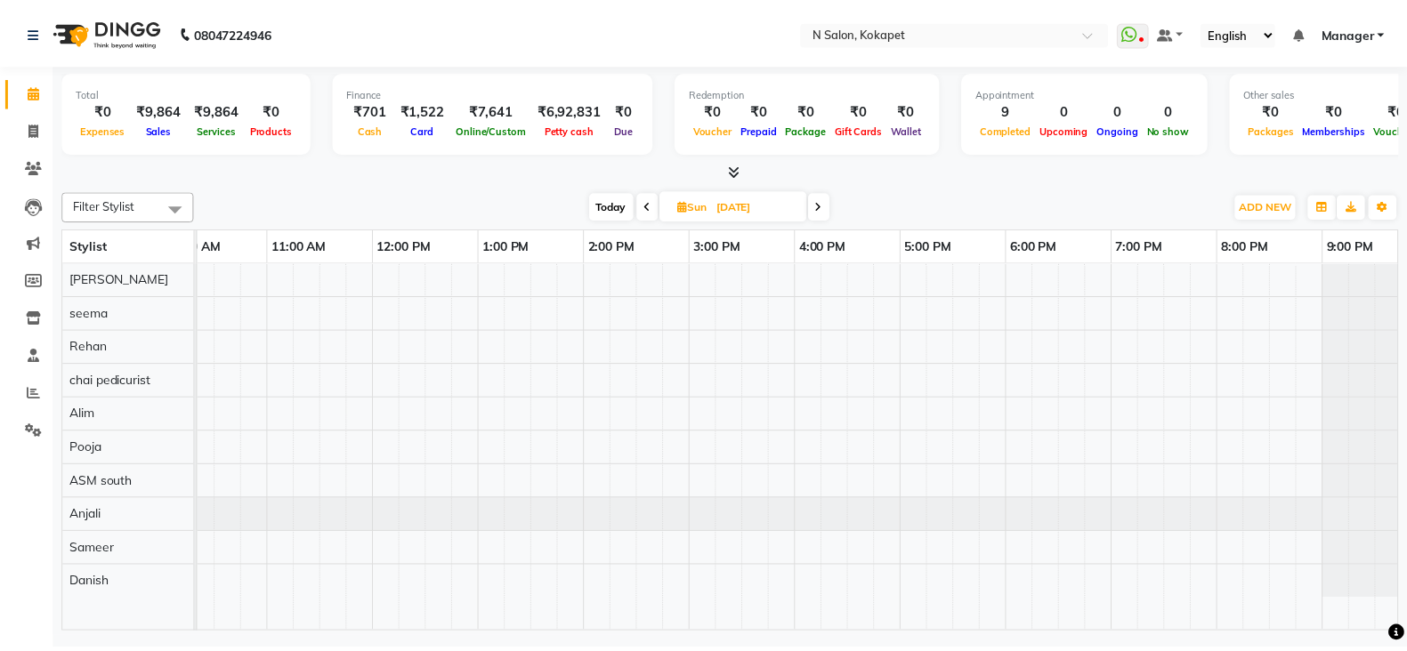
scroll to position [0, 271]
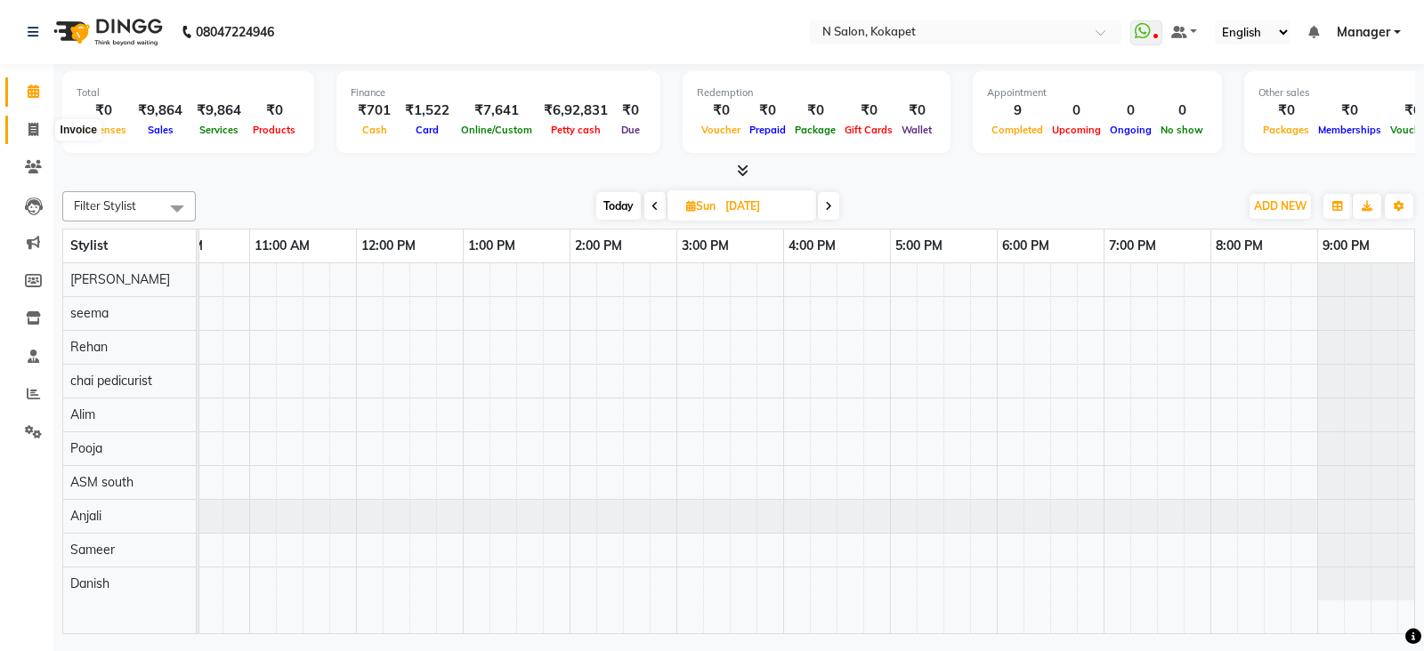
click at [32, 137] on span at bounding box center [33, 130] width 31 height 20
select select "service"
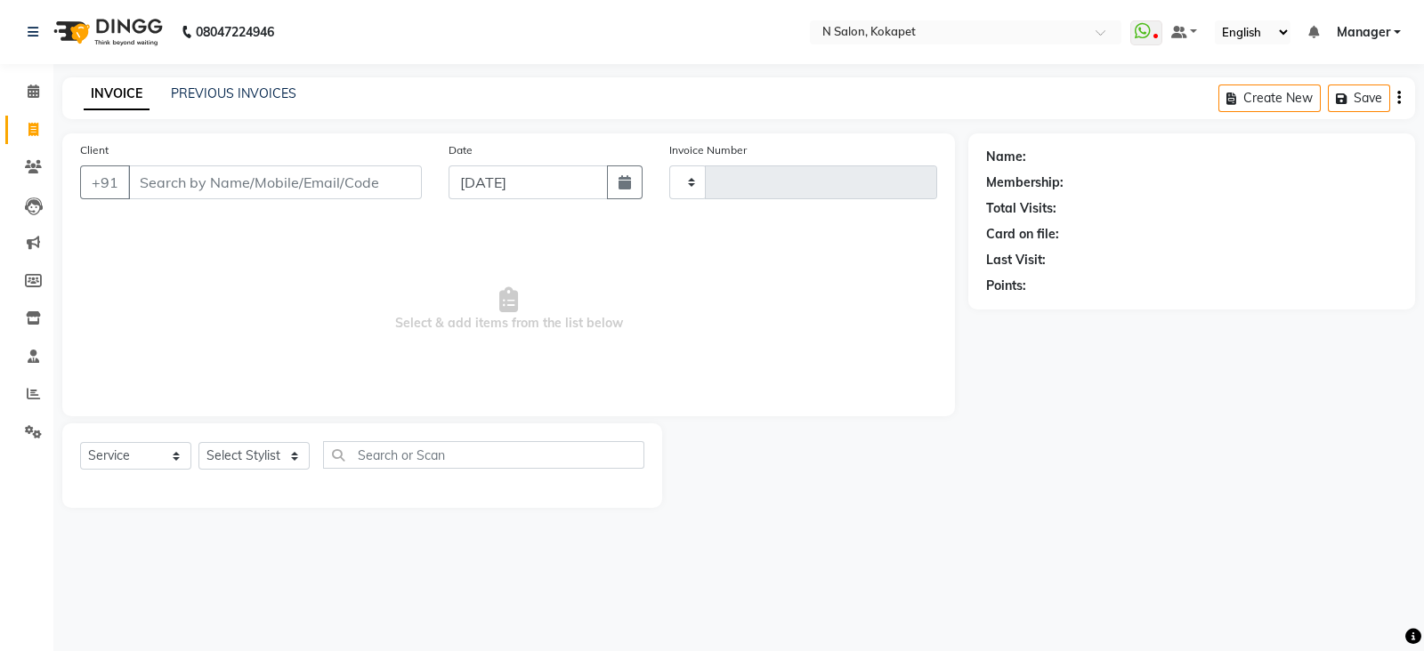
type input "1357"
select select "7256"
click at [249, 465] on select "Select Stylist Alim Anjali ASM south Bilal chai pedicurist Danish Manager Pooja…" at bounding box center [253, 456] width 111 height 28
select select "80668"
click at [198, 443] on select "Select Stylist Alim Anjali ASM south Bilal chai pedicurist Danish Manager Pooja…" at bounding box center [253, 456] width 111 height 28
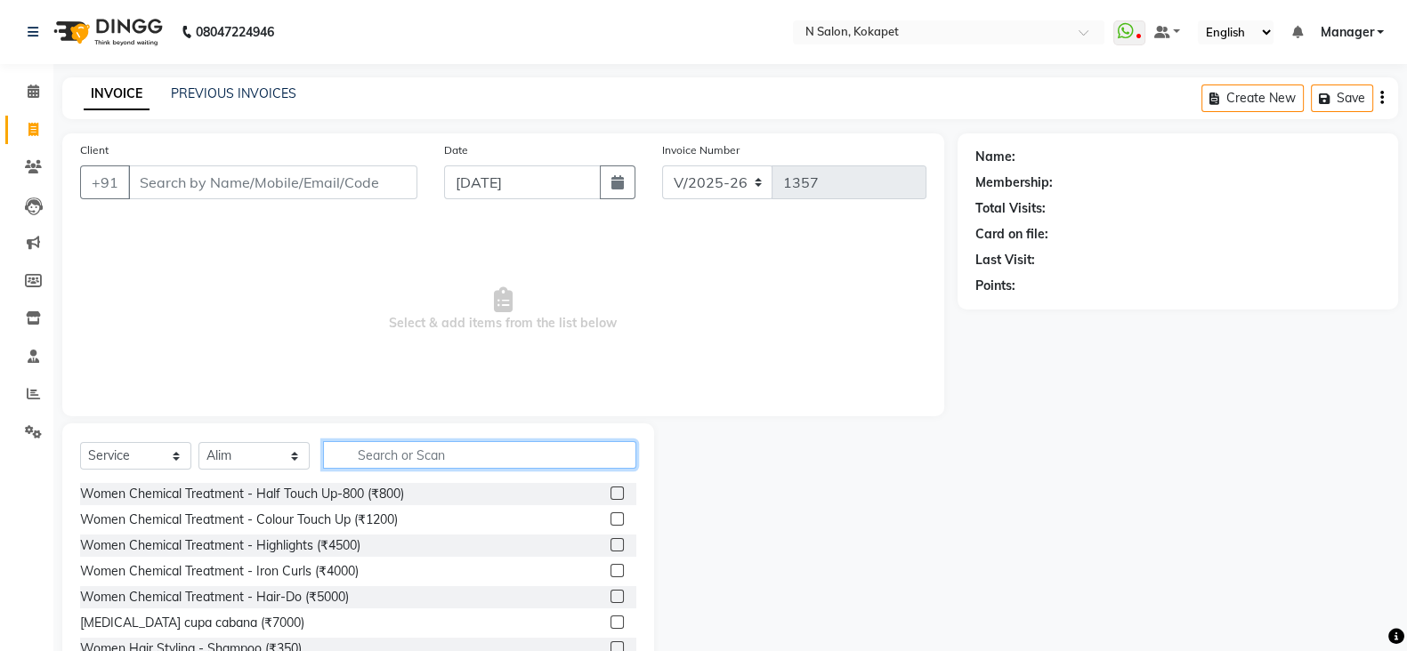
click at [396, 450] on input "text" at bounding box center [479, 455] width 313 height 28
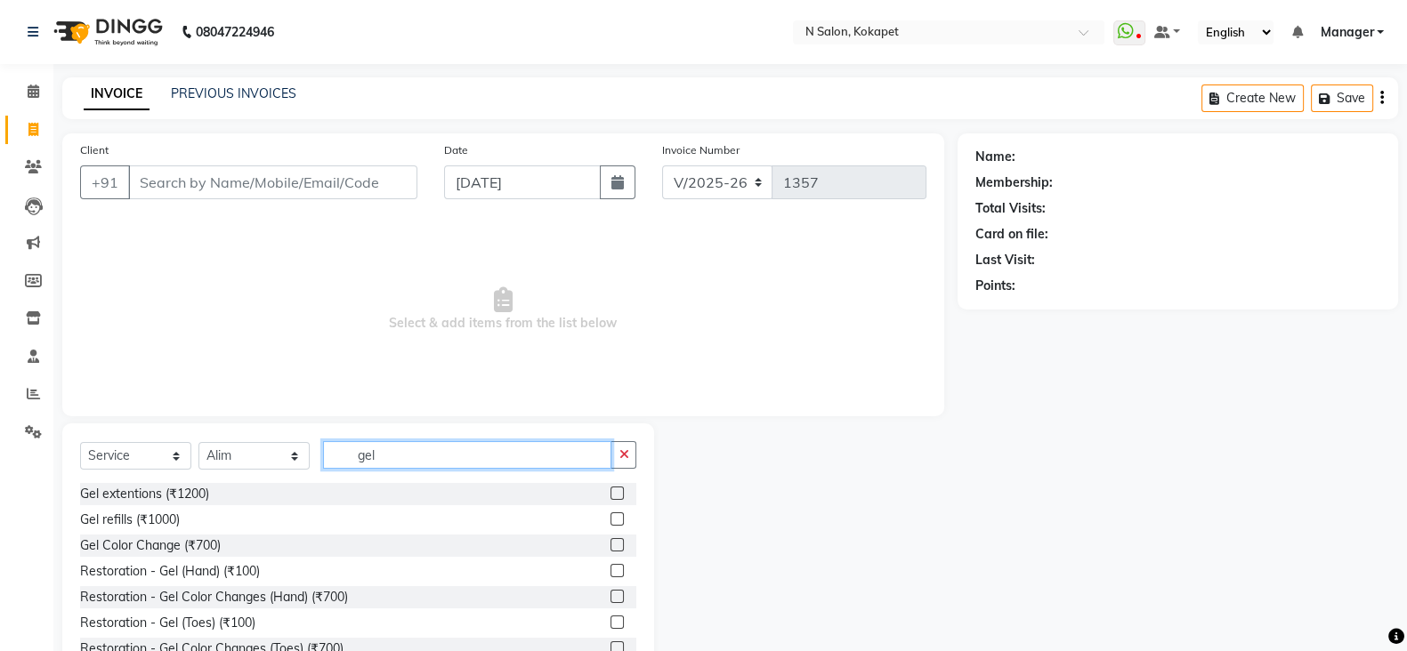
type input "gel"
click at [150, 505] on div "Gel extentions (₹1200) Gel refills (₹1000) Gel Color Change (₹700) Restoration …" at bounding box center [358, 572] width 556 height 178
click at [156, 497] on div "Gel extentions (₹1200)" at bounding box center [144, 494] width 129 height 19
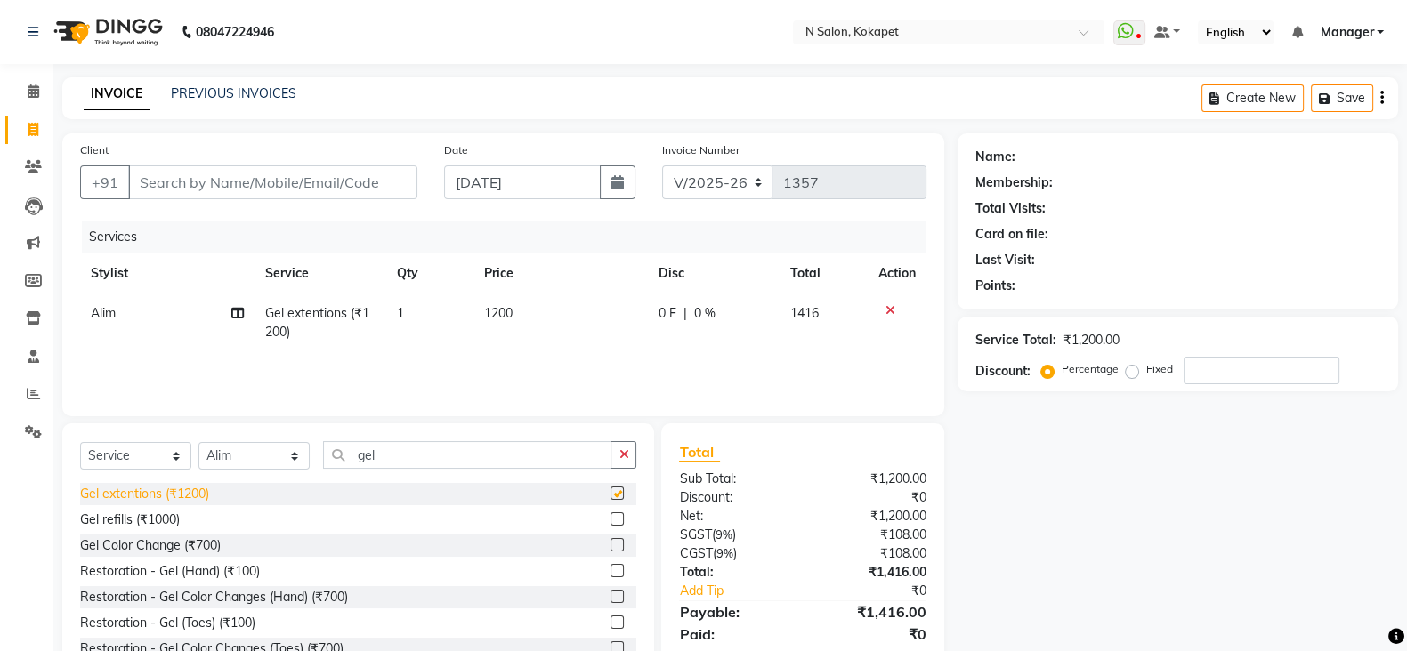
checkbox input "false"
drag, startPoint x: 453, startPoint y: 448, endPoint x: 50, endPoint y: 454, distance: 403.2
click at [50, 454] on div "Select Service Product Membership Package Voucher Prepaid Gift Card Select Styl…" at bounding box center [351, 555] width 605 height 263
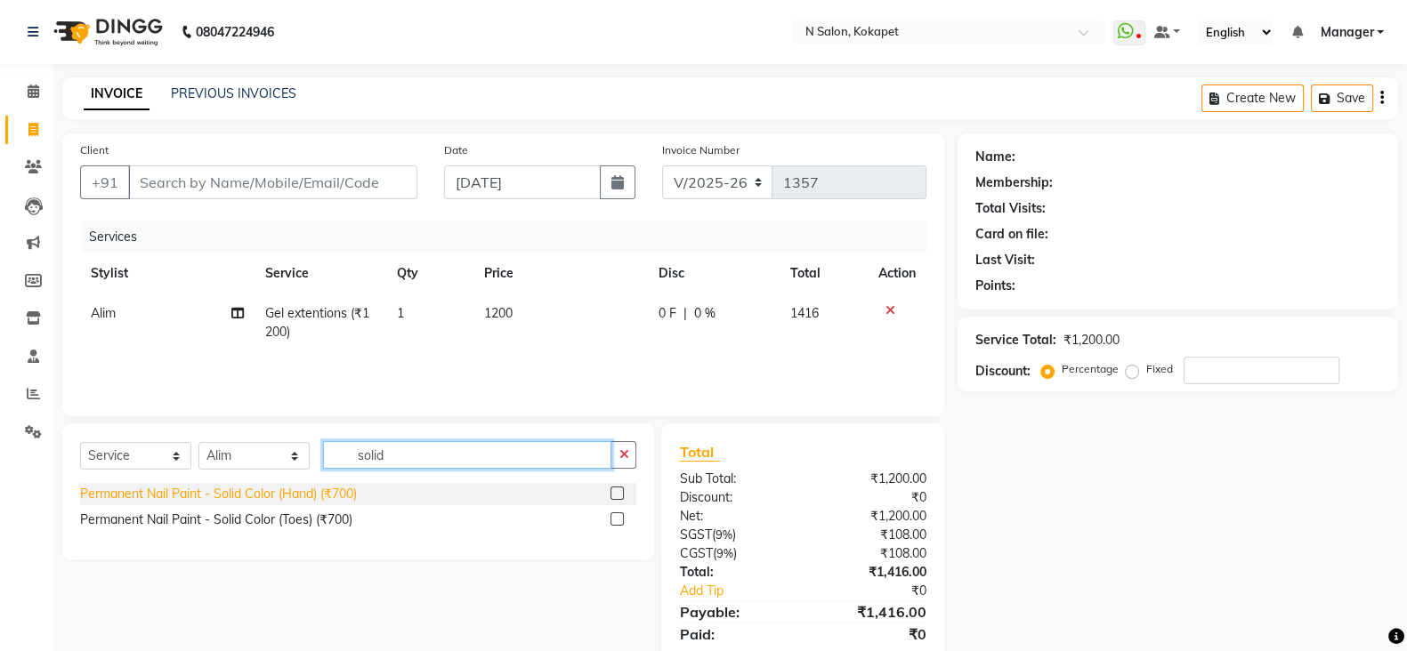
type input "solid"
click at [107, 504] on div "Permanent Nail Paint - Solid Color (Hand) (₹700)" at bounding box center [218, 494] width 277 height 19
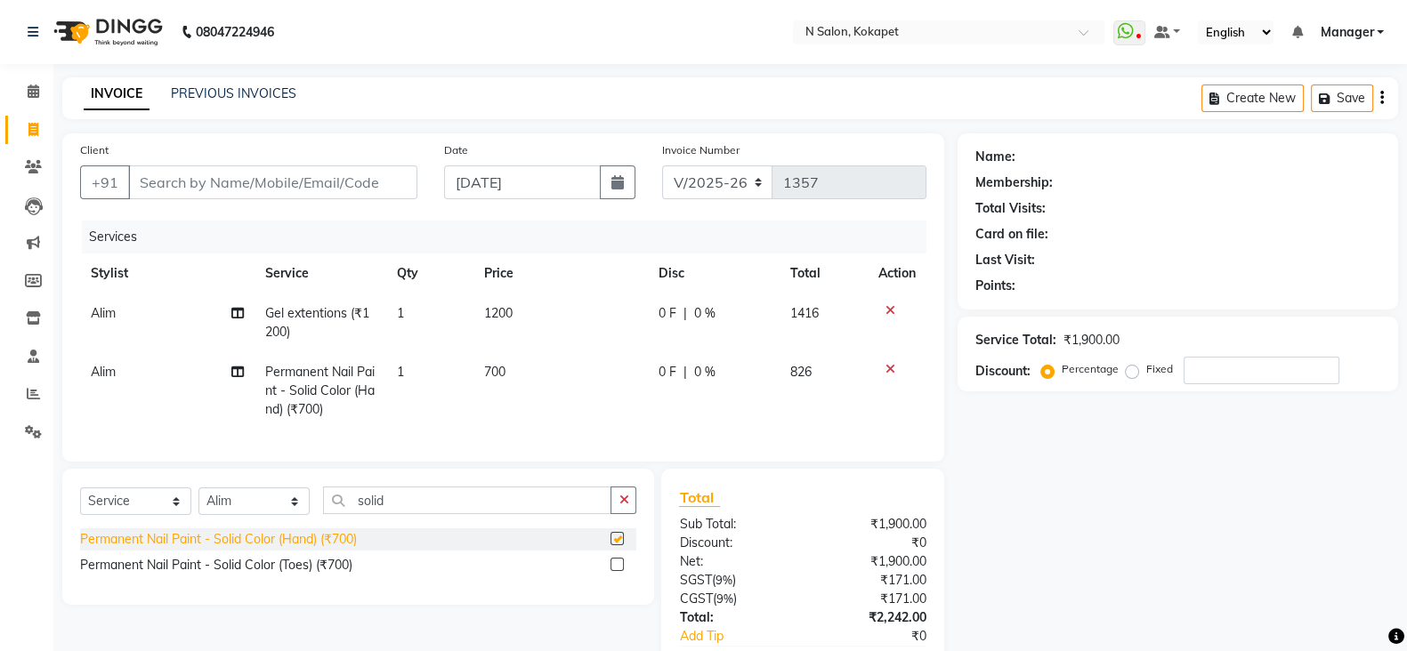
checkbox input "false"
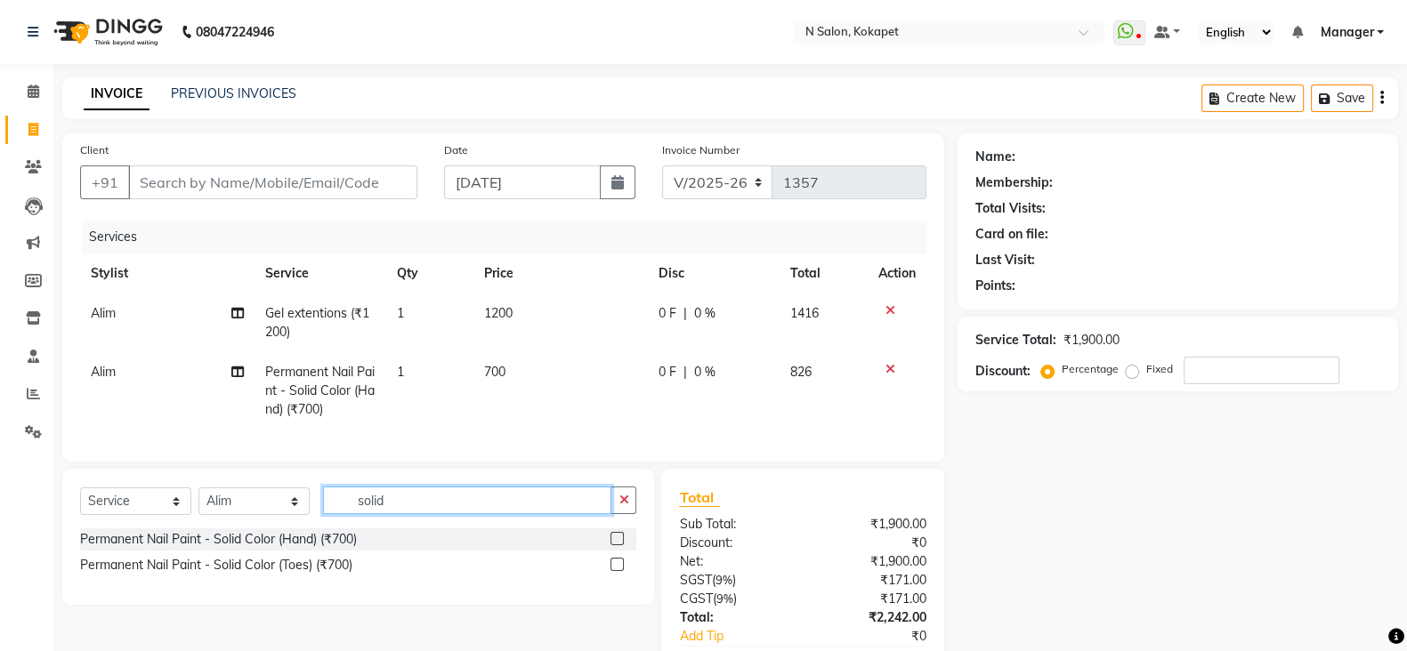
drag, startPoint x: 408, startPoint y: 526, endPoint x: 137, endPoint y: 496, distance: 272.2
click at [137, 496] on div "Select Service Product Membership Package Voucher Prepaid Gift Card Select Styl…" at bounding box center [358, 537] width 592 height 136
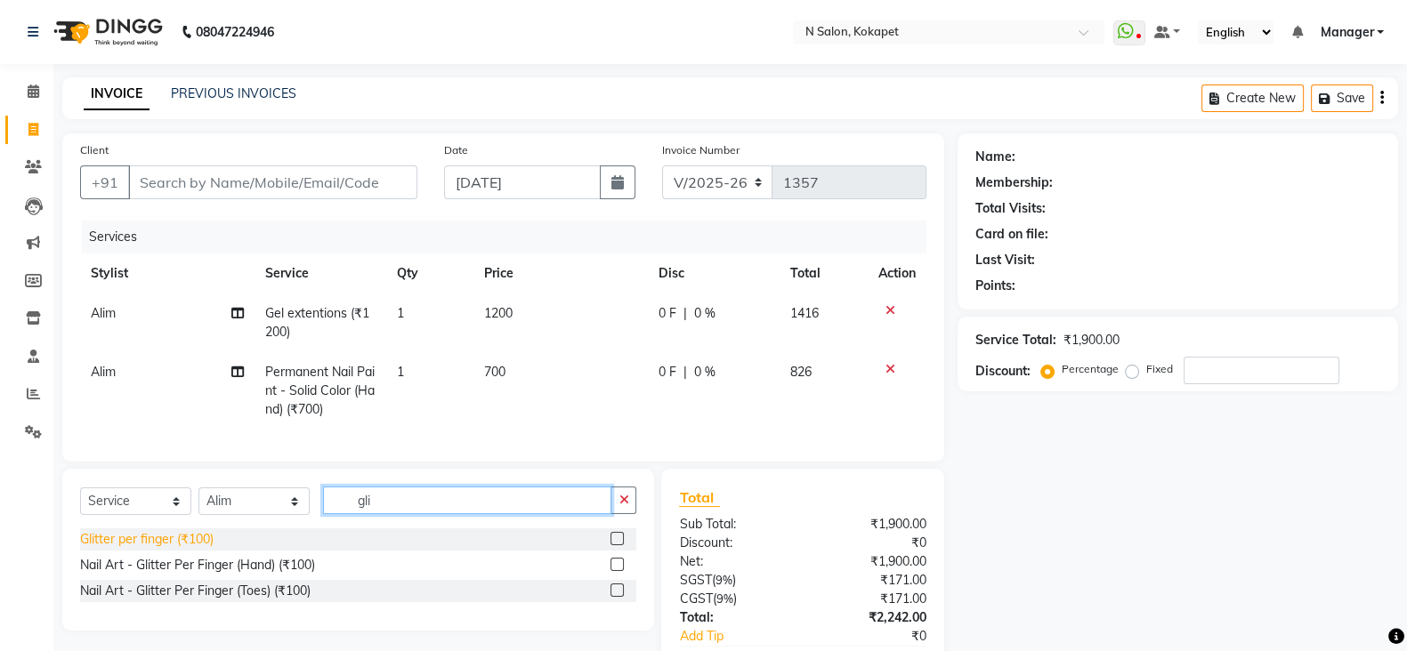
type input "gli"
click at [147, 549] on div "Glitter per finger (₹100)" at bounding box center [146, 539] width 133 height 19
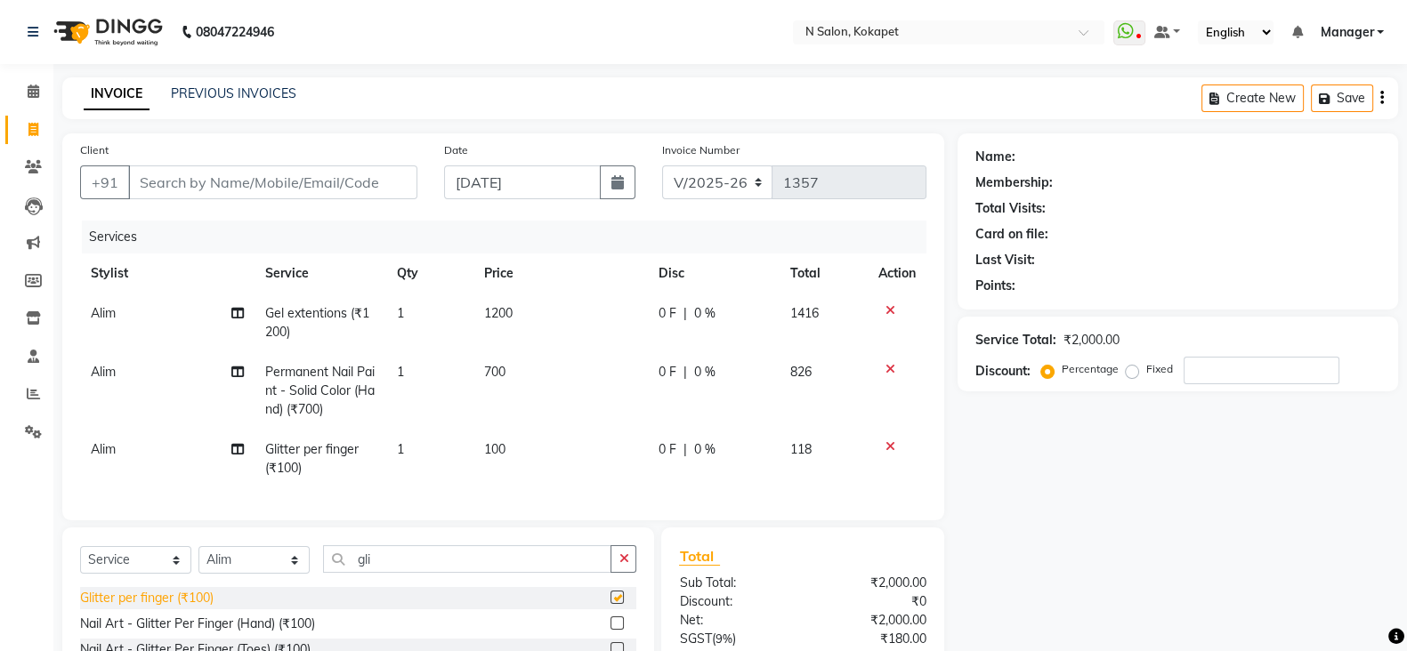
checkbox input "false"
click at [394, 447] on td "1" at bounding box center [430, 459] width 88 height 59
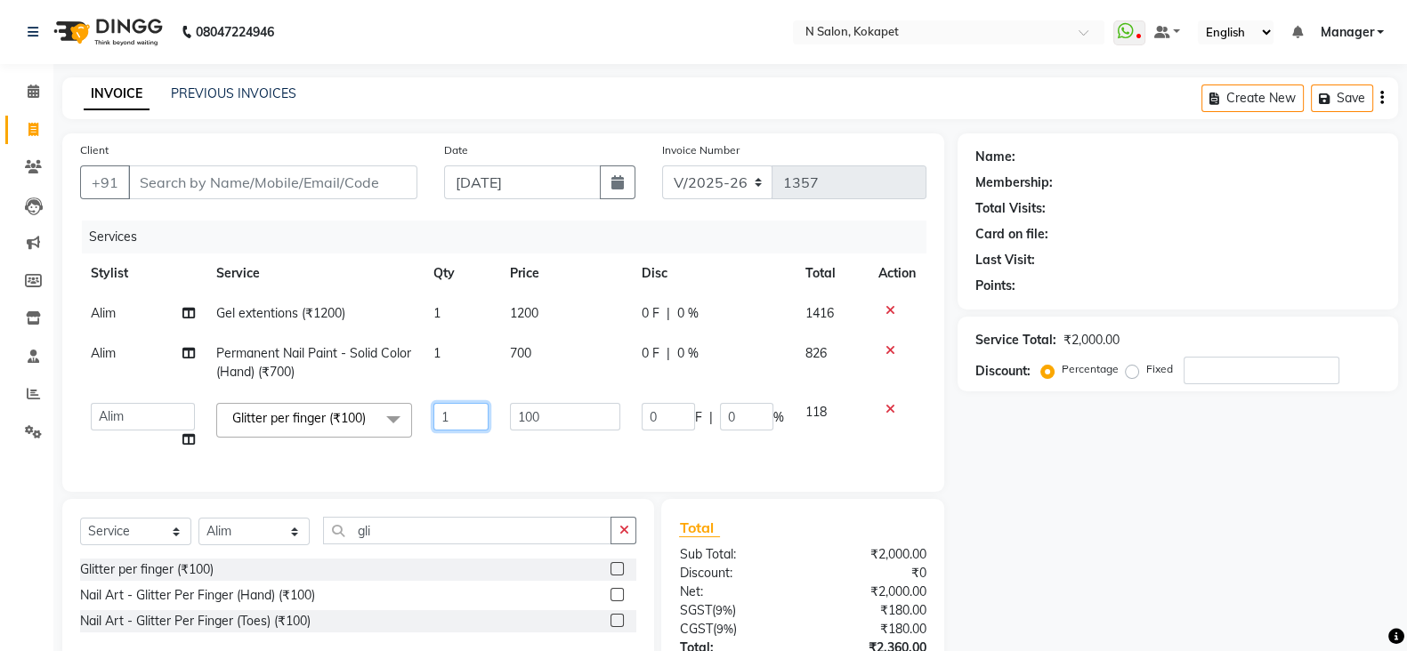
click at [454, 414] on input "1" at bounding box center [460, 417] width 55 height 28
type input "6"
click at [468, 445] on td "6" at bounding box center [461, 426] width 77 height 68
click at [211, 189] on input "Client" at bounding box center [272, 183] width 289 height 34
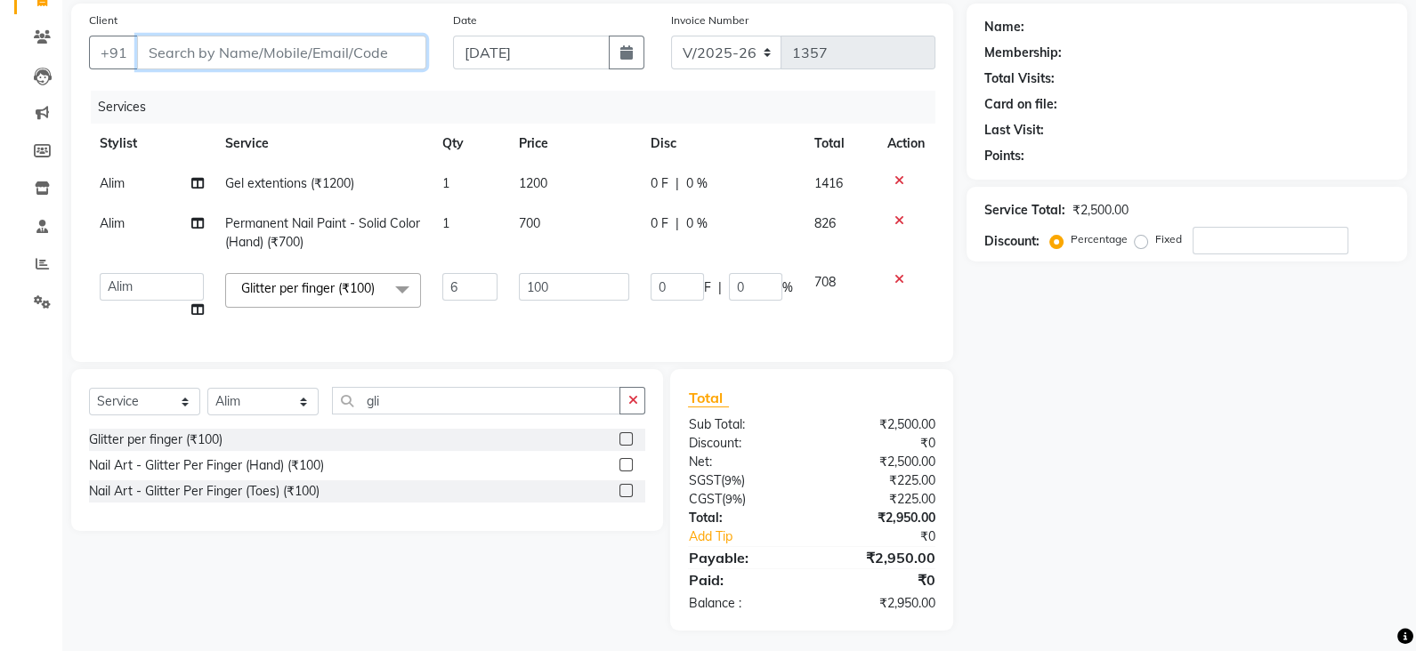
scroll to position [138, 0]
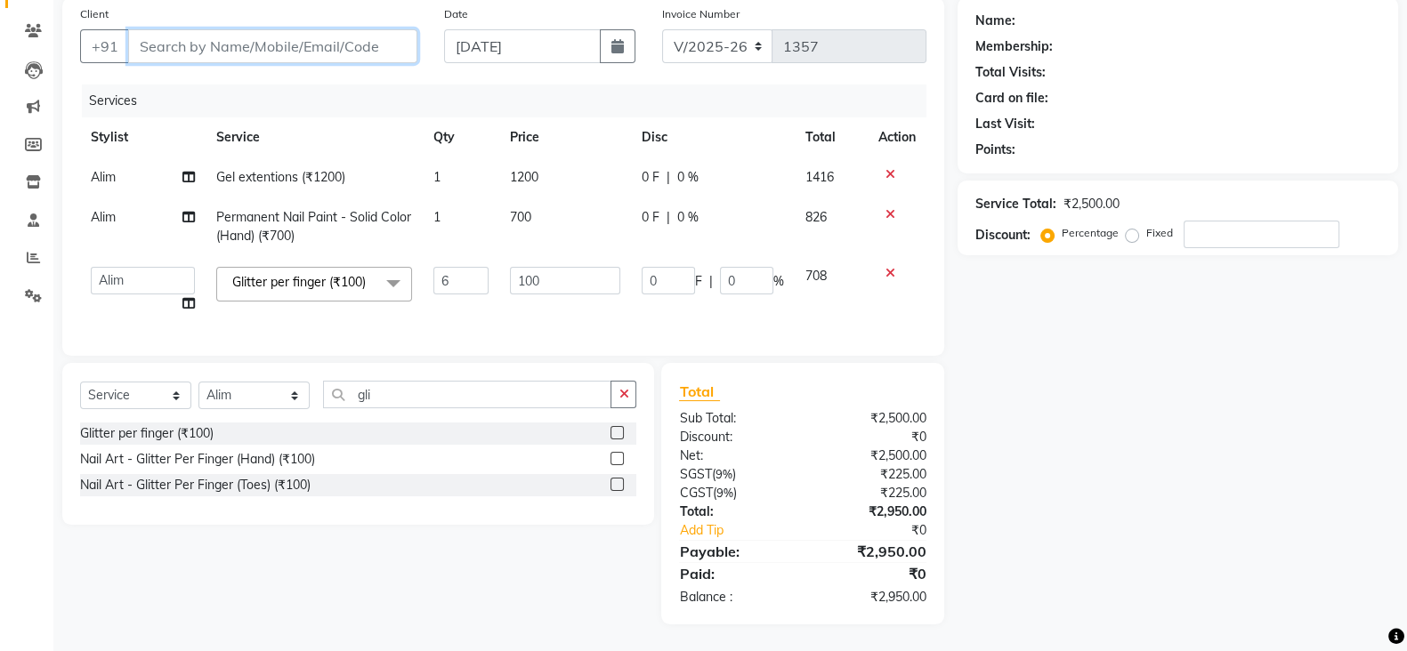
type input "8"
type input "0"
type input "8886366868"
click at [394, 33] on button "Add Client" at bounding box center [372, 46] width 92 height 34
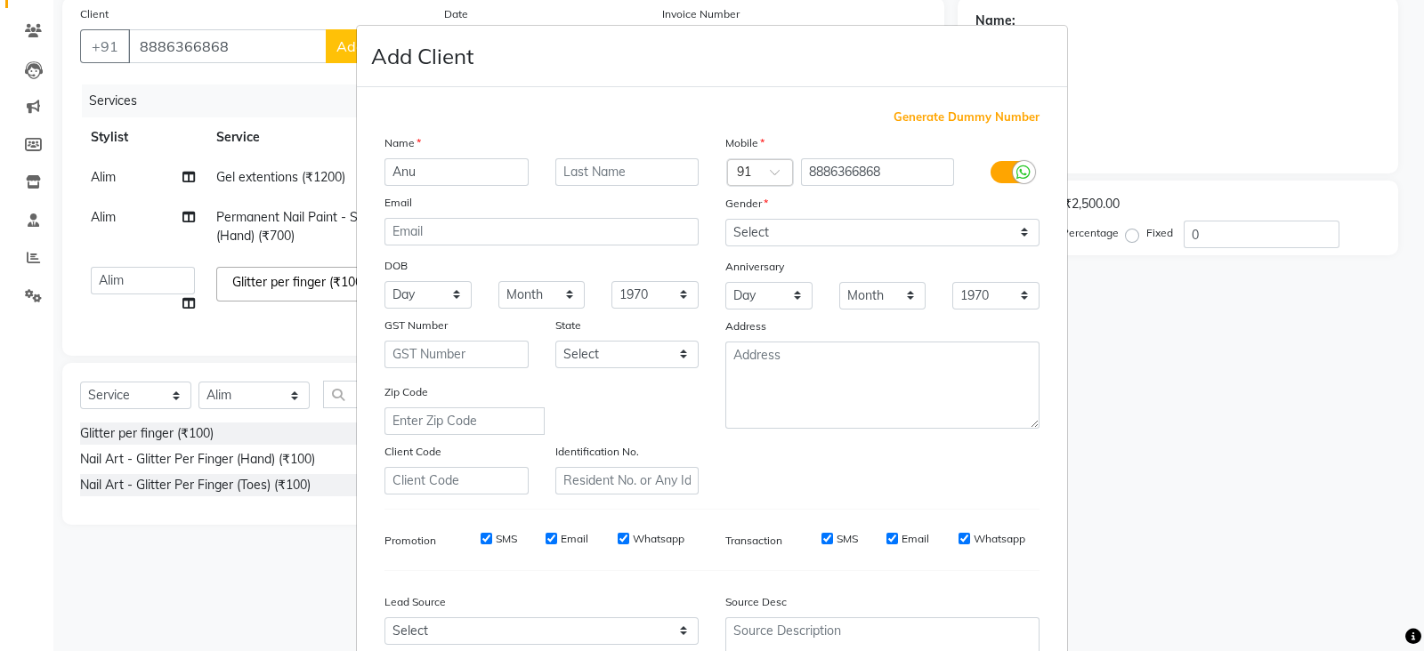
type input "Anu"
click at [839, 224] on select "Select Male Female Other Prefer Not To Say" at bounding box center [882, 233] width 314 height 28
select select "female"
click at [725, 220] on select "Select Male Female Other Prefer Not To Say" at bounding box center [882, 233] width 314 height 28
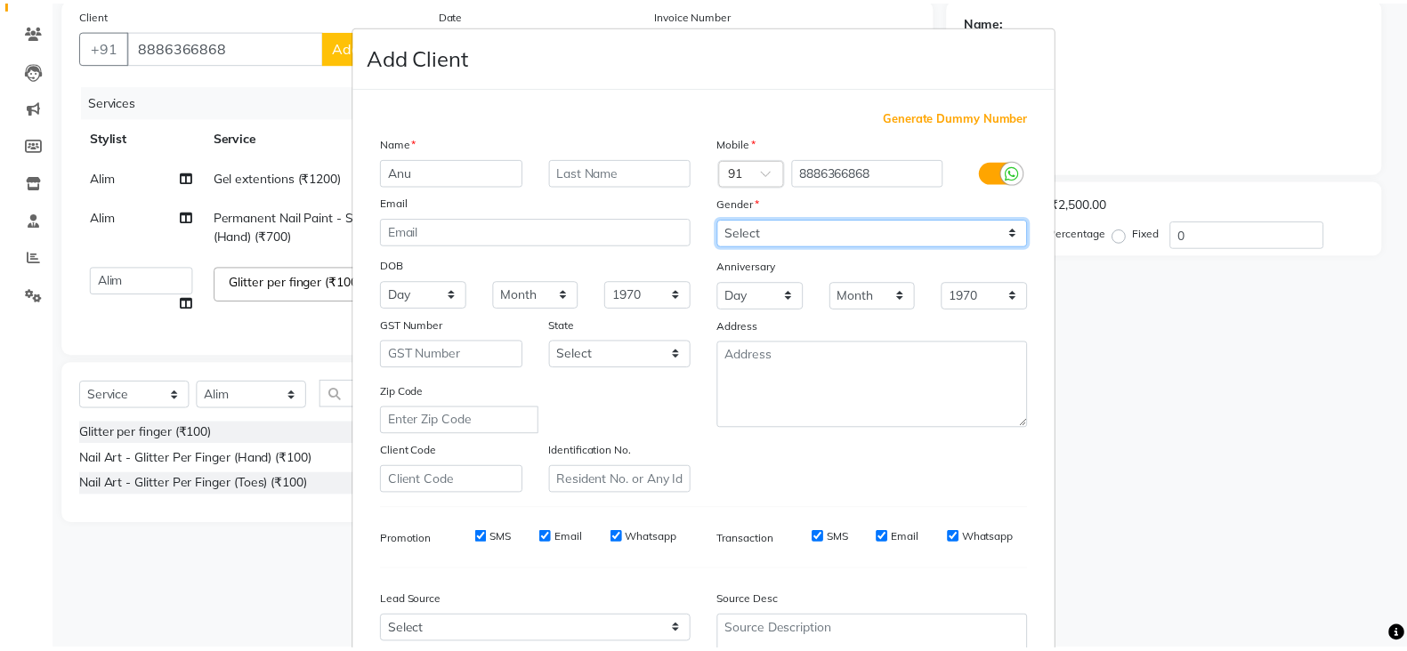
scroll to position [180, 0]
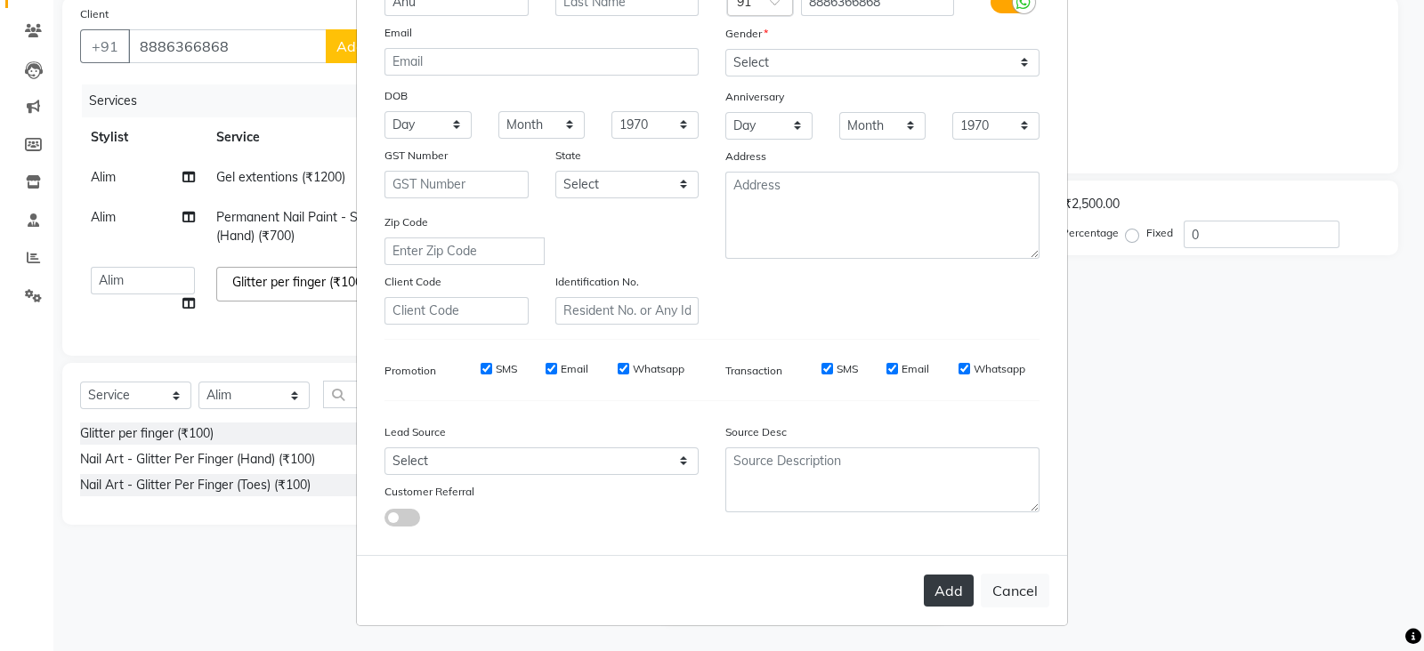
click at [934, 581] on button "Add" at bounding box center [949, 591] width 50 height 32
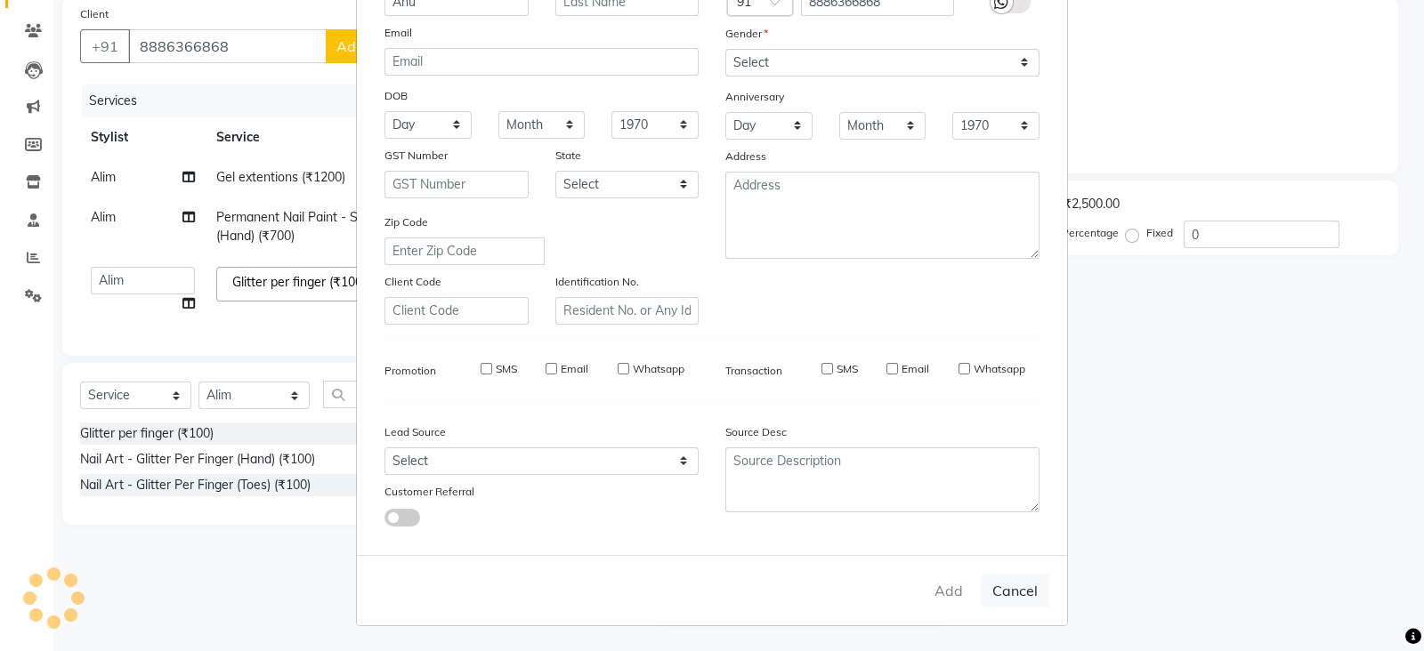
select select
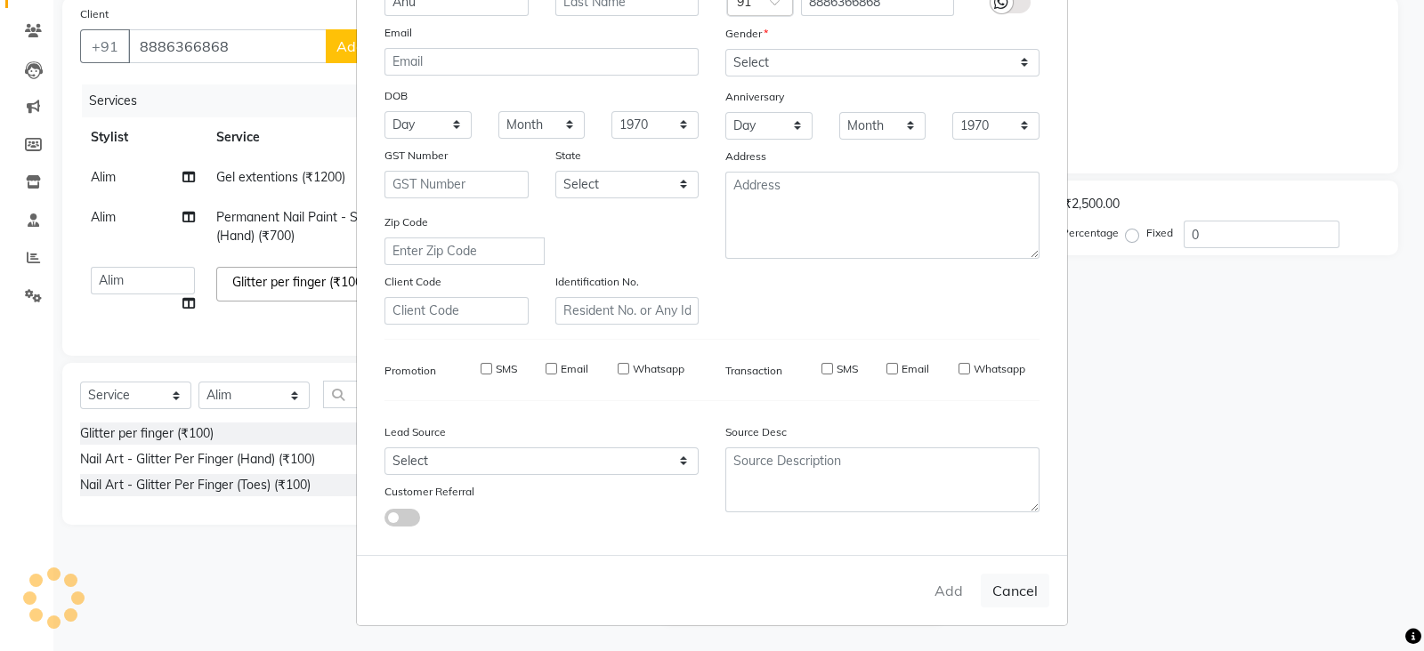
select select
checkbox input "false"
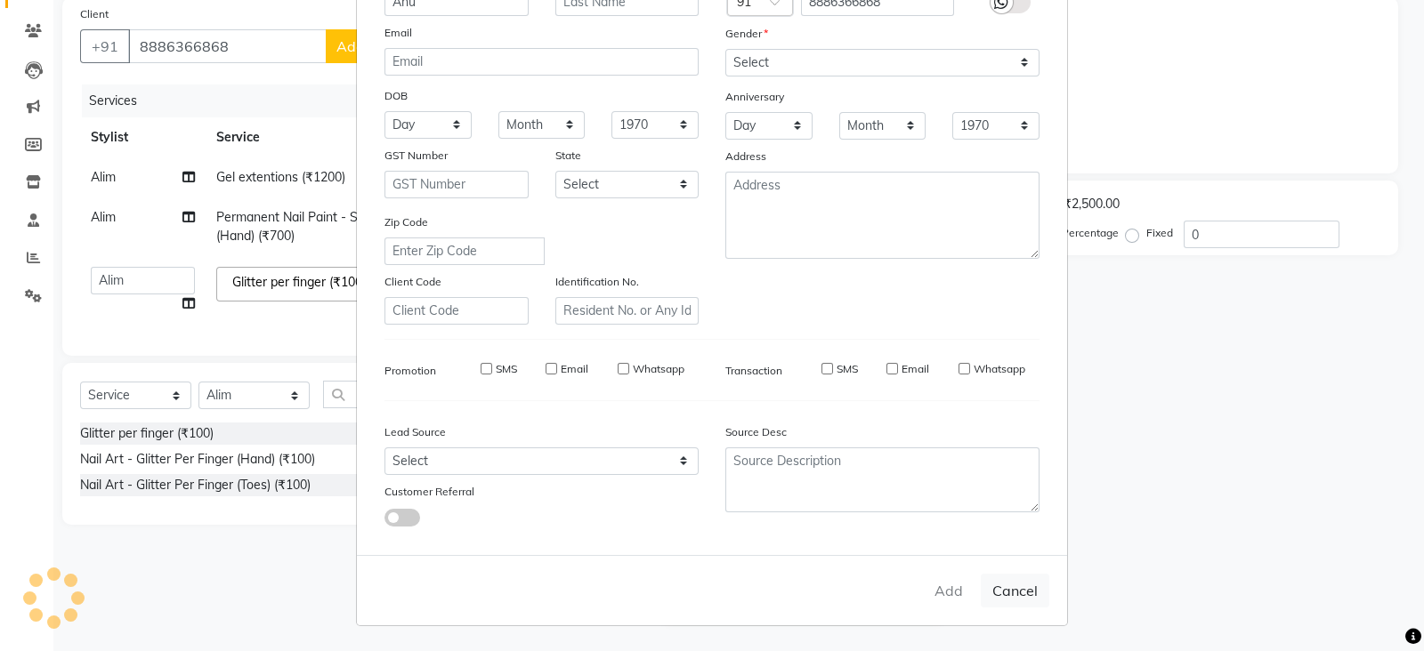
checkbox input "false"
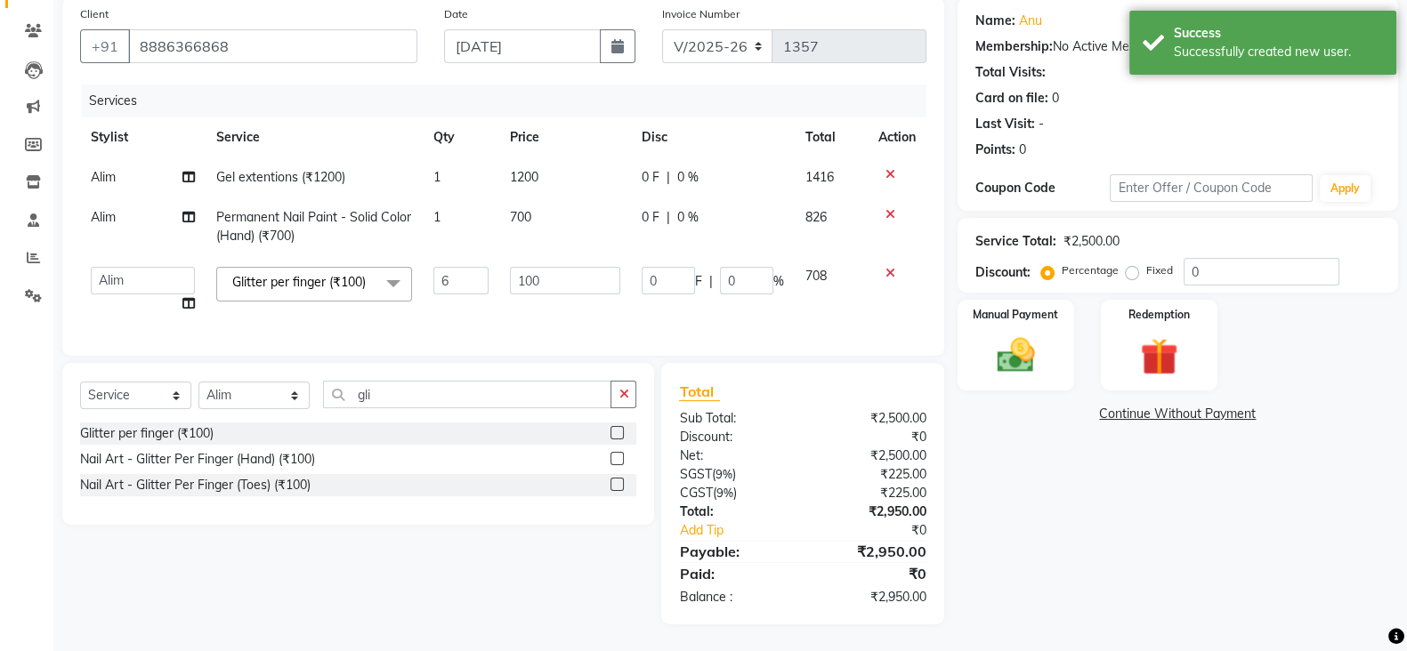
scroll to position [154, 0]
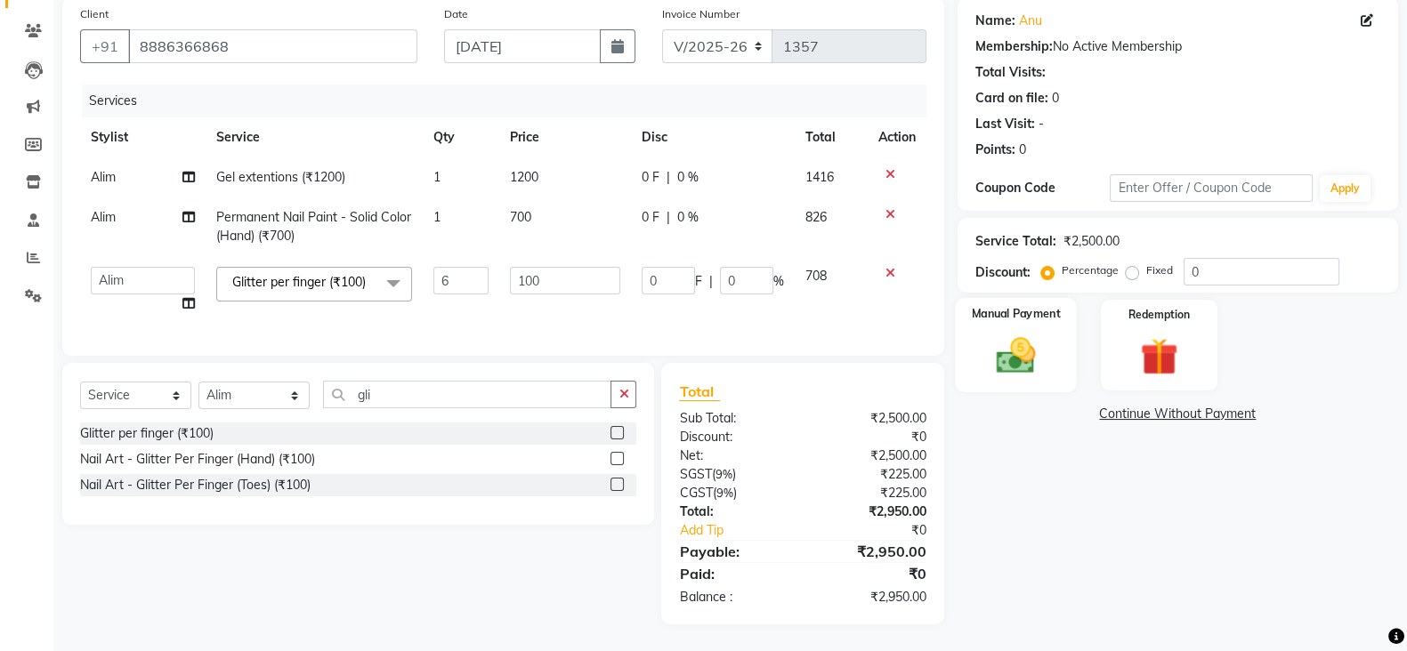
click at [1000, 333] on img at bounding box center [1015, 355] width 63 height 44
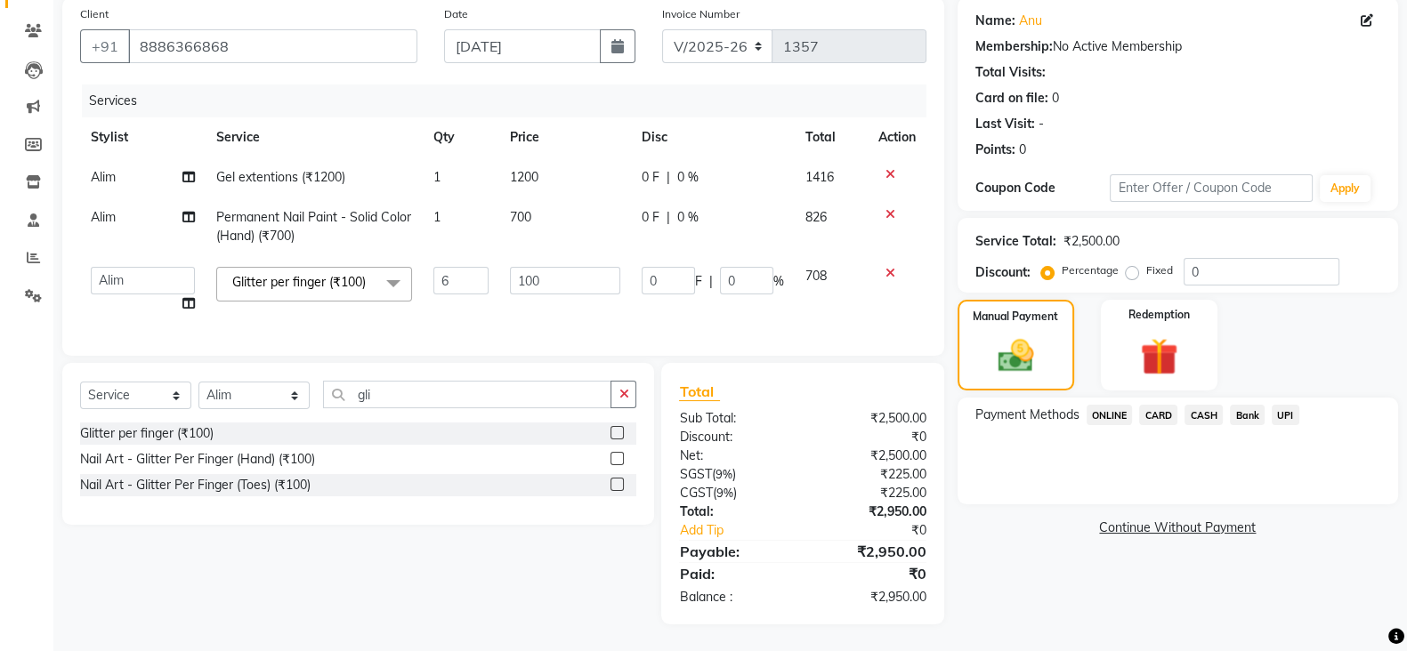
click at [1126, 405] on span "ONLINE" at bounding box center [1110, 415] width 46 height 20
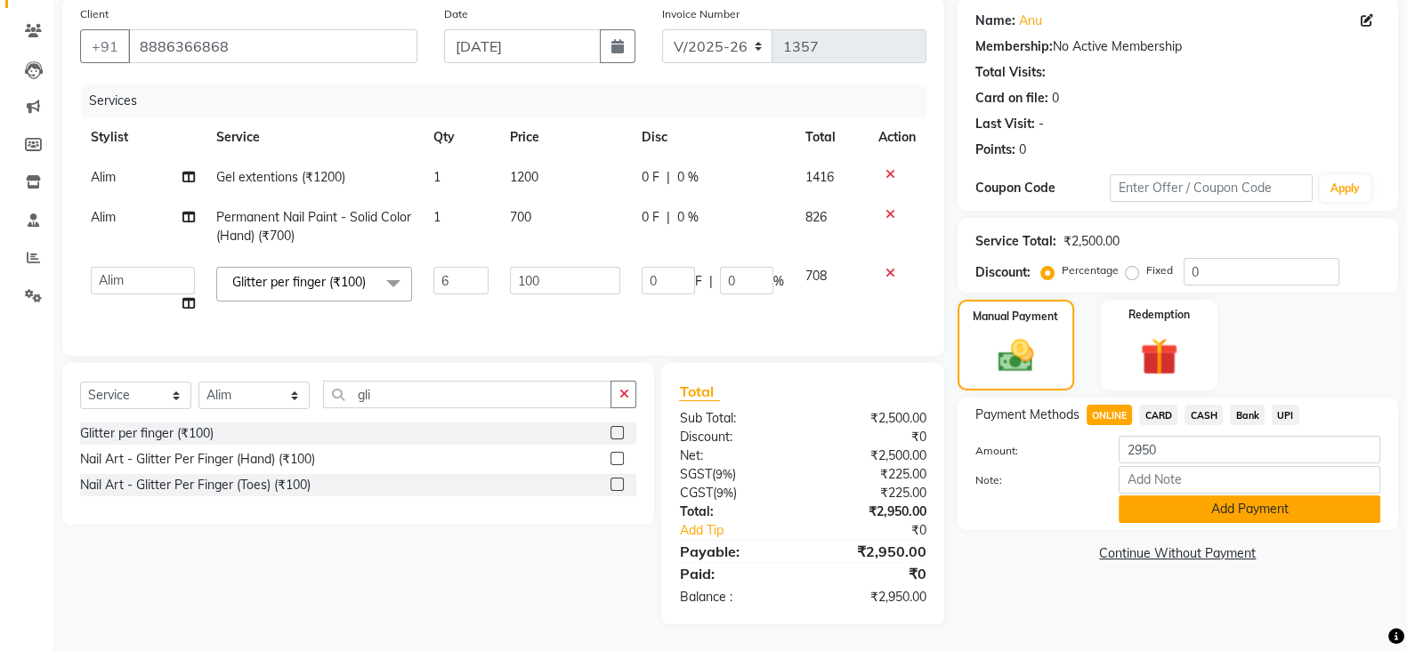
click at [1186, 504] on button "Add Payment" at bounding box center [1250, 510] width 262 height 28
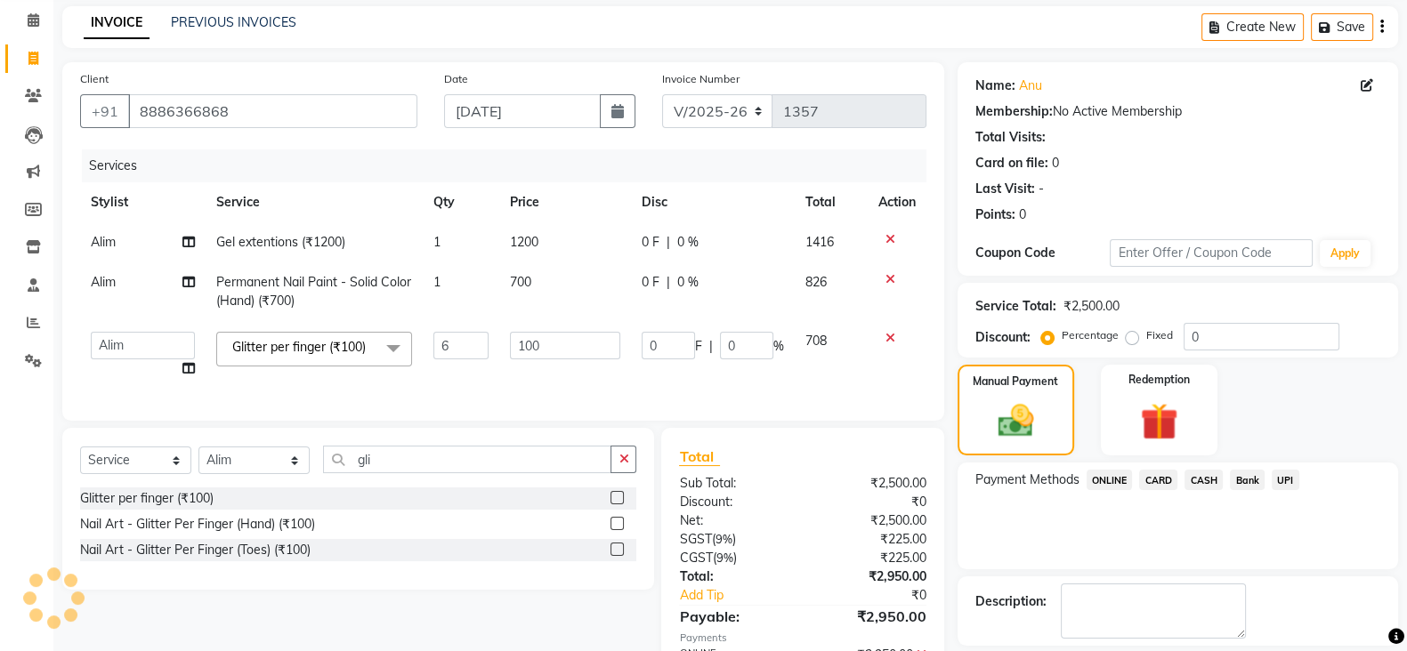
scroll to position [190, 0]
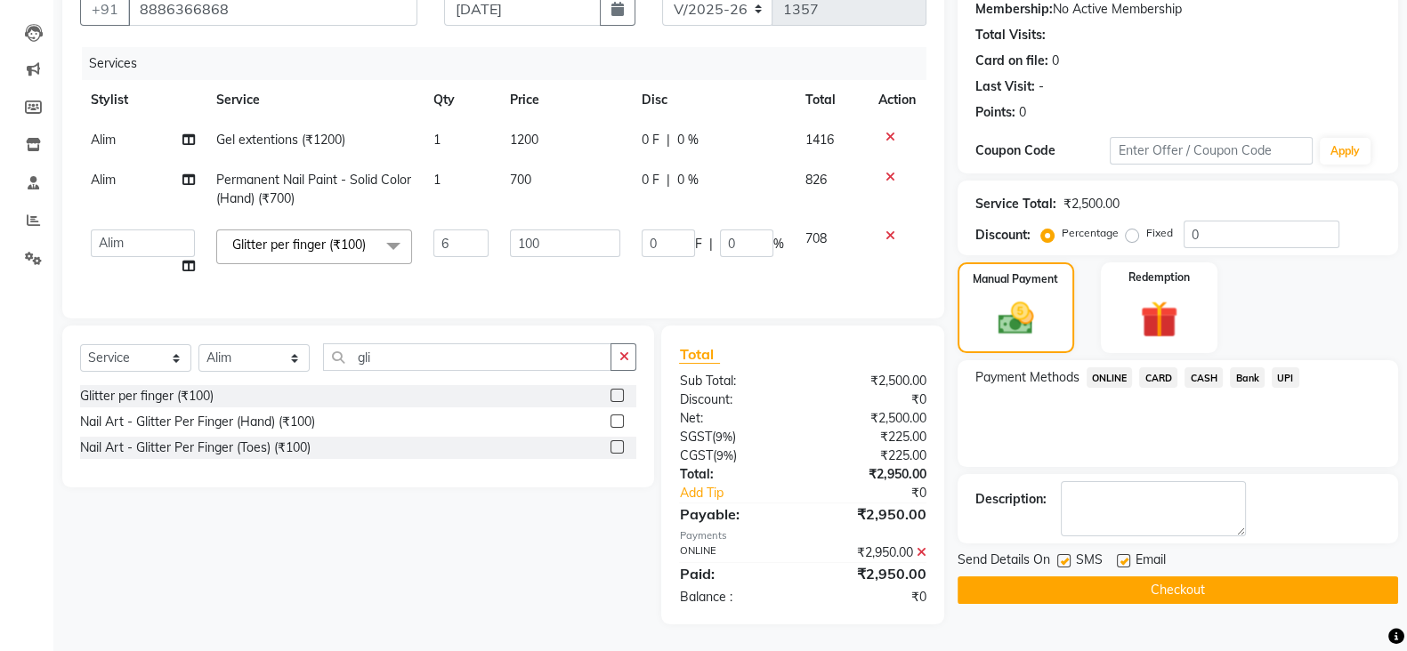
click at [1169, 577] on button "Checkout" at bounding box center [1178, 591] width 441 height 28
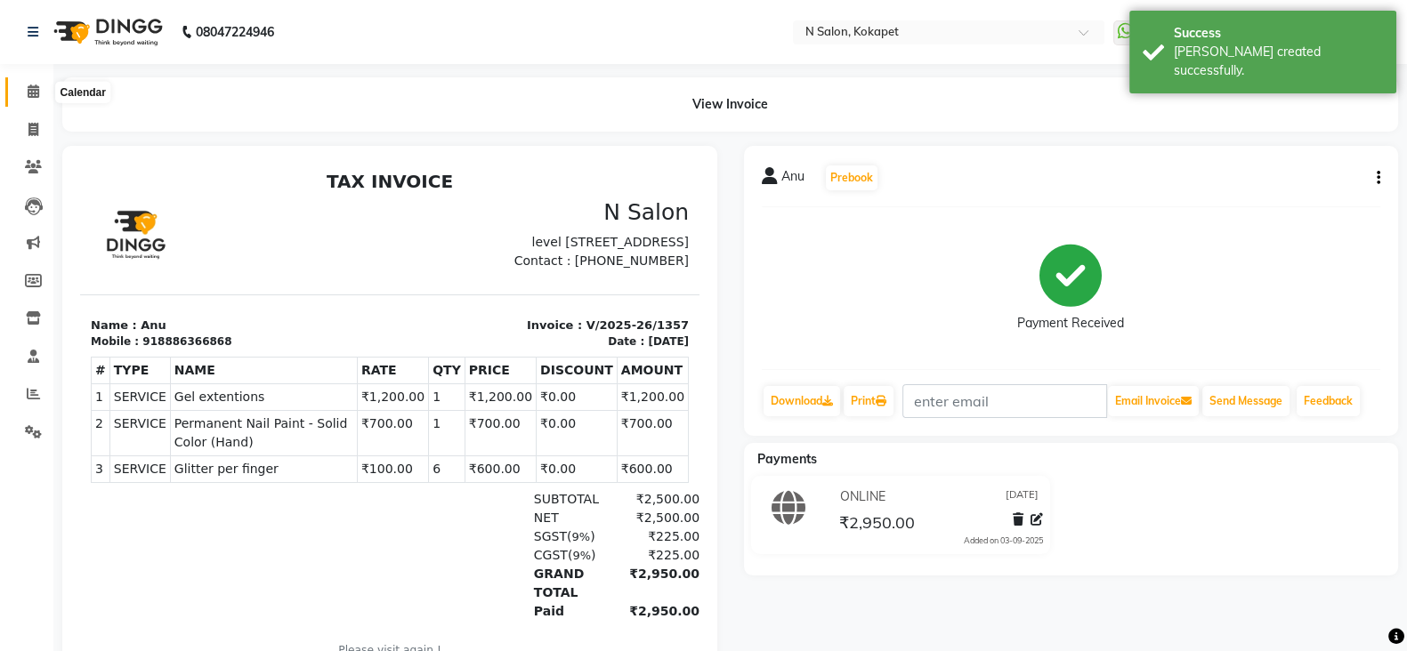
click at [26, 90] on span at bounding box center [33, 92] width 31 height 20
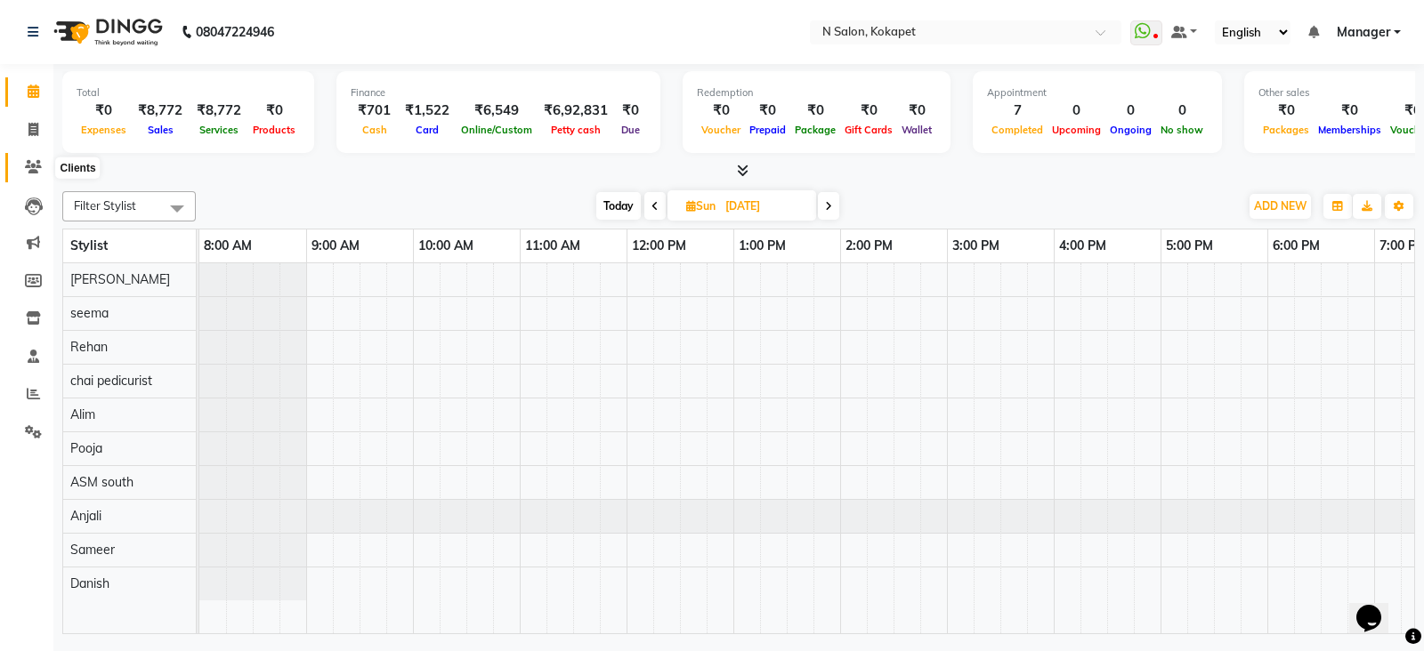
click at [31, 166] on icon at bounding box center [33, 166] width 17 height 13
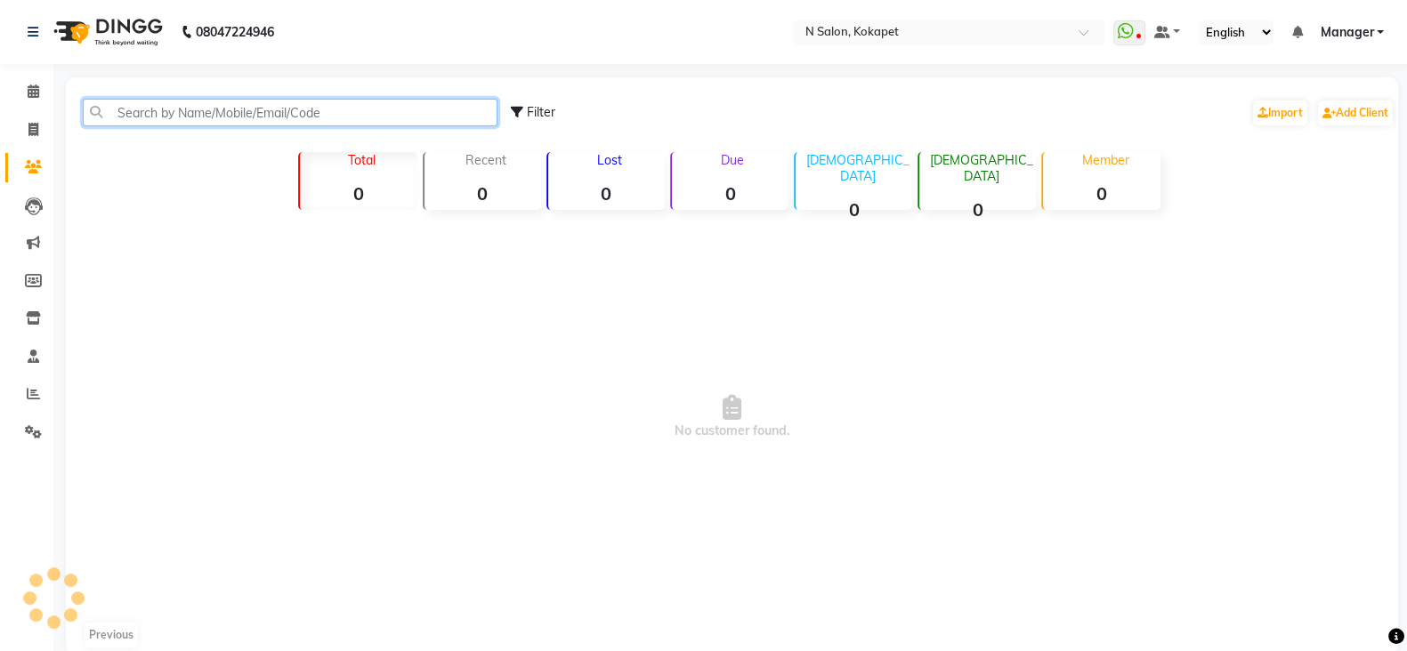
click at [263, 111] on input "text" at bounding box center [290, 113] width 415 height 28
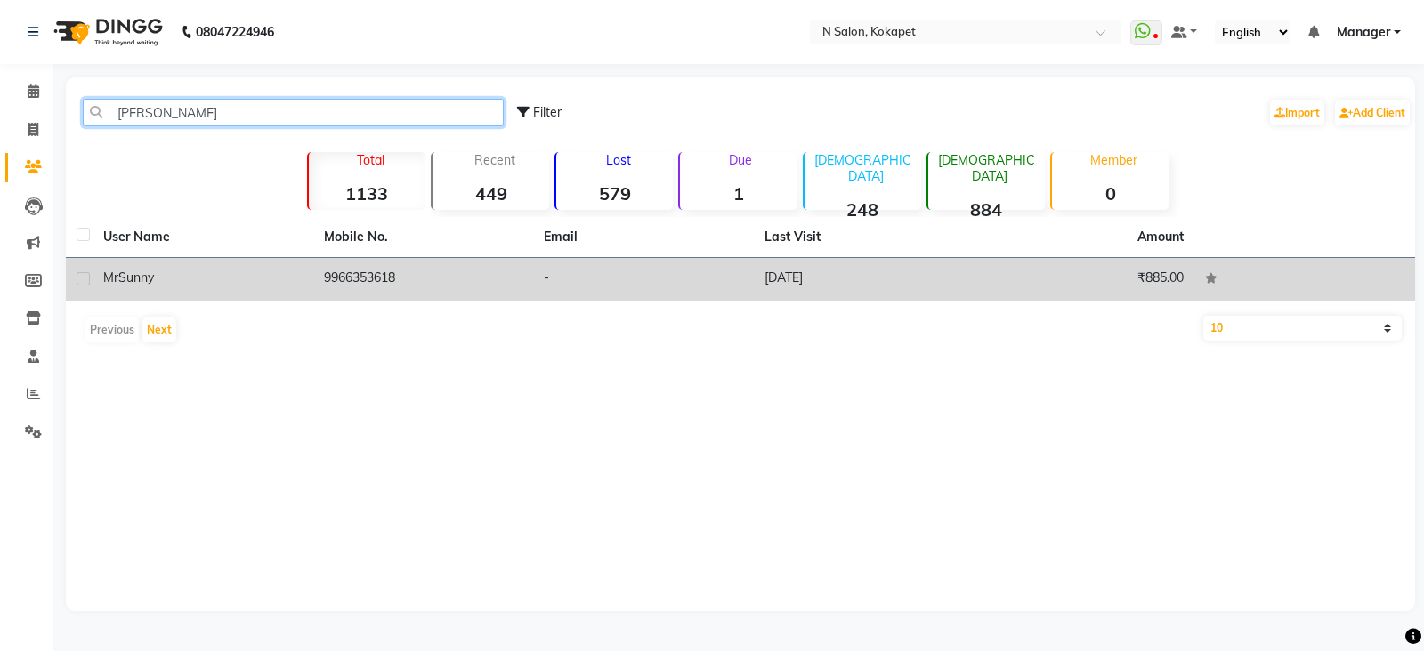
type input "mr sunn"
click at [562, 297] on td "-" at bounding box center [643, 280] width 221 height 44
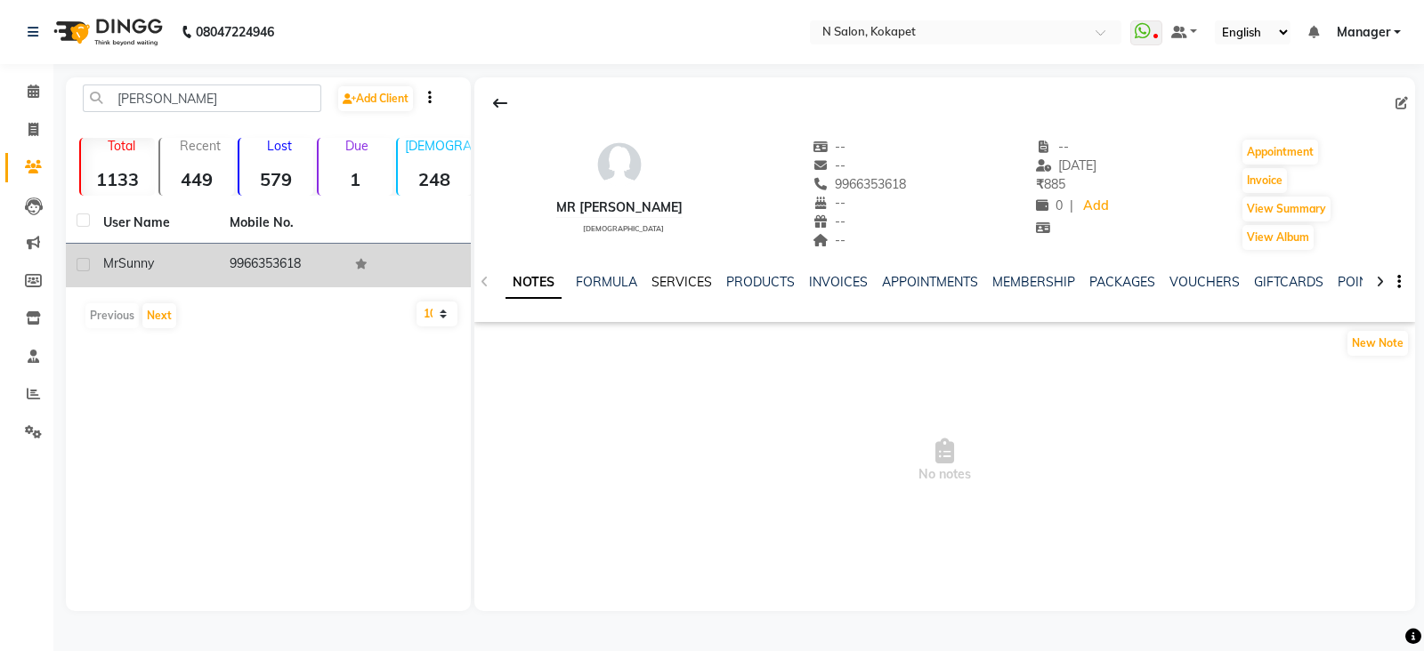
click at [686, 282] on link "SERVICES" at bounding box center [681, 282] width 61 height 16
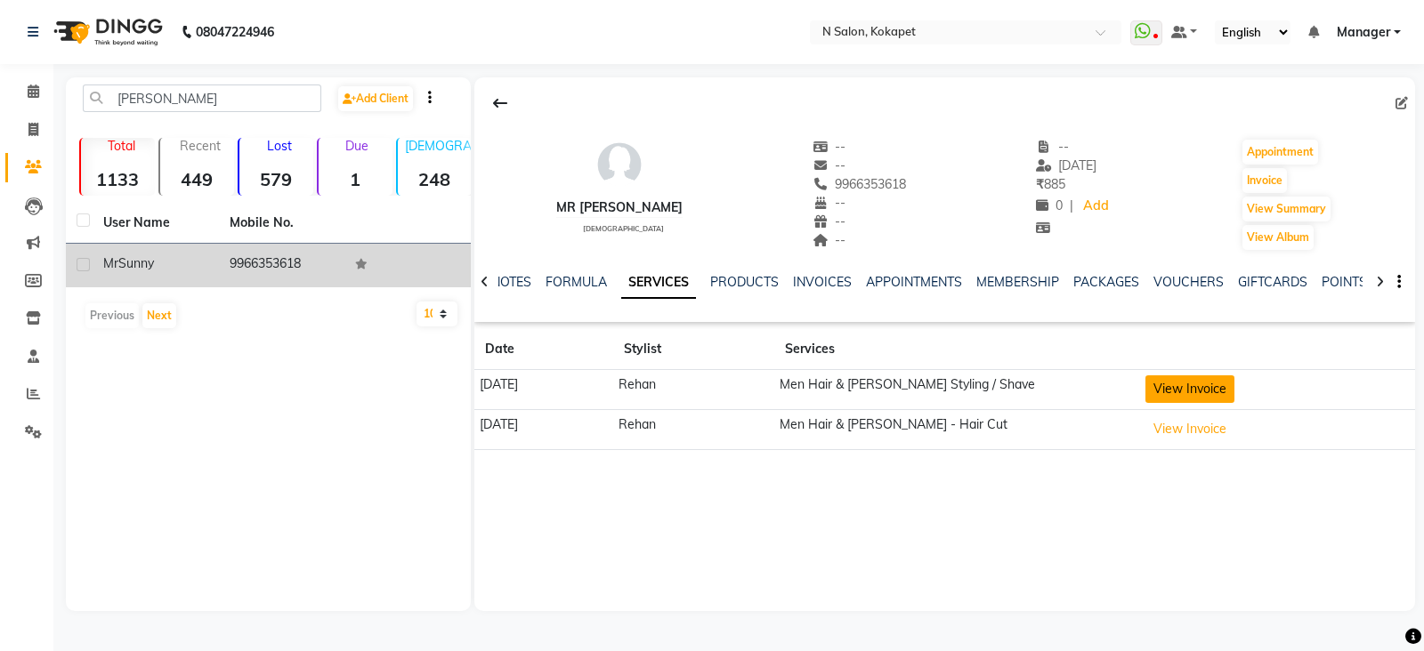
click at [1201, 394] on button "View Invoice" at bounding box center [1189, 390] width 89 height 28
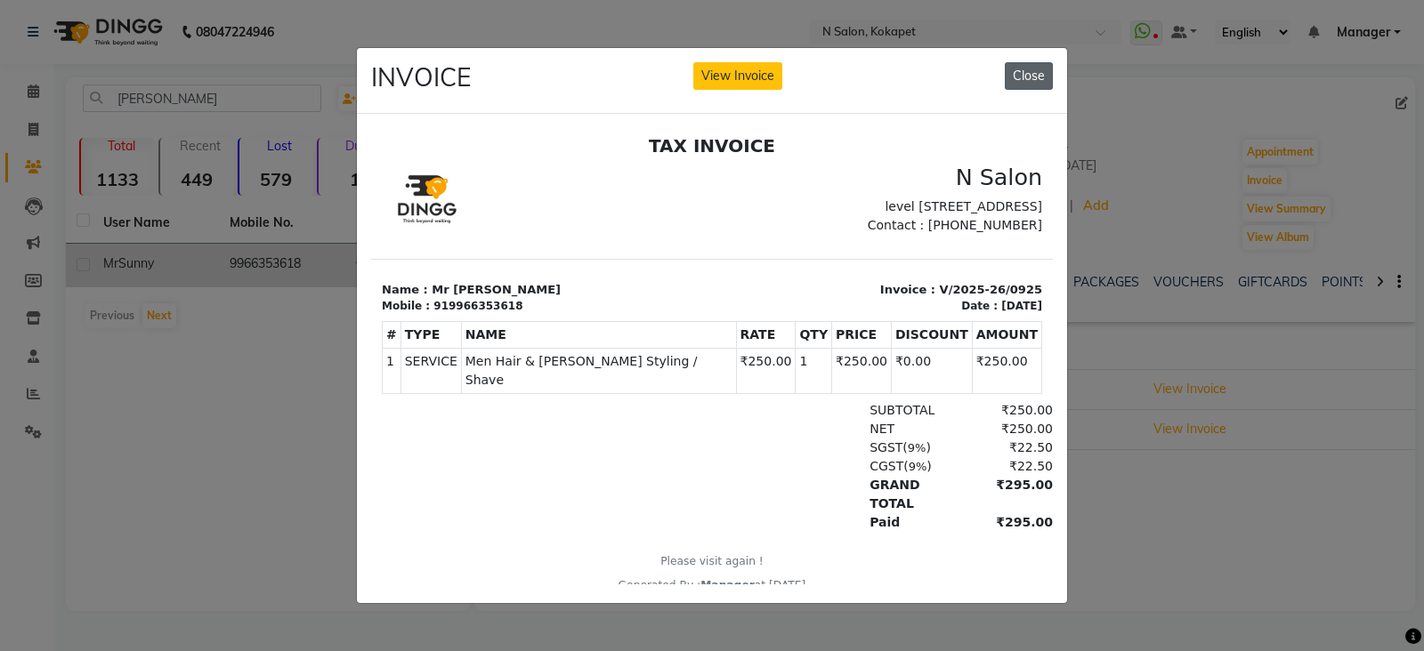
click at [1023, 69] on button "Close" at bounding box center [1029, 76] width 48 height 28
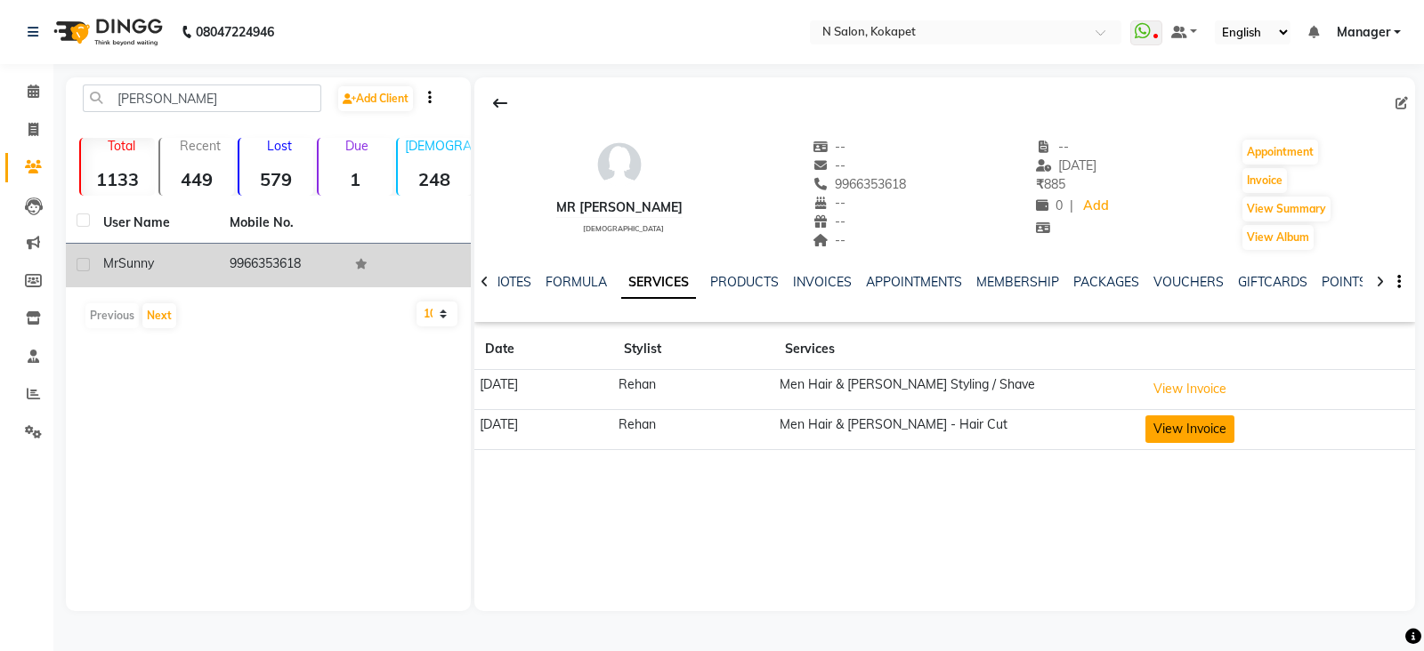
click at [1206, 425] on button "View Invoice" at bounding box center [1189, 430] width 89 height 28
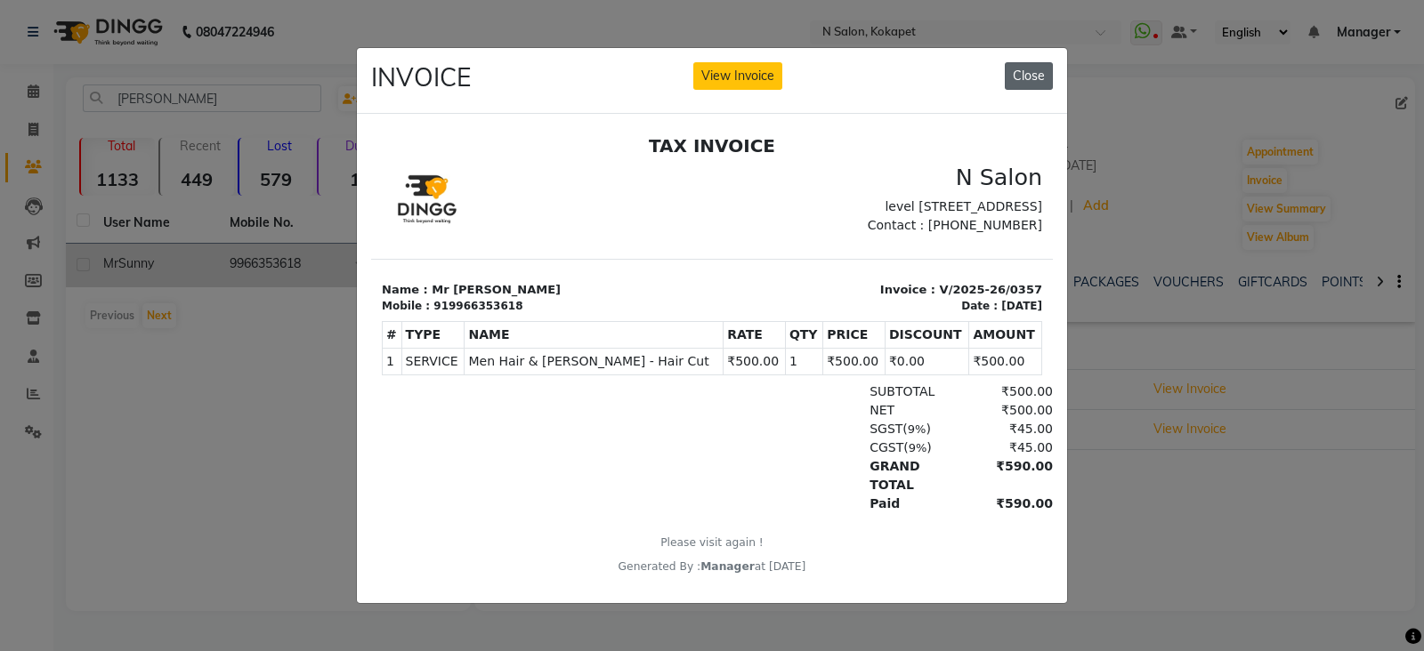
click at [1039, 62] on button "Close" at bounding box center [1029, 76] width 48 height 28
